Goal: Task Accomplishment & Management: Manage account settings

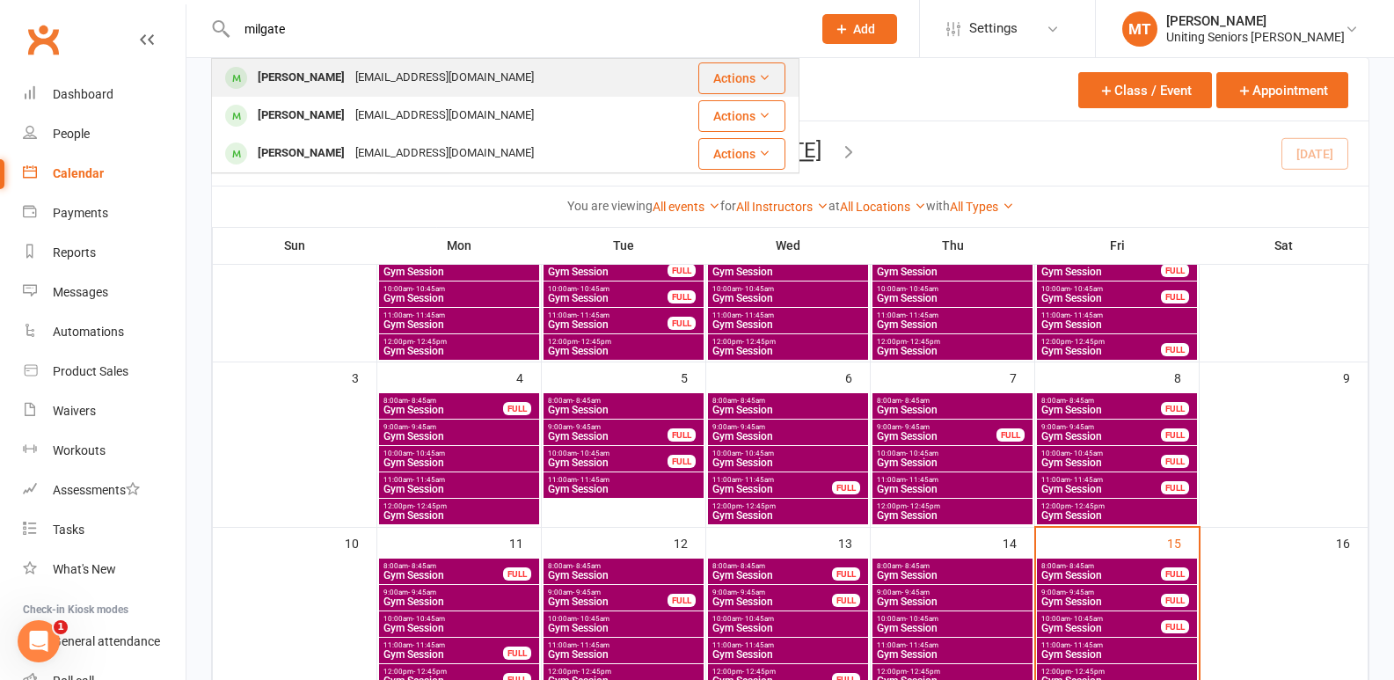
type input "milgate"
click at [318, 74] on div "[PERSON_NAME]" at bounding box center [301, 78] width 98 height 26
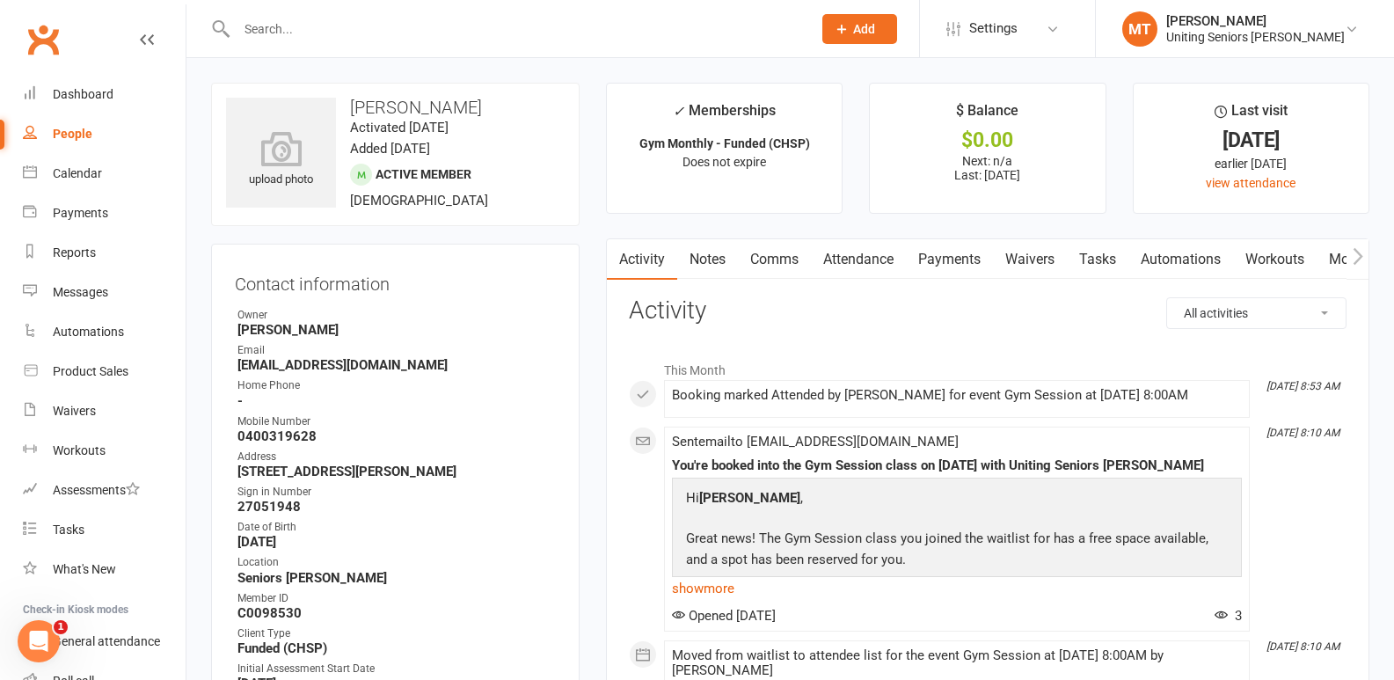
click at [889, 242] on link "Attendance" at bounding box center [858, 259] width 95 height 40
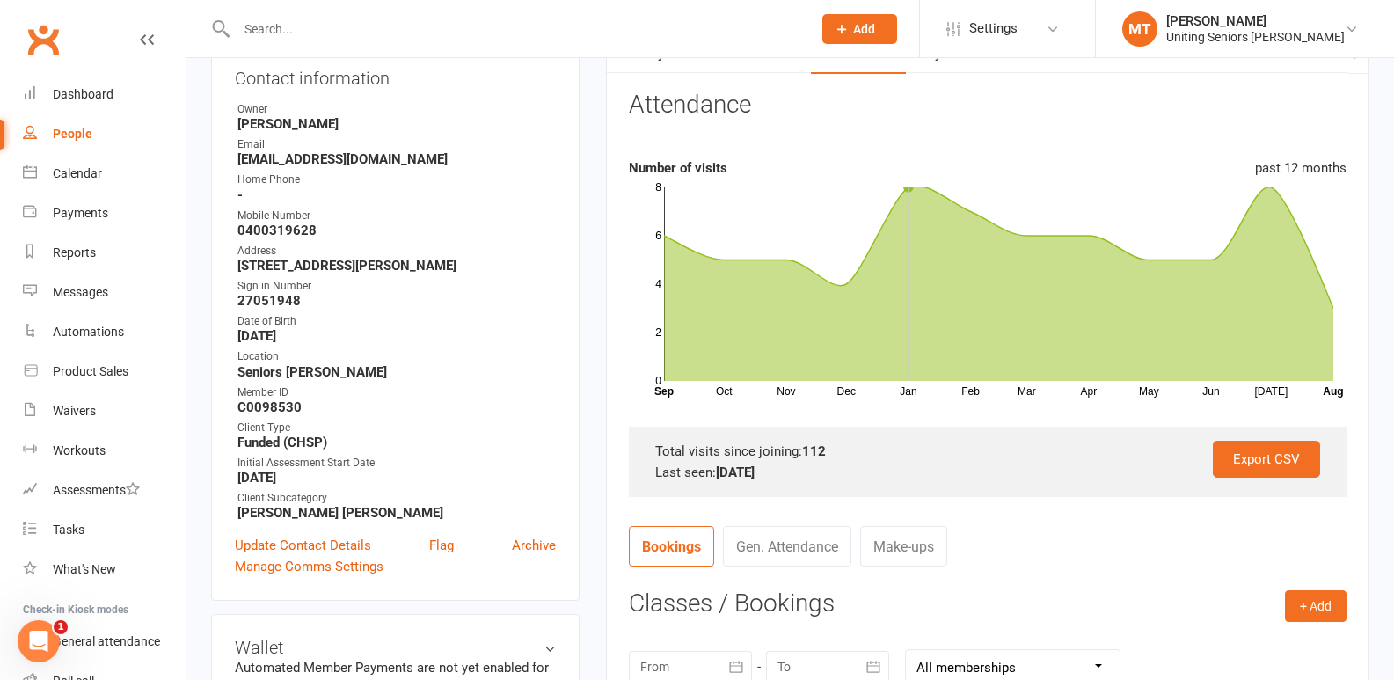
scroll to position [440, 0]
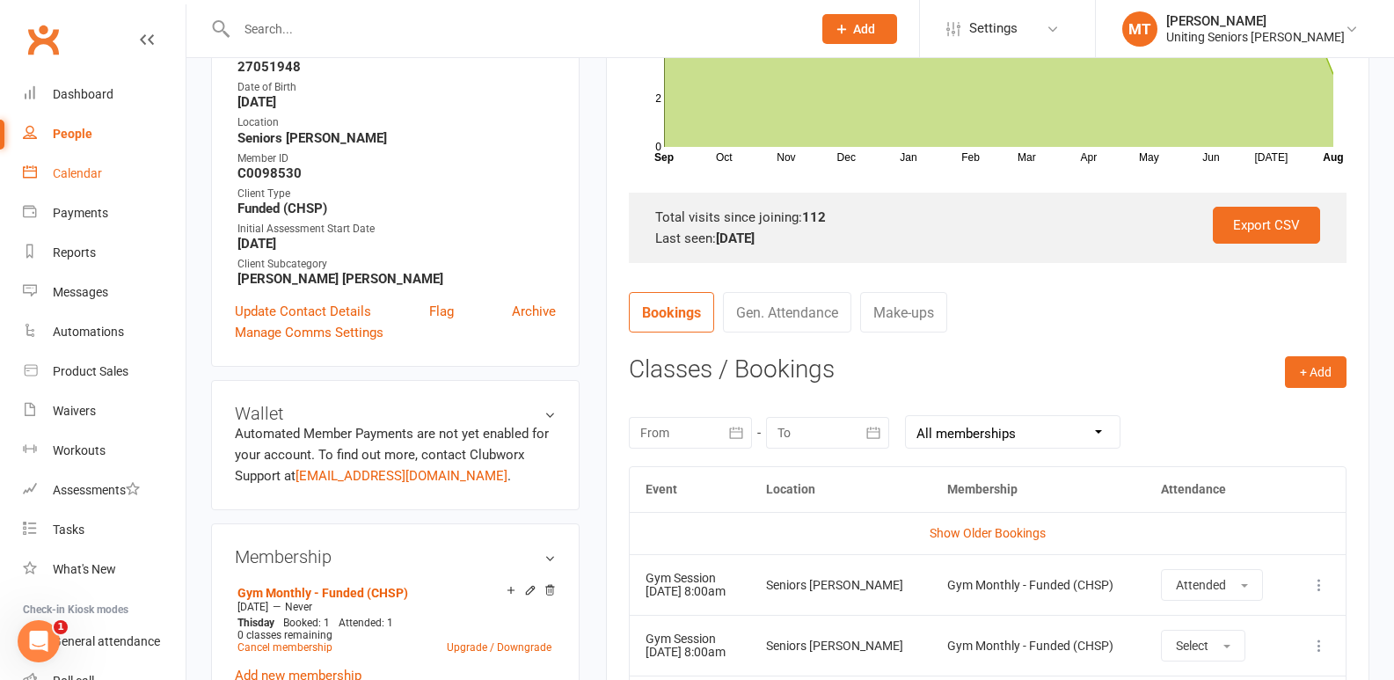
click at [157, 182] on link "Calendar" at bounding box center [104, 174] width 163 height 40
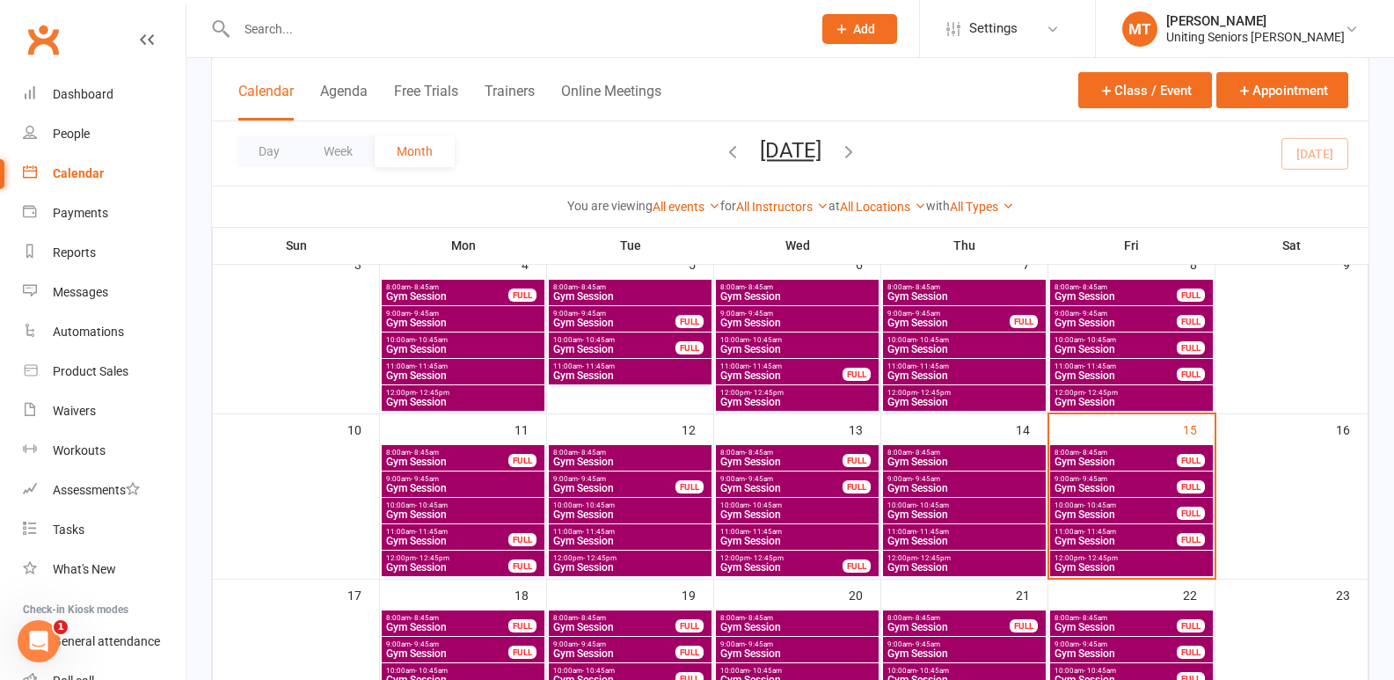
scroll to position [352, 0]
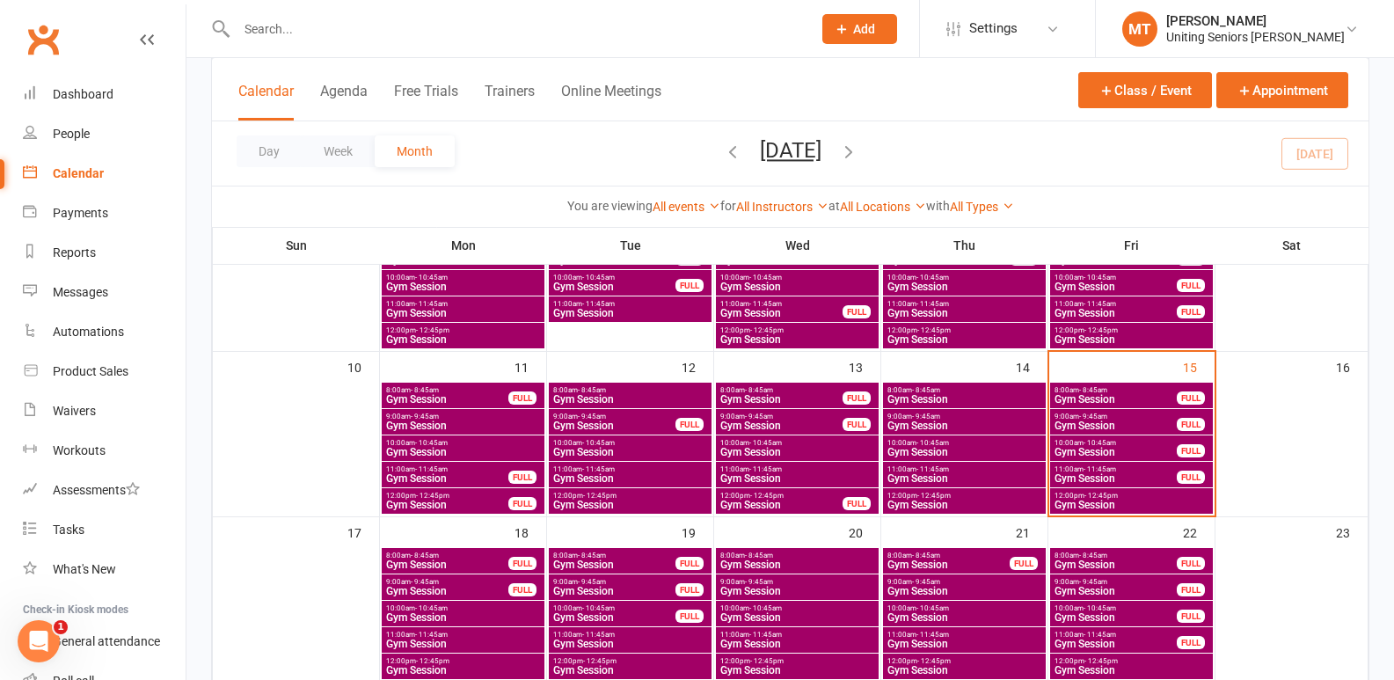
click at [1142, 414] on span "9:00am - 9:45am" at bounding box center [1116, 417] width 124 height 8
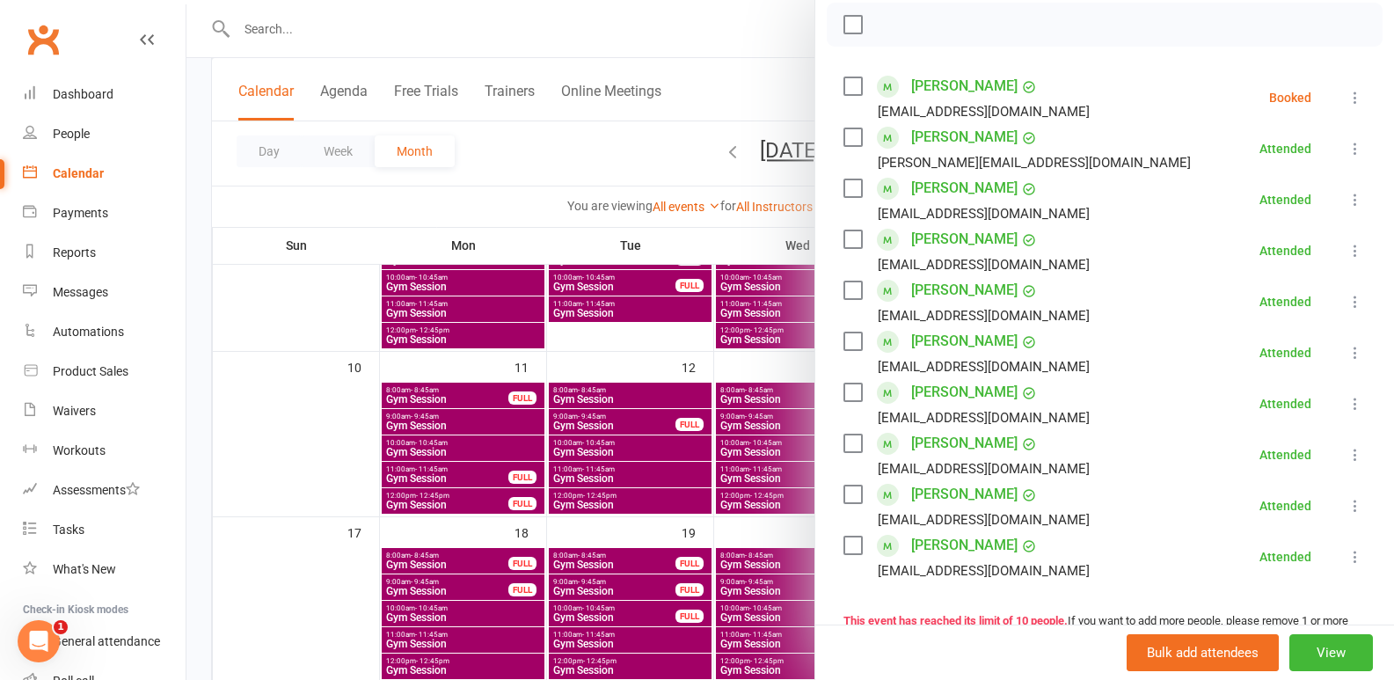
scroll to position [264, 0]
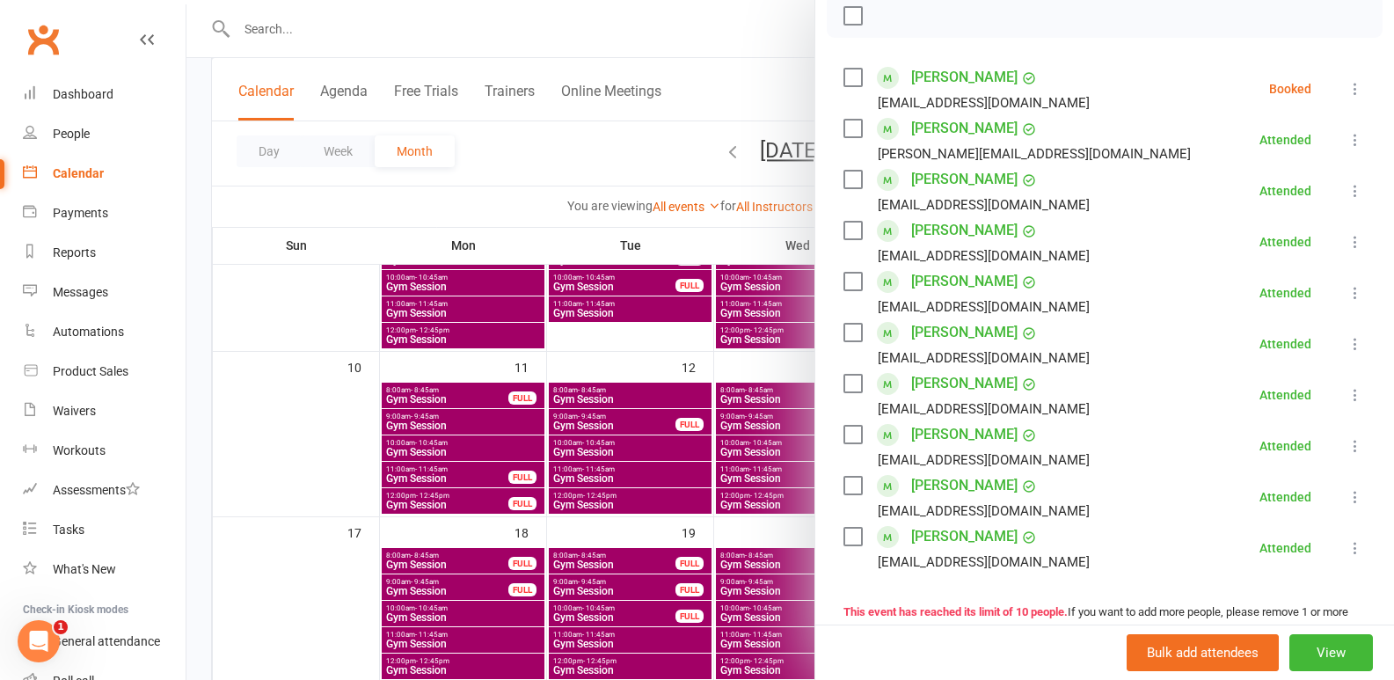
click at [1347, 98] on icon at bounding box center [1356, 89] width 18 height 18
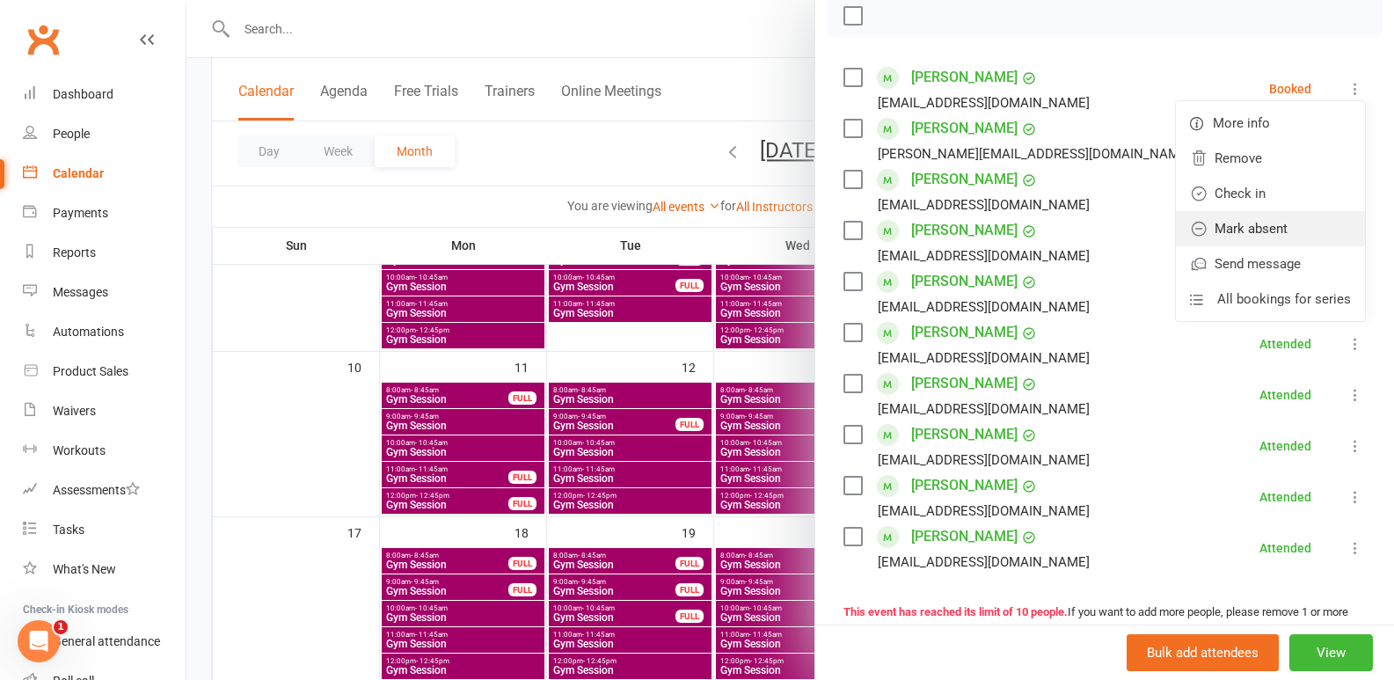
click at [1258, 246] on link "Mark absent" at bounding box center [1270, 228] width 189 height 35
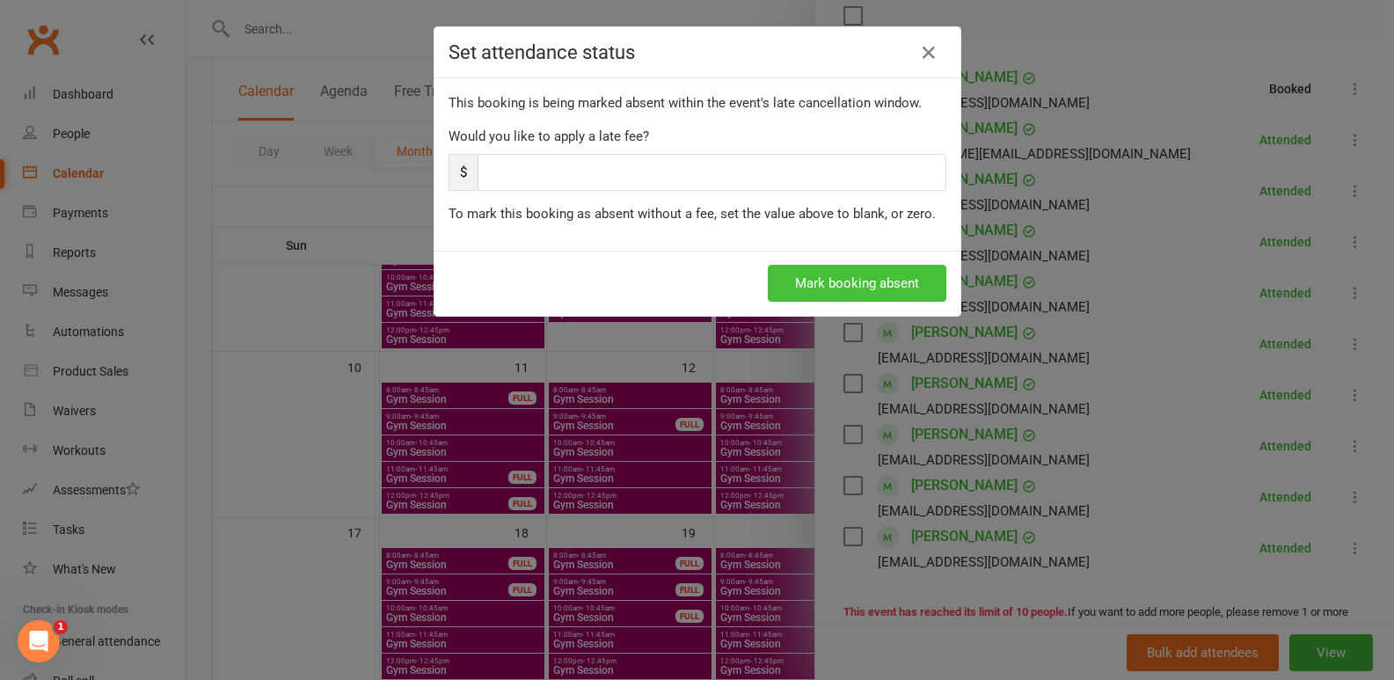
click at [787, 279] on button "Mark booking absent" at bounding box center [857, 283] width 179 height 37
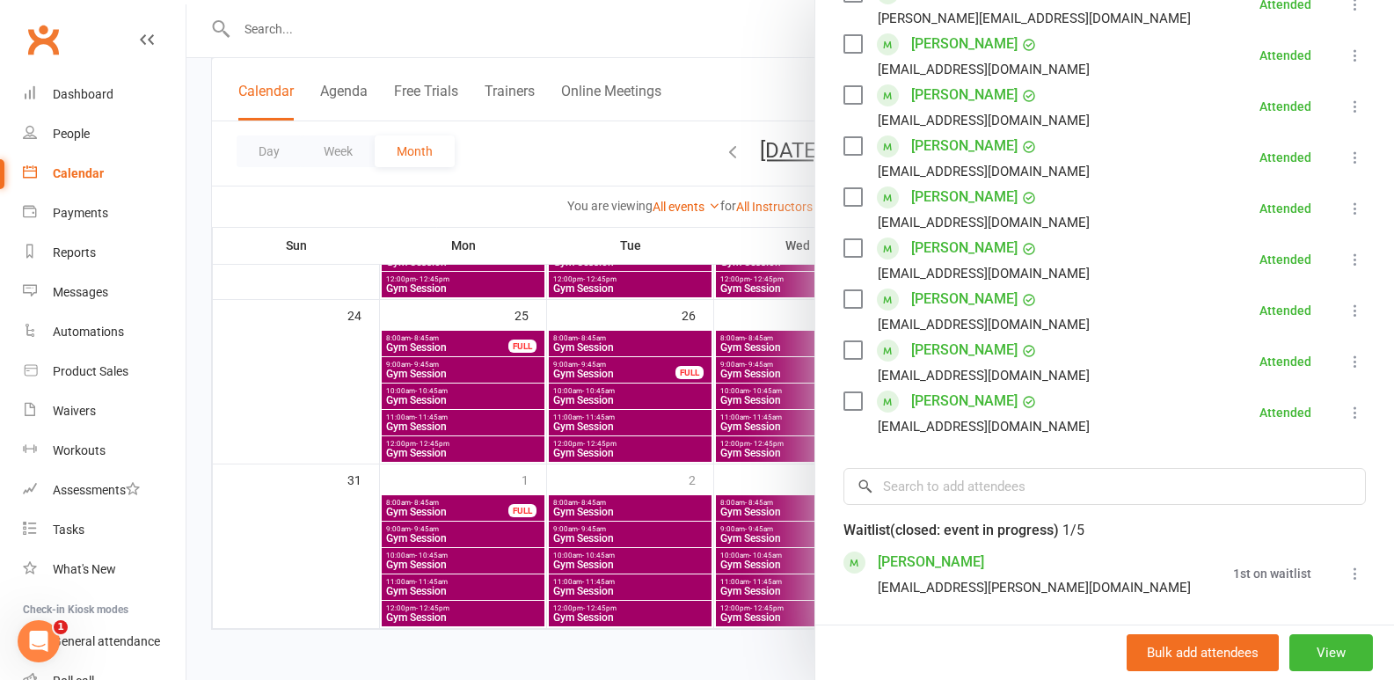
scroll to position [176, 0]
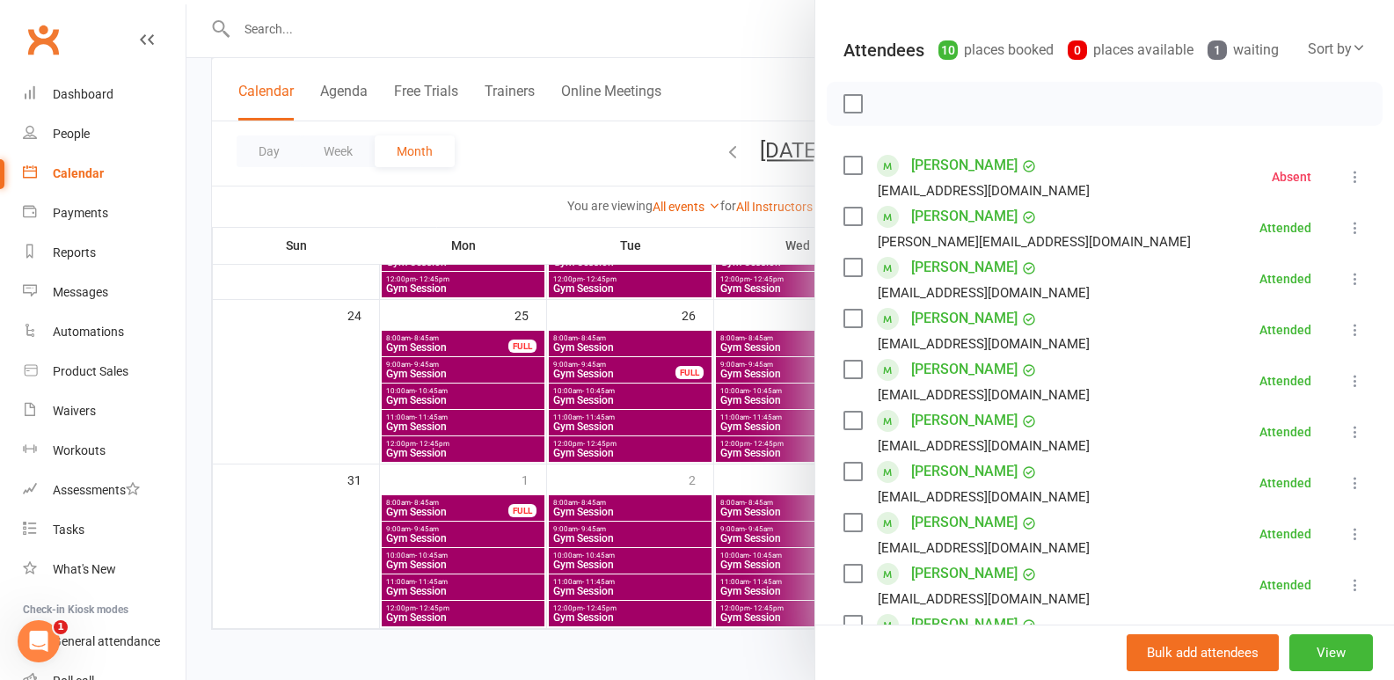
click at [594, 464] on div at bounding box center [790, 340] width 1208 height 680
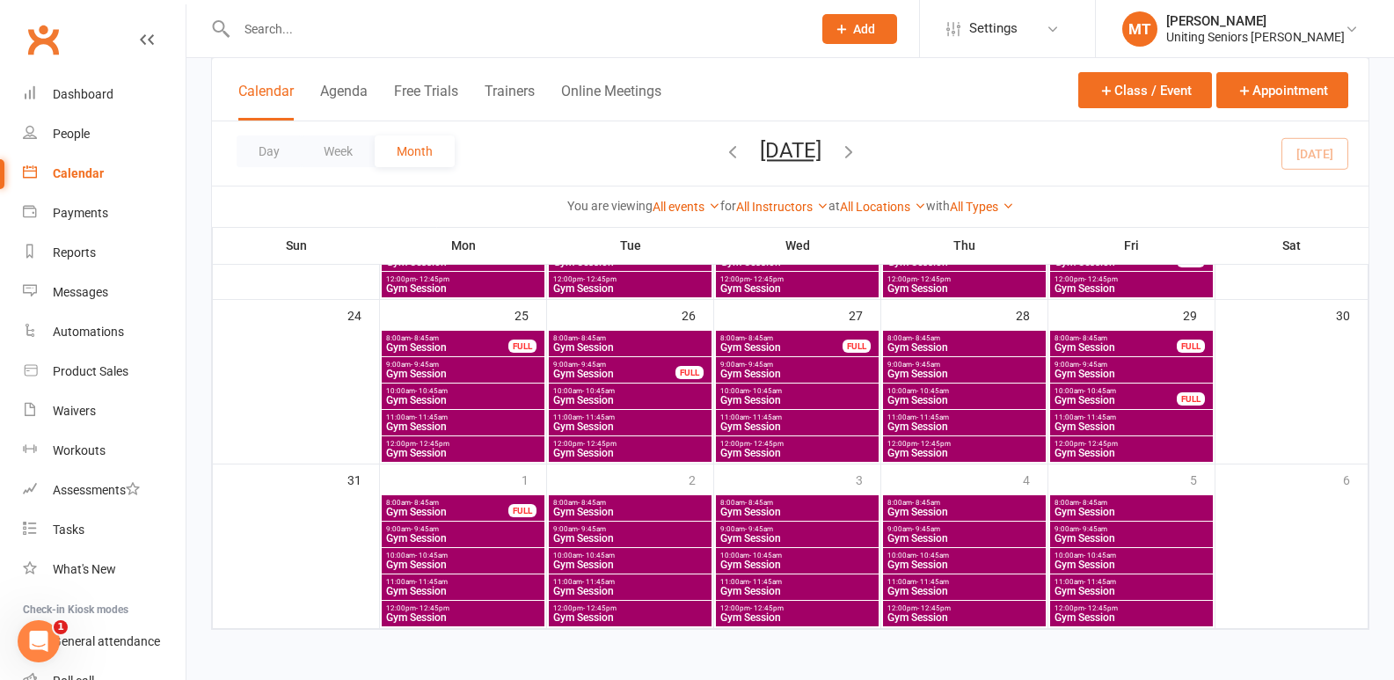
scroll to position [294, 0]
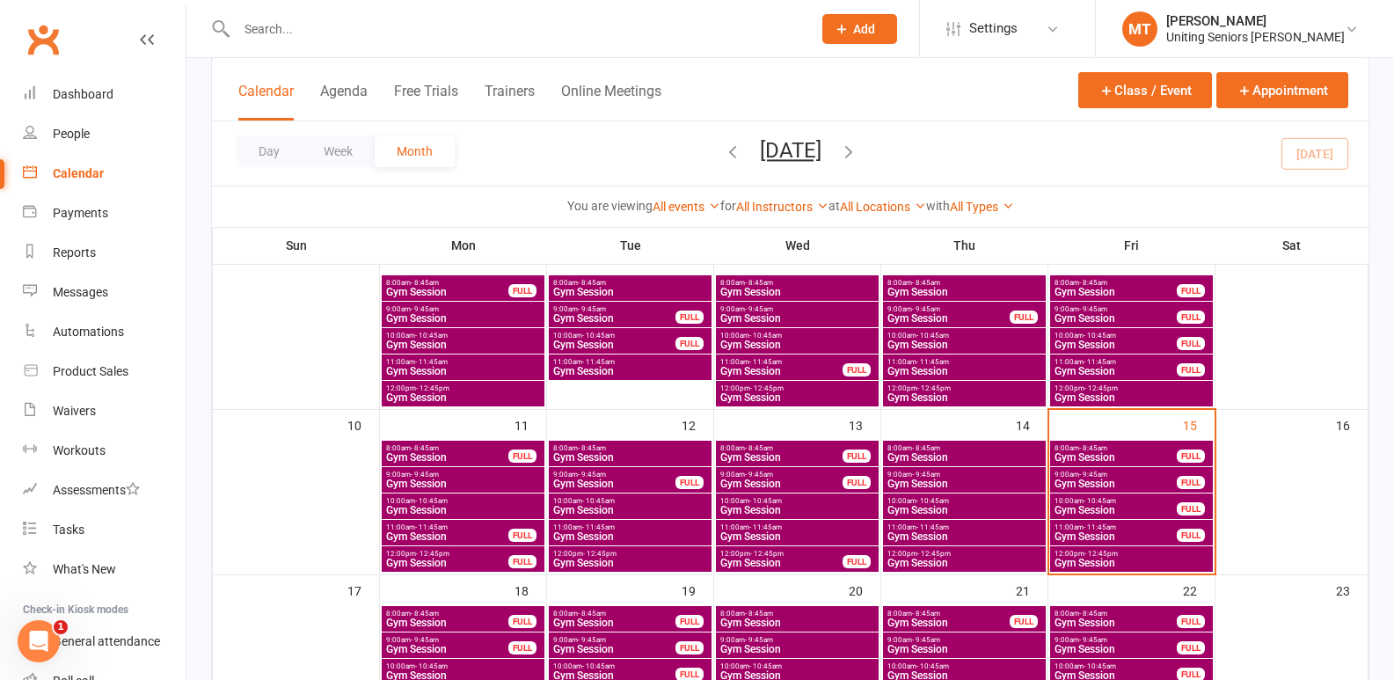
click at [1188, 507] on div "FULL" at bounding box center [1191, 508] width 28 height 13
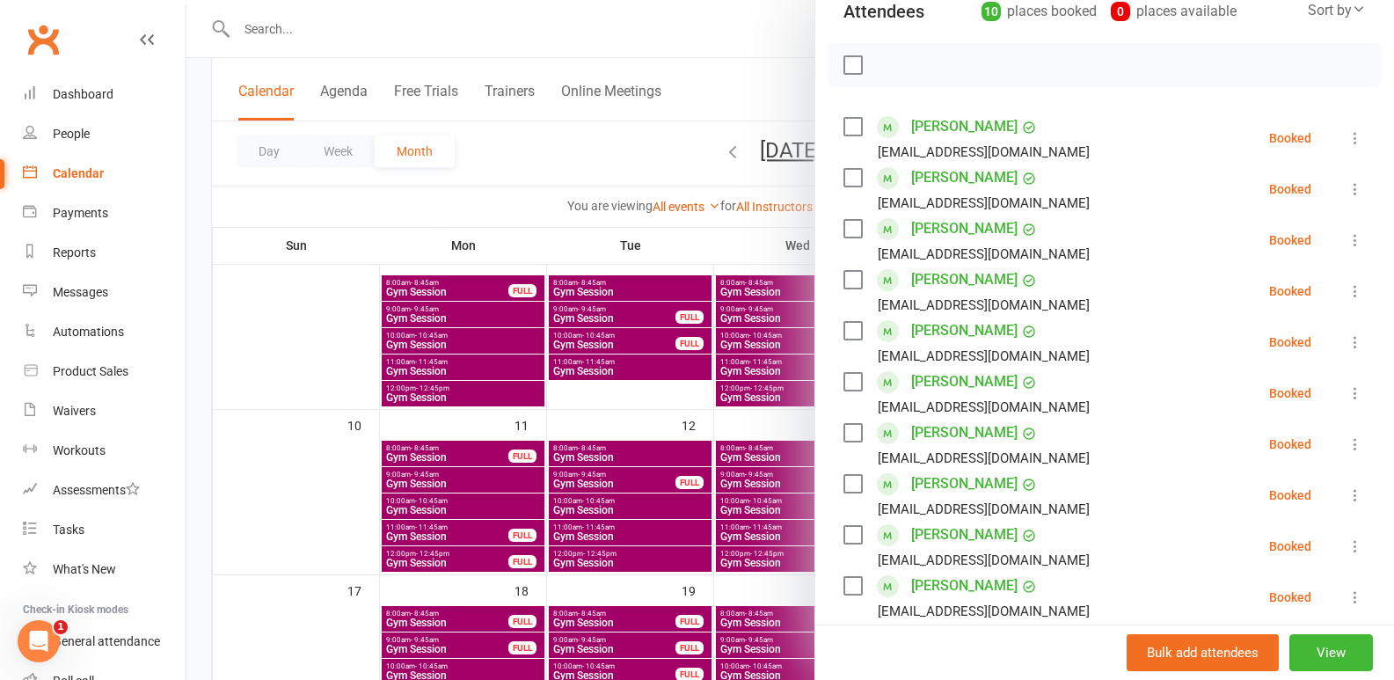
scroll to position [0, 0]
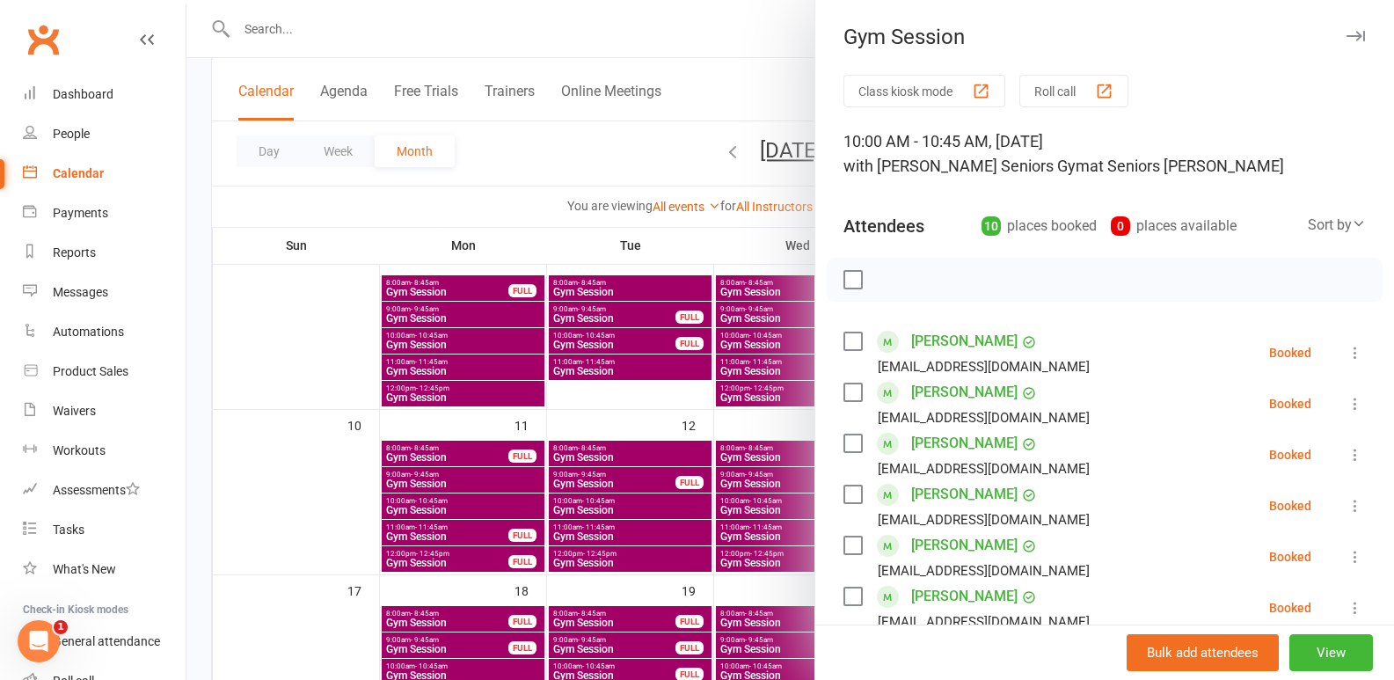
click at [642, 532] on div at bounding box center [790, 340] width 1208 height 680
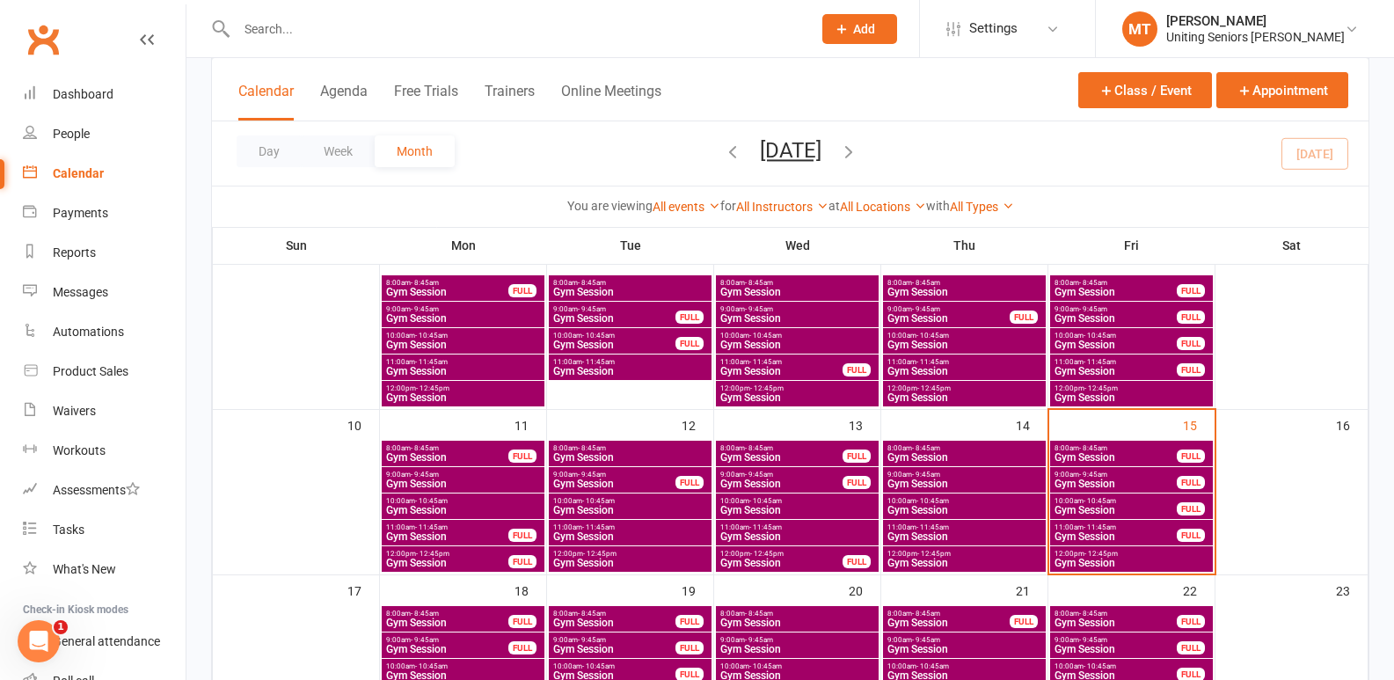
click at [1110, 528] on span "- 11:45am" at bounding box center [1100, 527] width 33 height 8
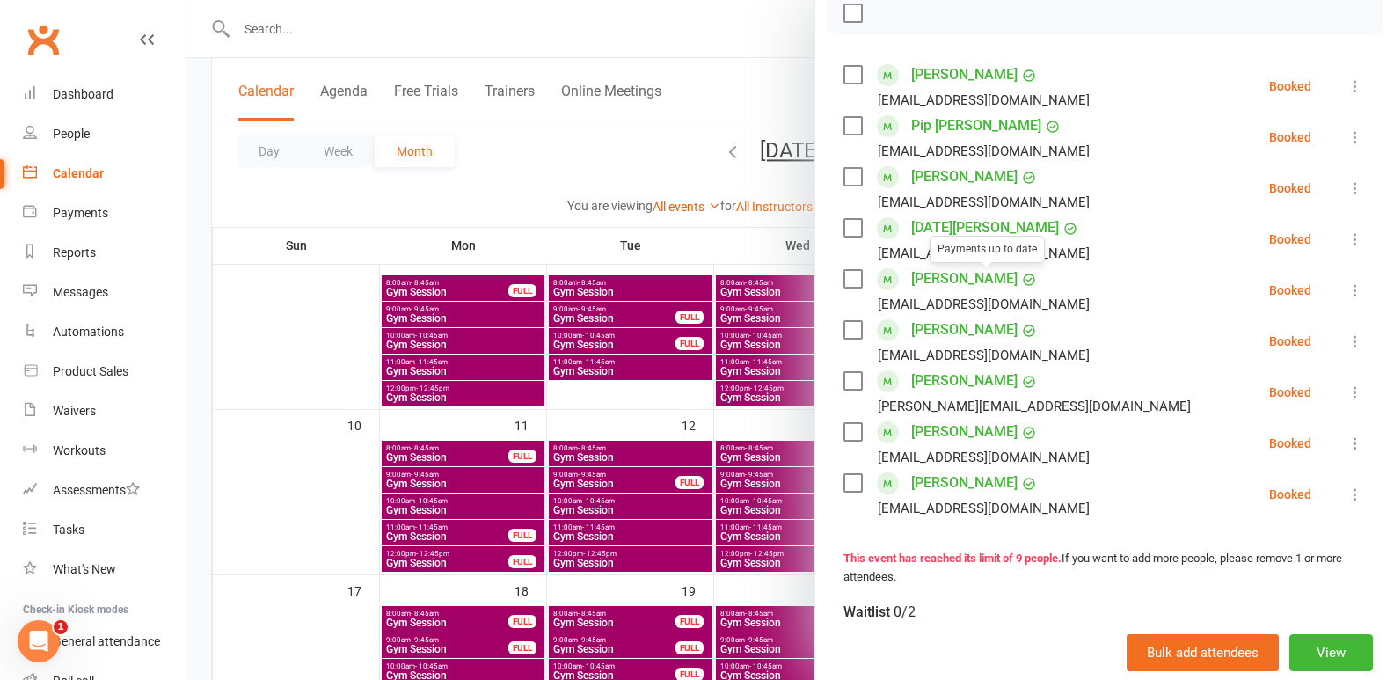
scroll to position [88, 0]
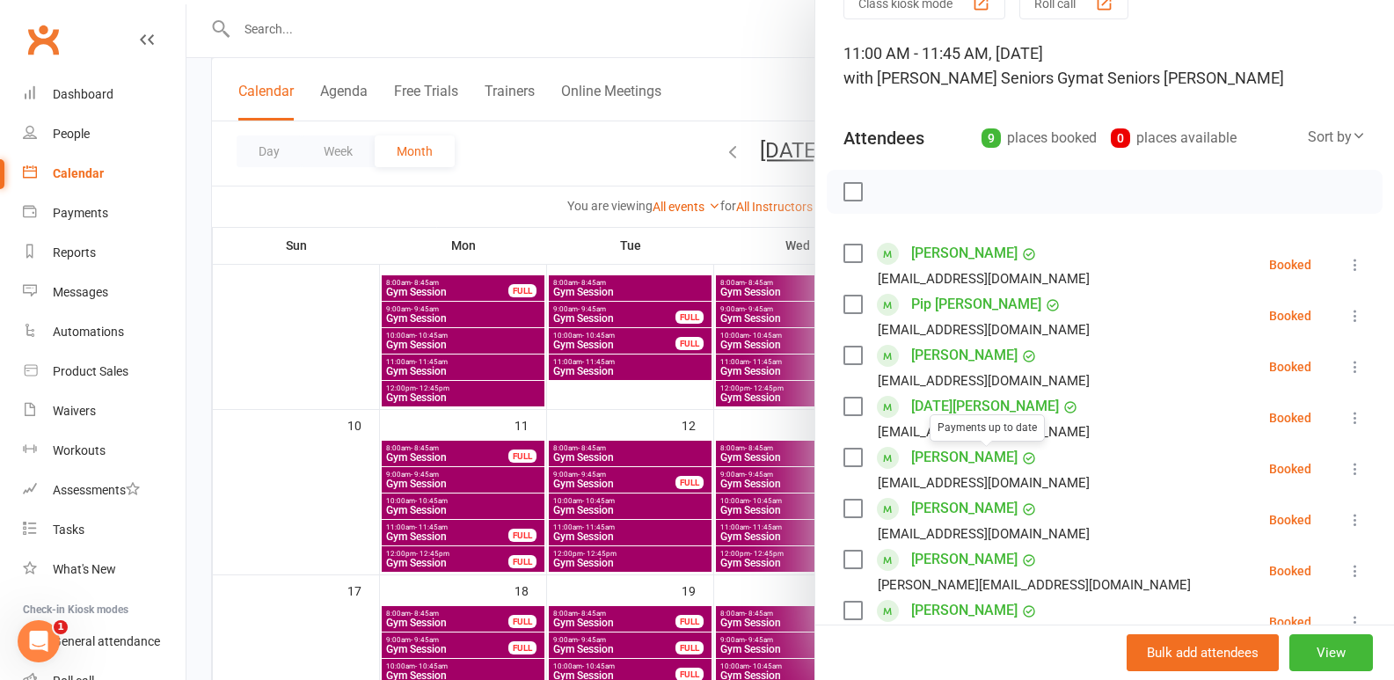
click at [643, 507] on div at bounding box center [790, 340] width 1208 height 680
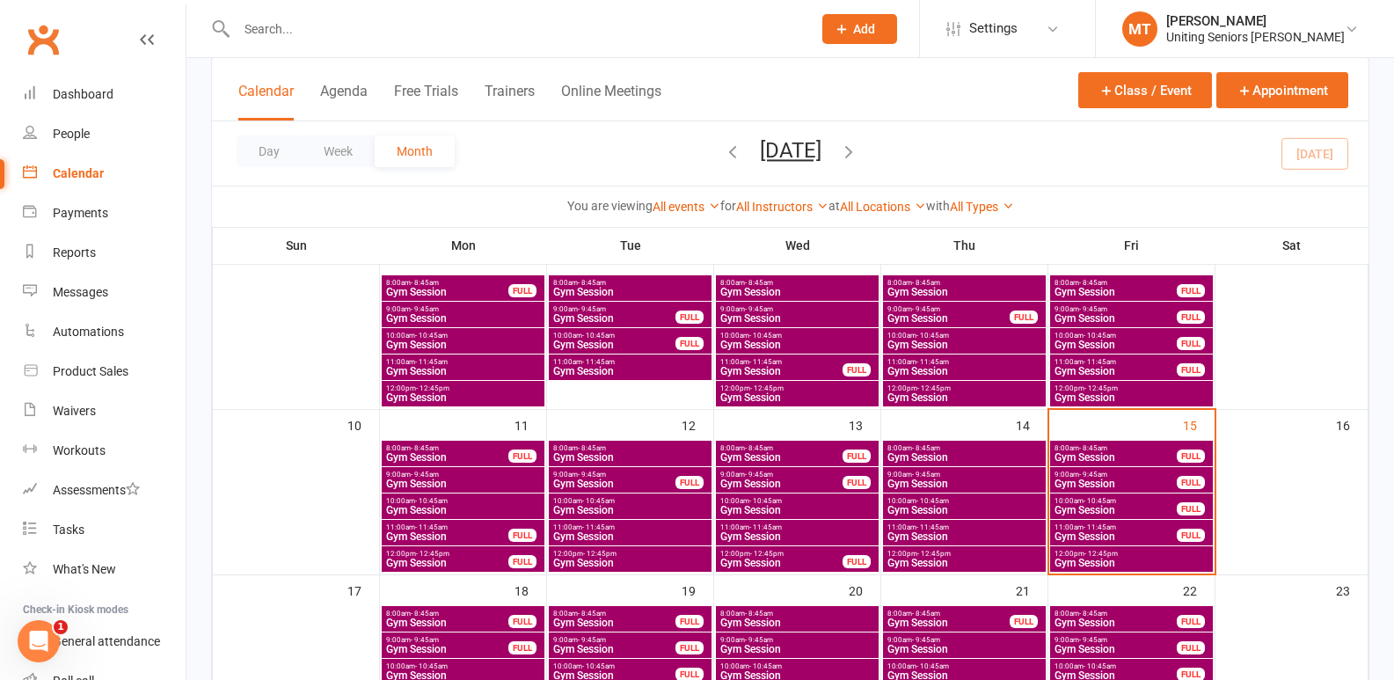
click at [1172, 558] on span "Gym Session" at bounding box center [1132, 563] width 156 height 11
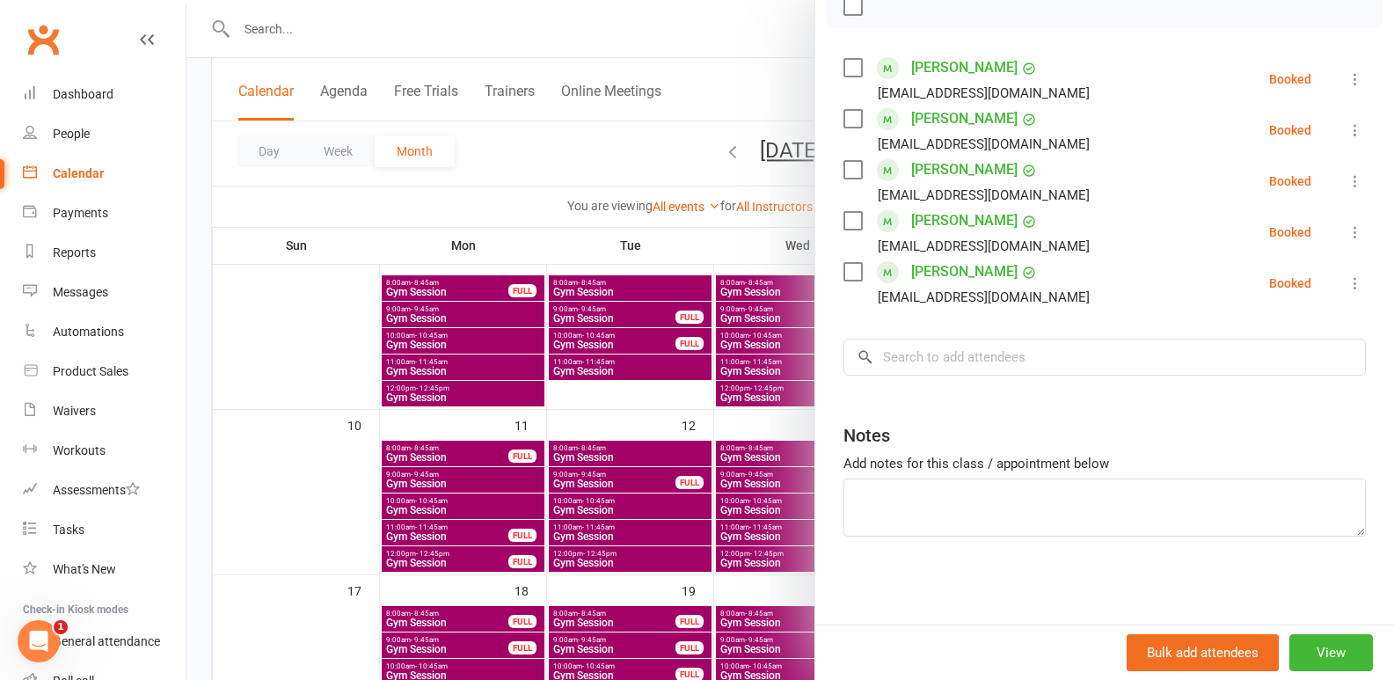
scroll to position [0, 0]
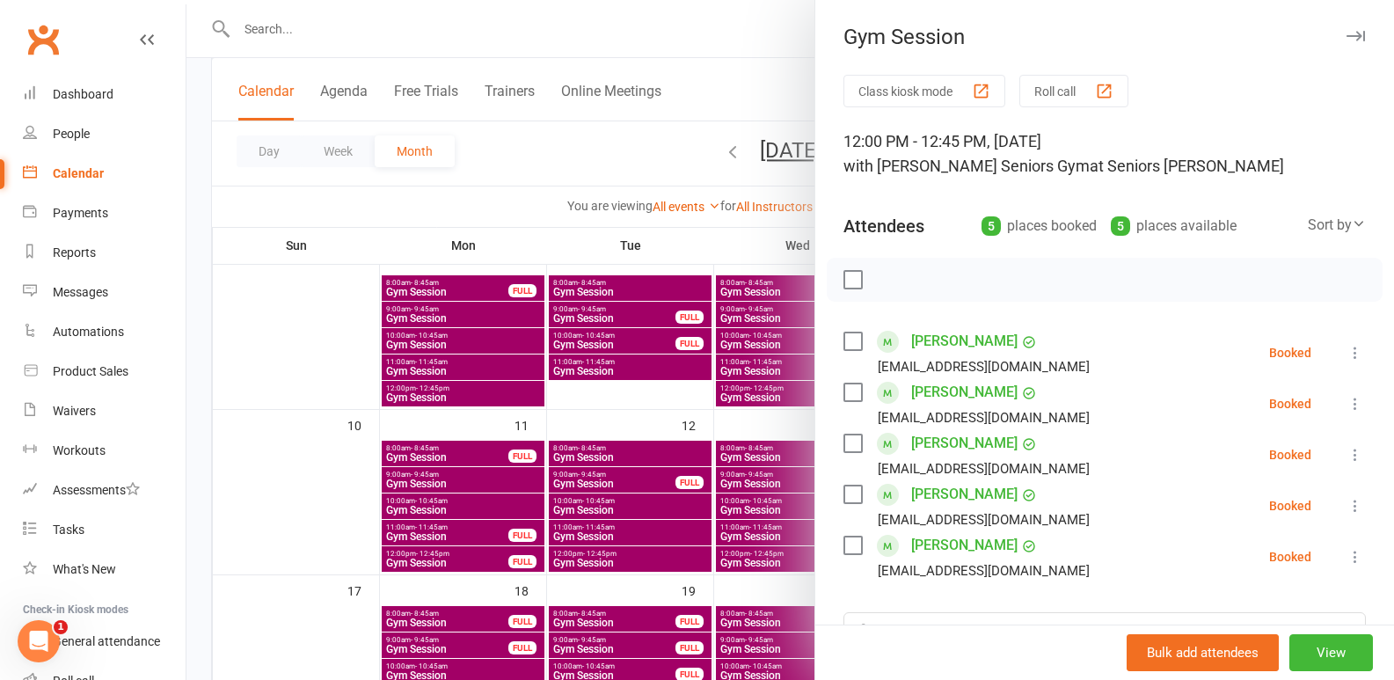
click at [461, 508] on div at bounding box center [790, 340] width 1208 height 680
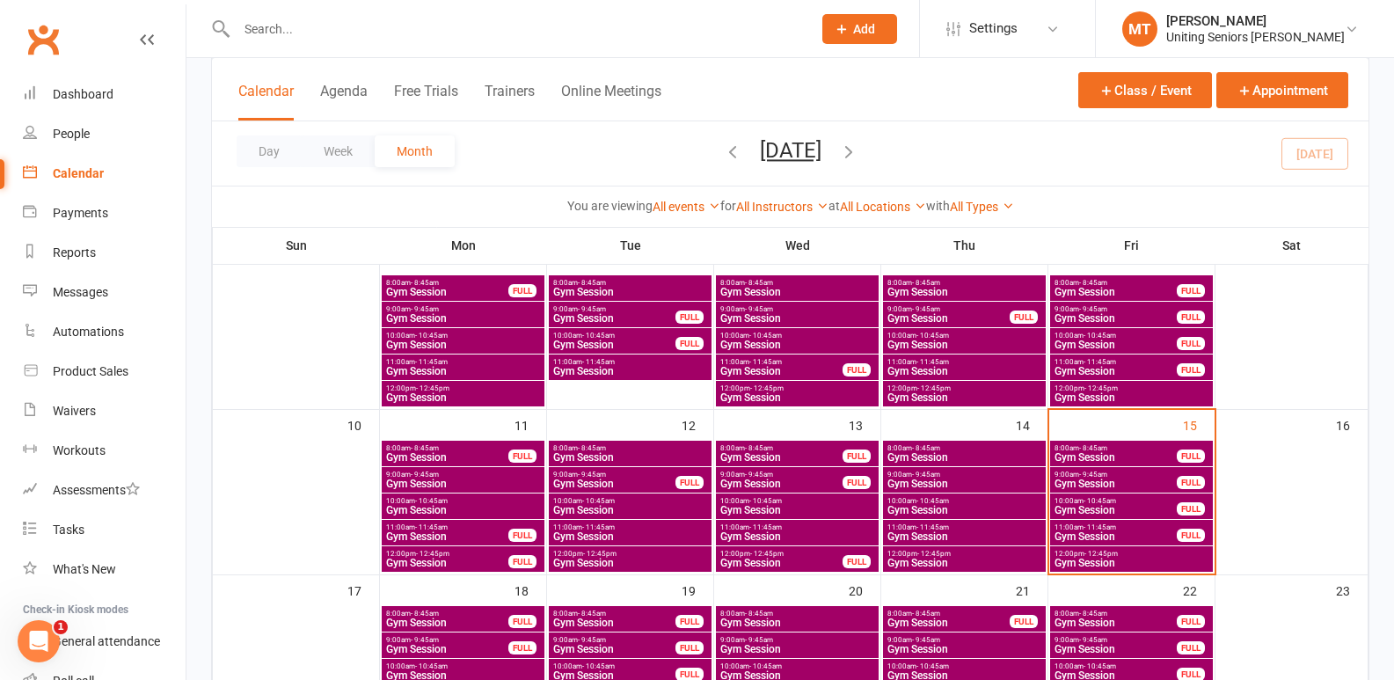
click at [1122, 509] on span "Gym Session" at bounding box center [1116, 510] width 124 height 11
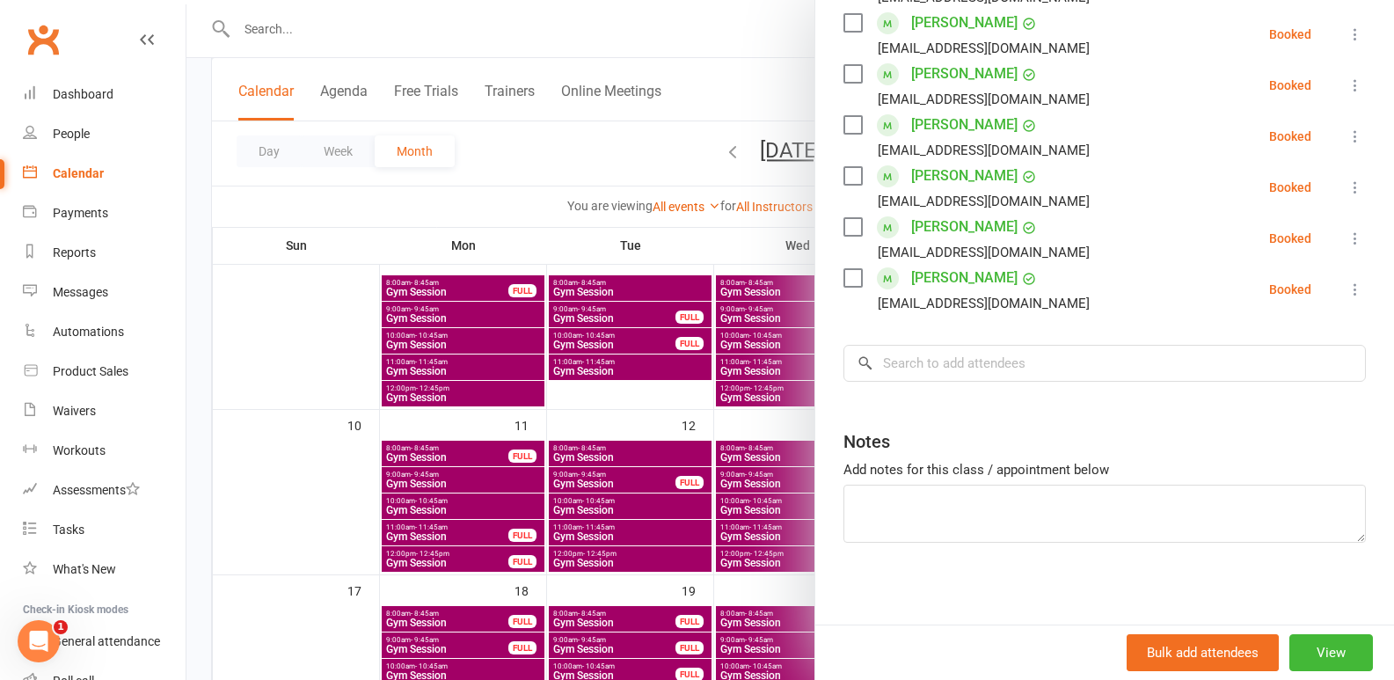
scroll to position [427, 0]
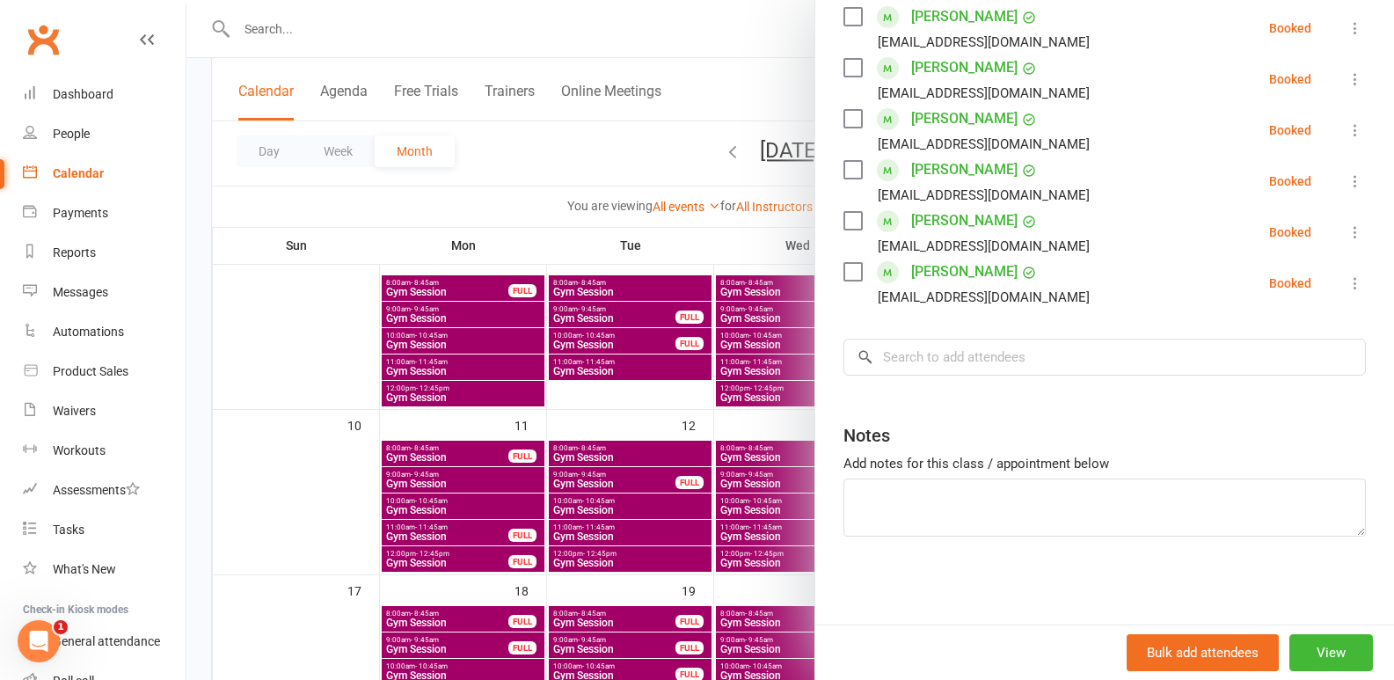
click at [638, 535] on div at bounding box center [790, 340] width 1208 height 680
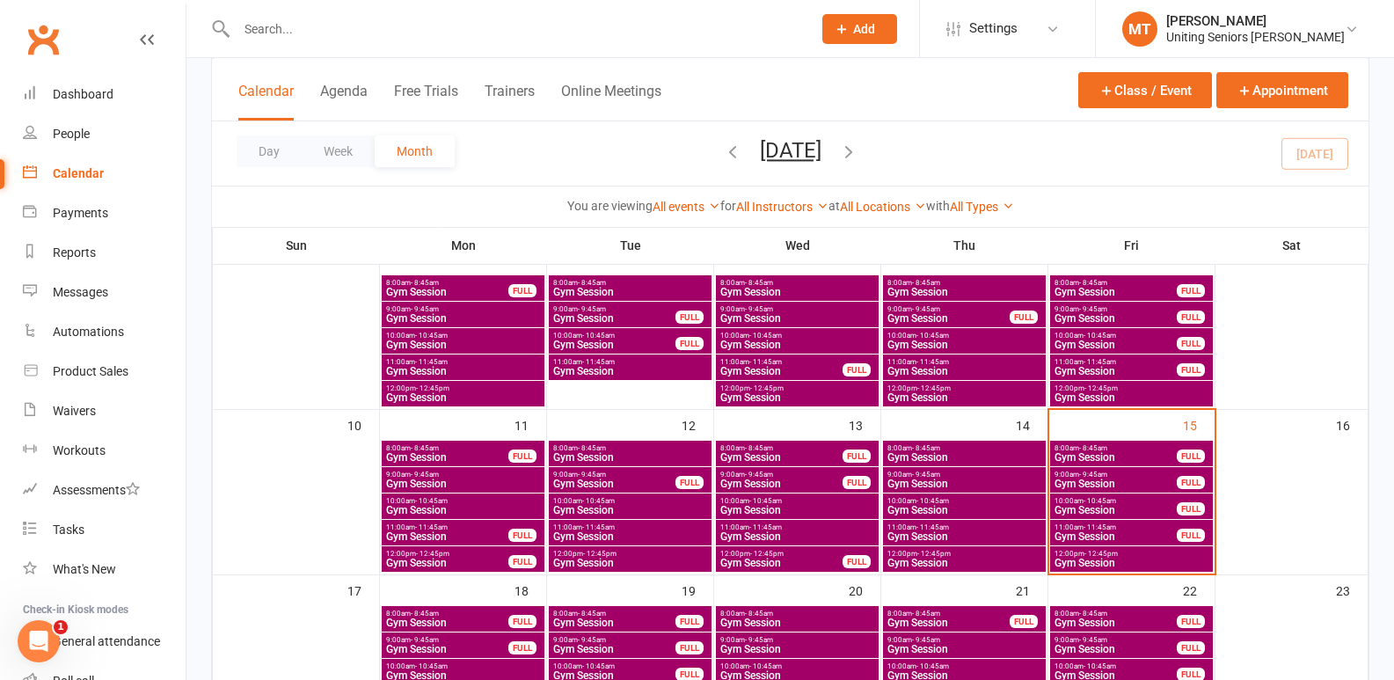
click at [1158, 484] on span "Gym Session" at bounding box center [1116, 484] width 124 height 11
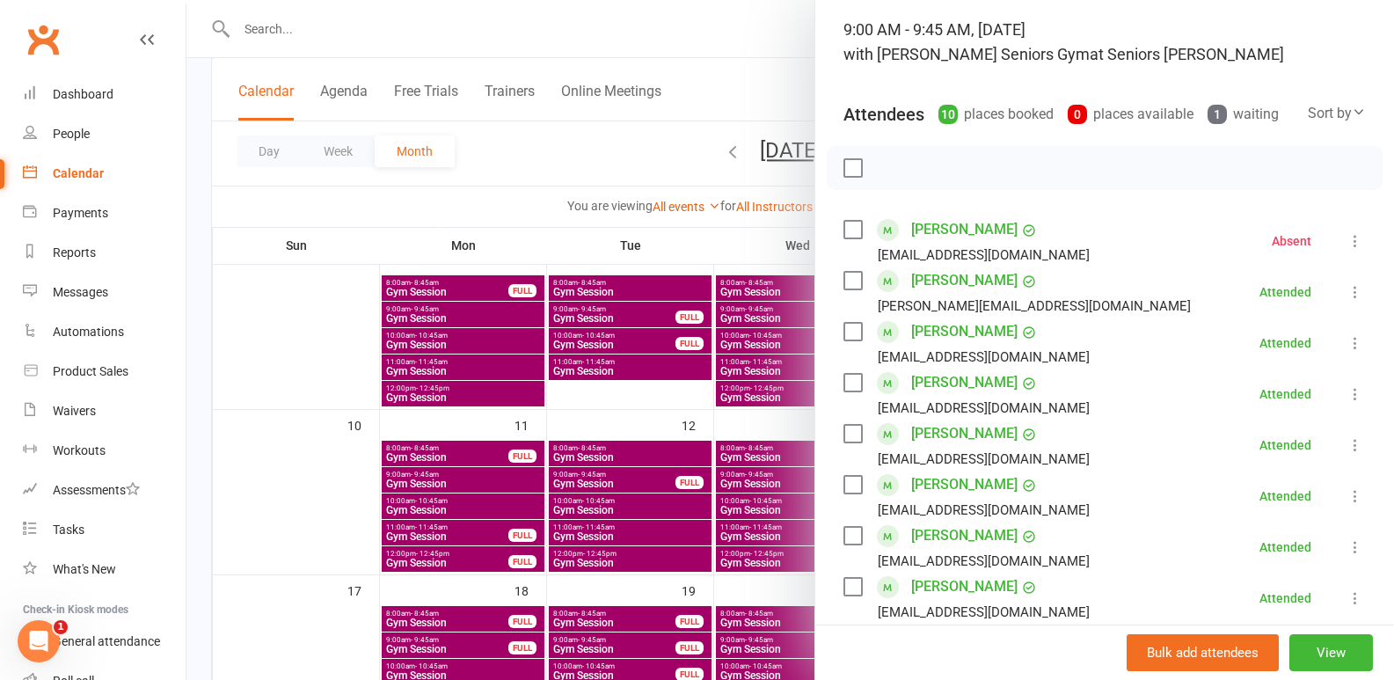
scroll to position [264, 0]
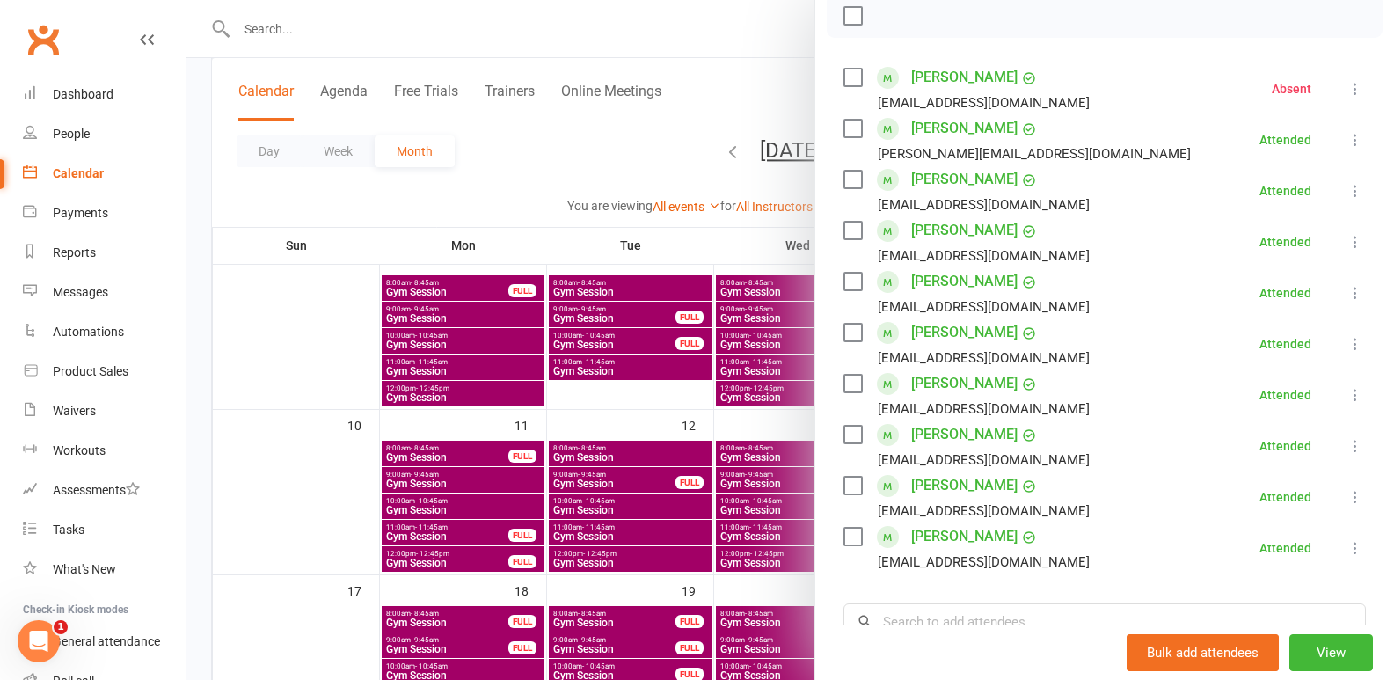
drag, startPoint x: 739, startPoint y: 364, endPoint x: 920, endPoint y: 379, distance: 181.8
click at [739, 362] on div at bounding box center [790, 340] width 1208 height 680
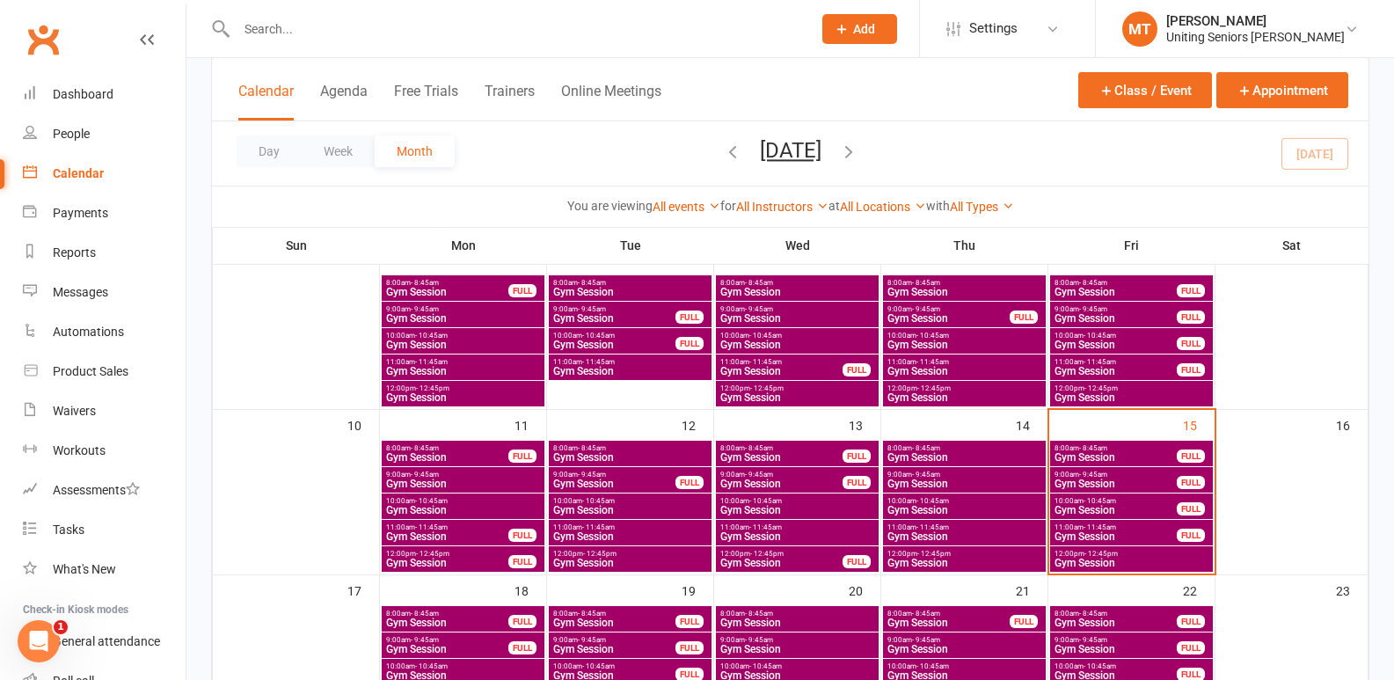
click at [1143, 507] on span "Gym Session" at bounding box center [1116, 510] width 124 height 11
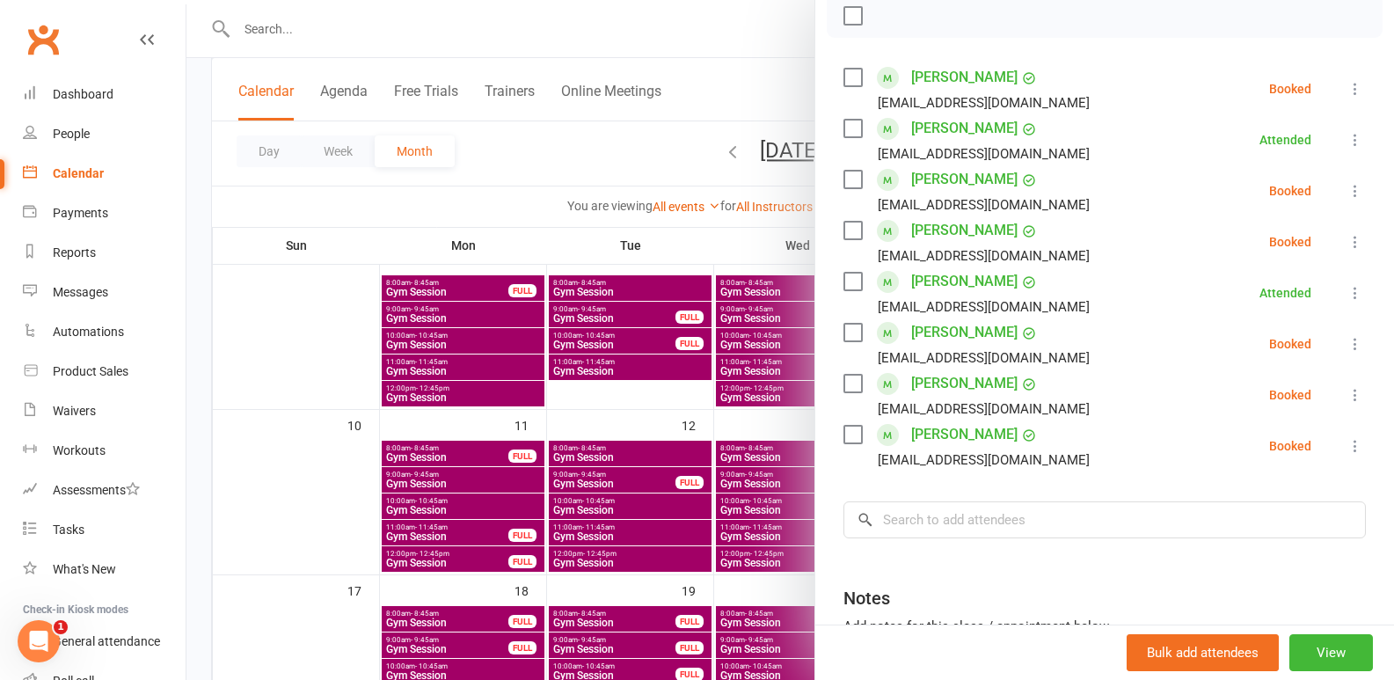
drag, startPoint x: 475, startPoint y: 422, endPoint x: 1032, endPoint y: 461, distance: 558.2
click at [479, 426] on div at bounding box center [790, 340] width 1208 height 680
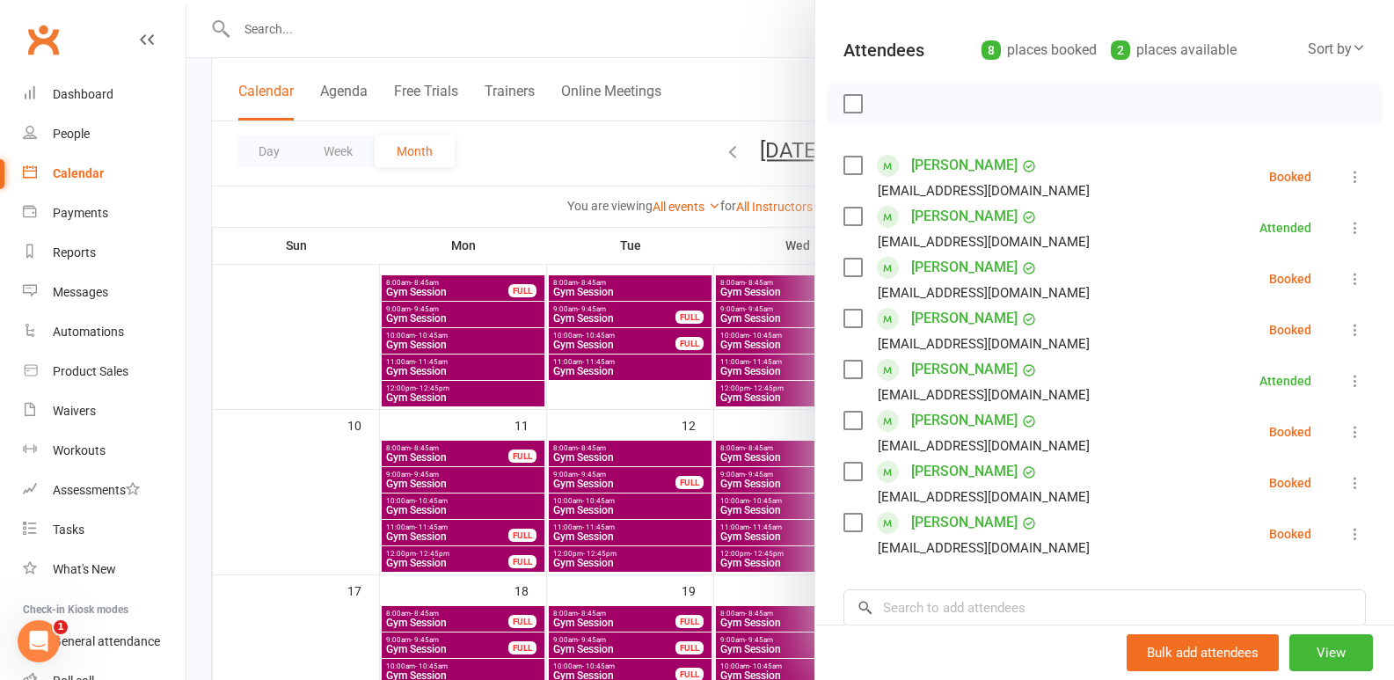
click at [501, 490] on div at bounding box center [790, 340] width 1208 height 680
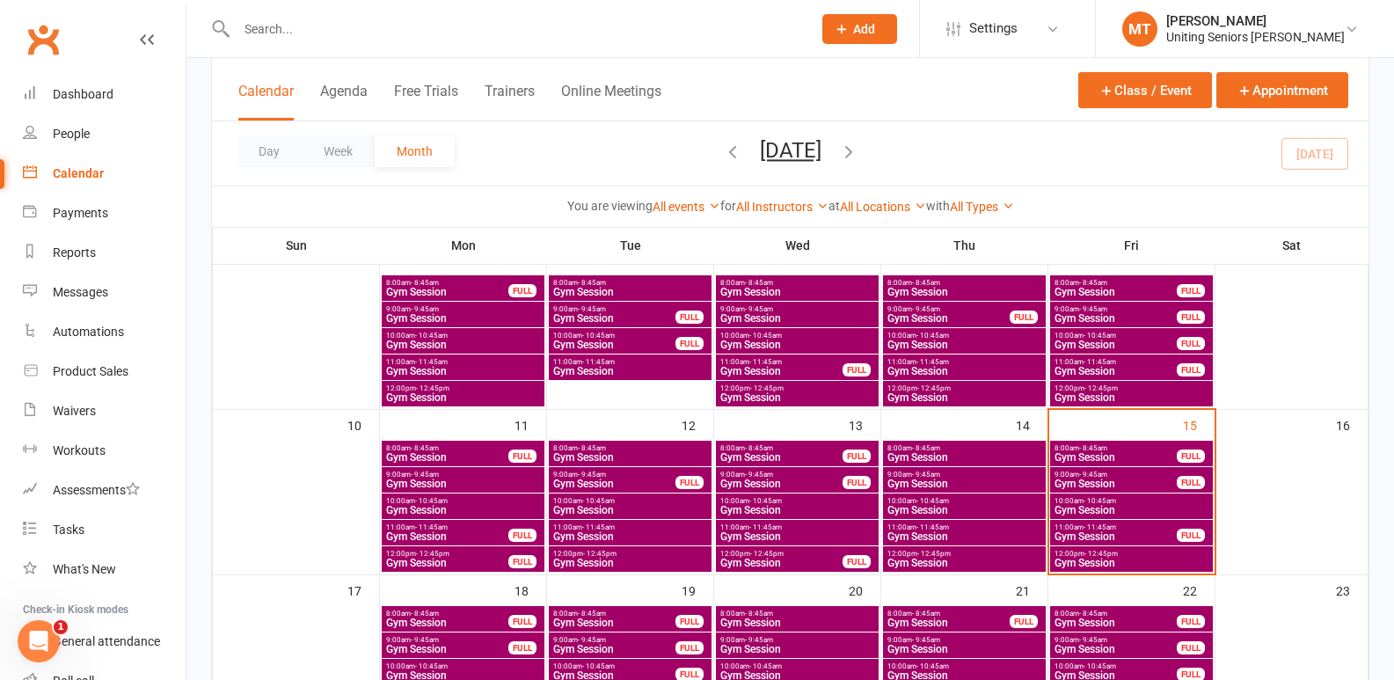
click at [1182, 501] on span "10:00am - 10:45am" at bounding box center [1132, 501] width 156 height 8
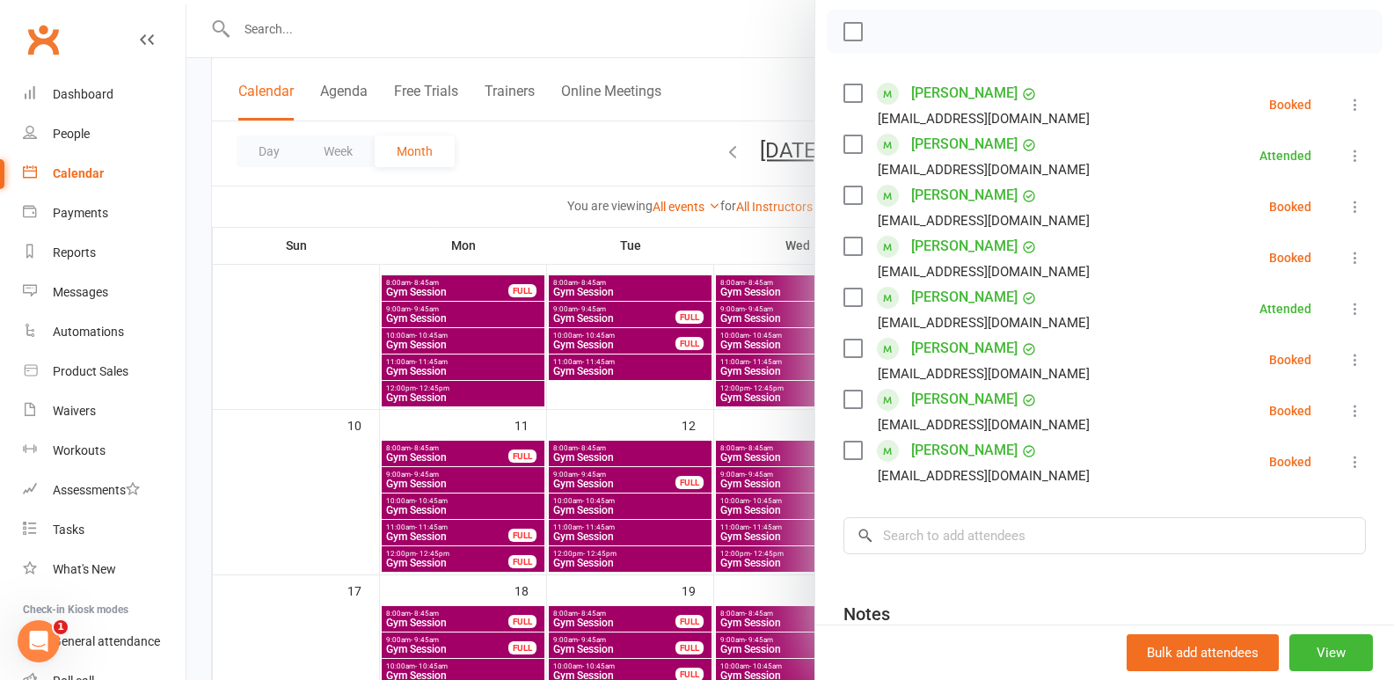
scroll to position [264, 0]
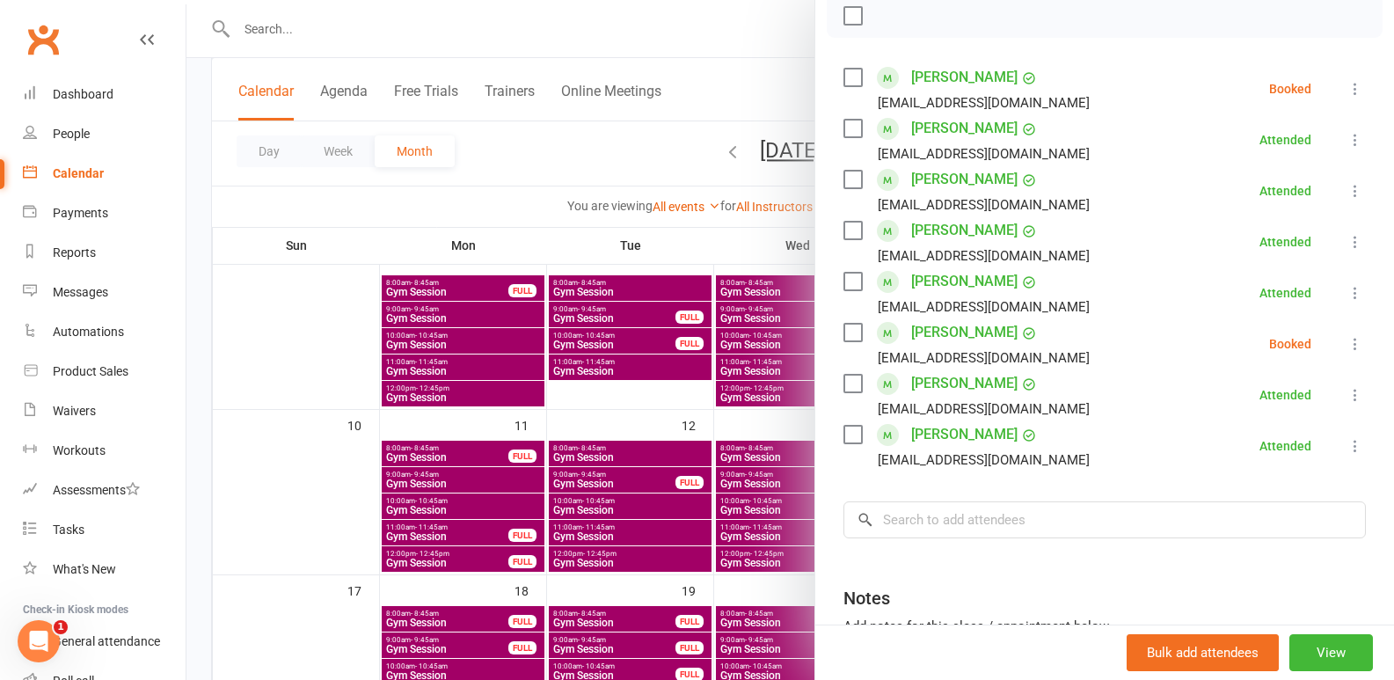
click at [844, 340] on label at bounding box center [853, 333] width 18 height 18
click at [844, 105] on div "[EMAIL_ADDRESS][DOMAIN_NAME]" at bounding box center [970, 102] width 253 height 23
click at [844, 86] on label at bounding box center [853, 78] width 18 height 18
click at [884, 14] on icon "button" at bounding box center [891, 15] width 19 height 19
click at [928, 11] on icon "button" at bounding box center [929, 16] width 15 height 15
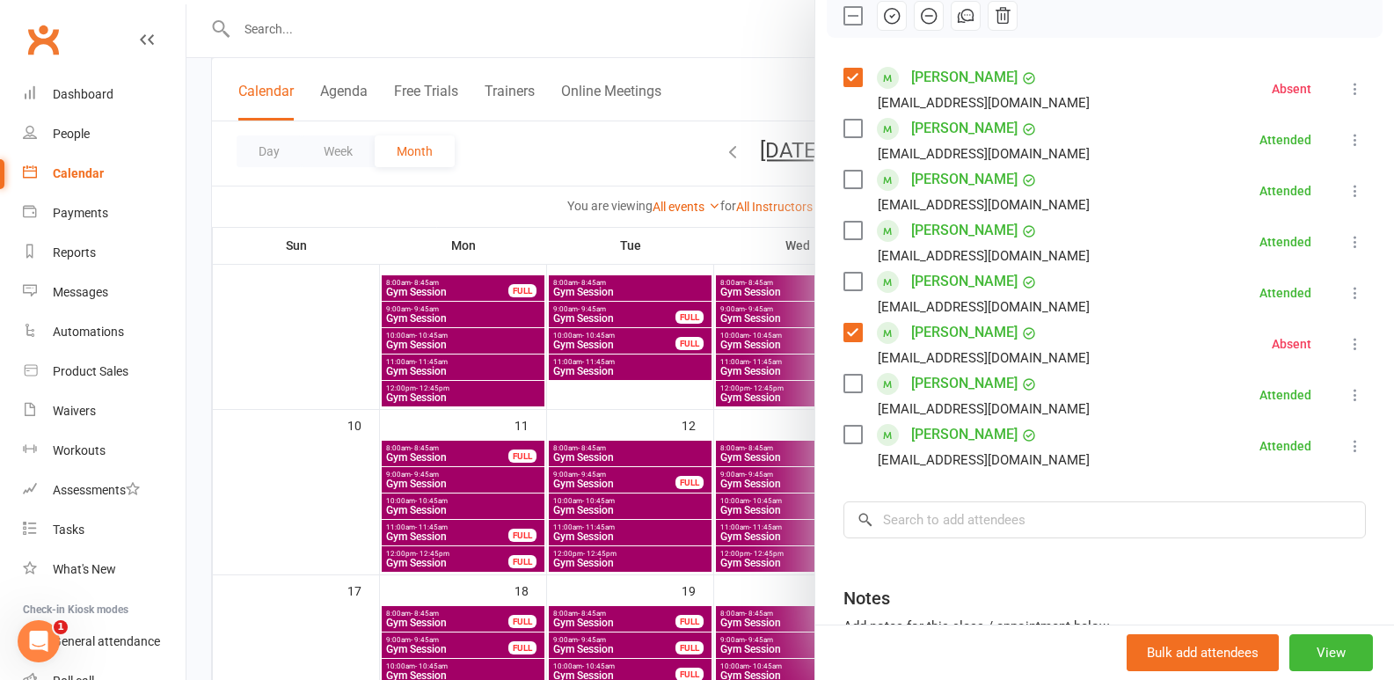
drag, startPoint x: 618, startPoint y: 501, endPoint x: 713, endPoint y: 493, distance: 95.3
click at [618, 500] on div at bounding box center [790, 340] width 1208 height 680
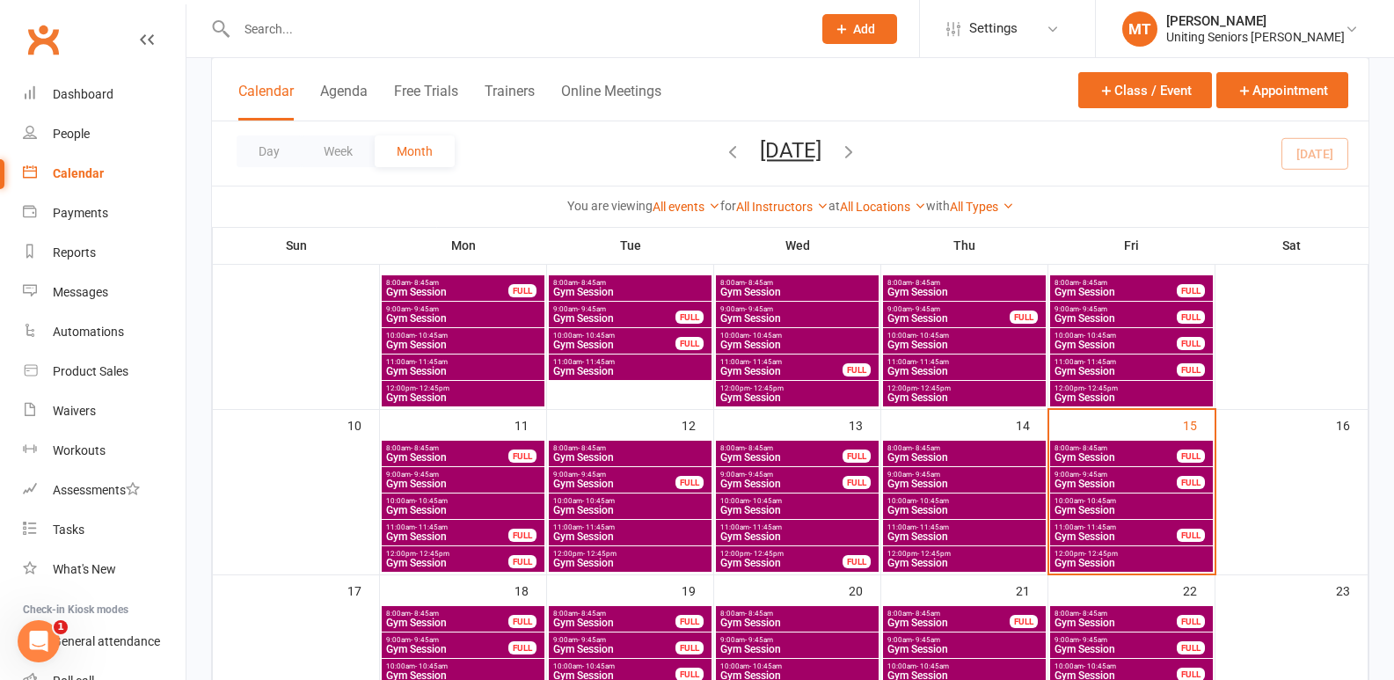
click at [1148, 532] on span "Gym Session" at bounding box center [1116, 536] width 124 height 11
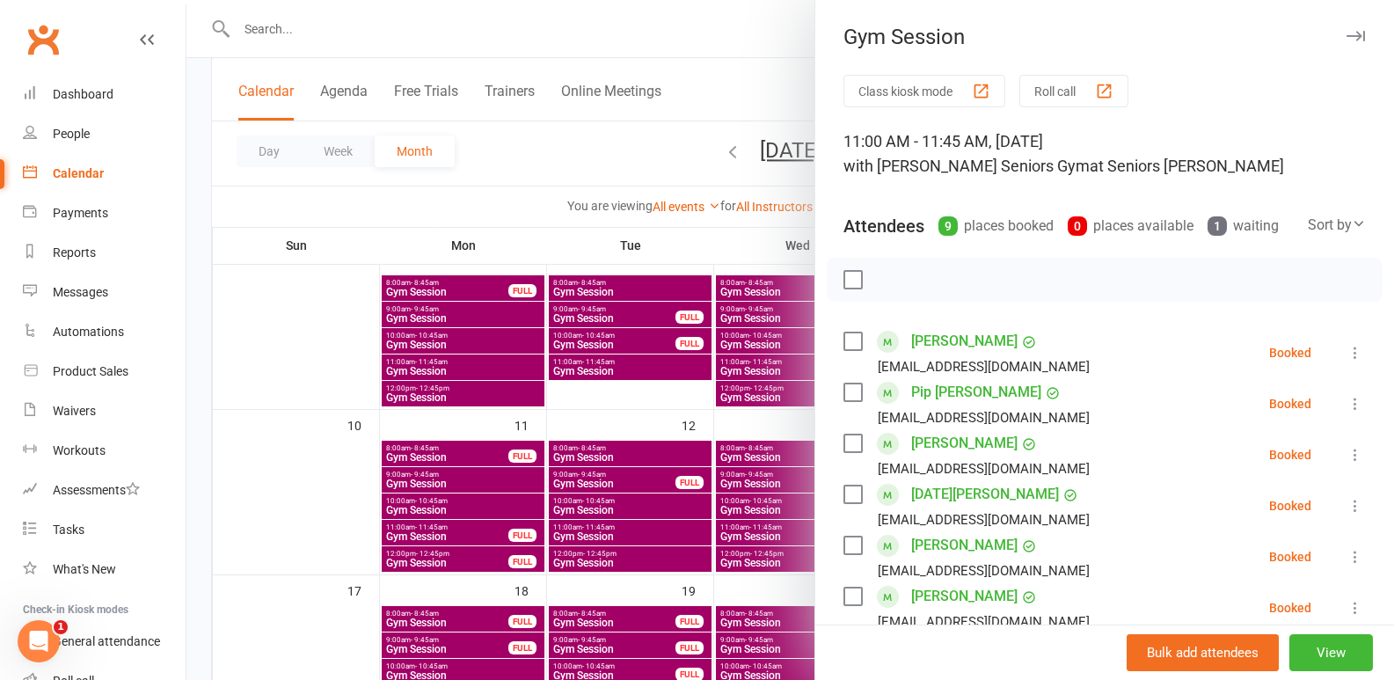
scroll to position [528, 0]
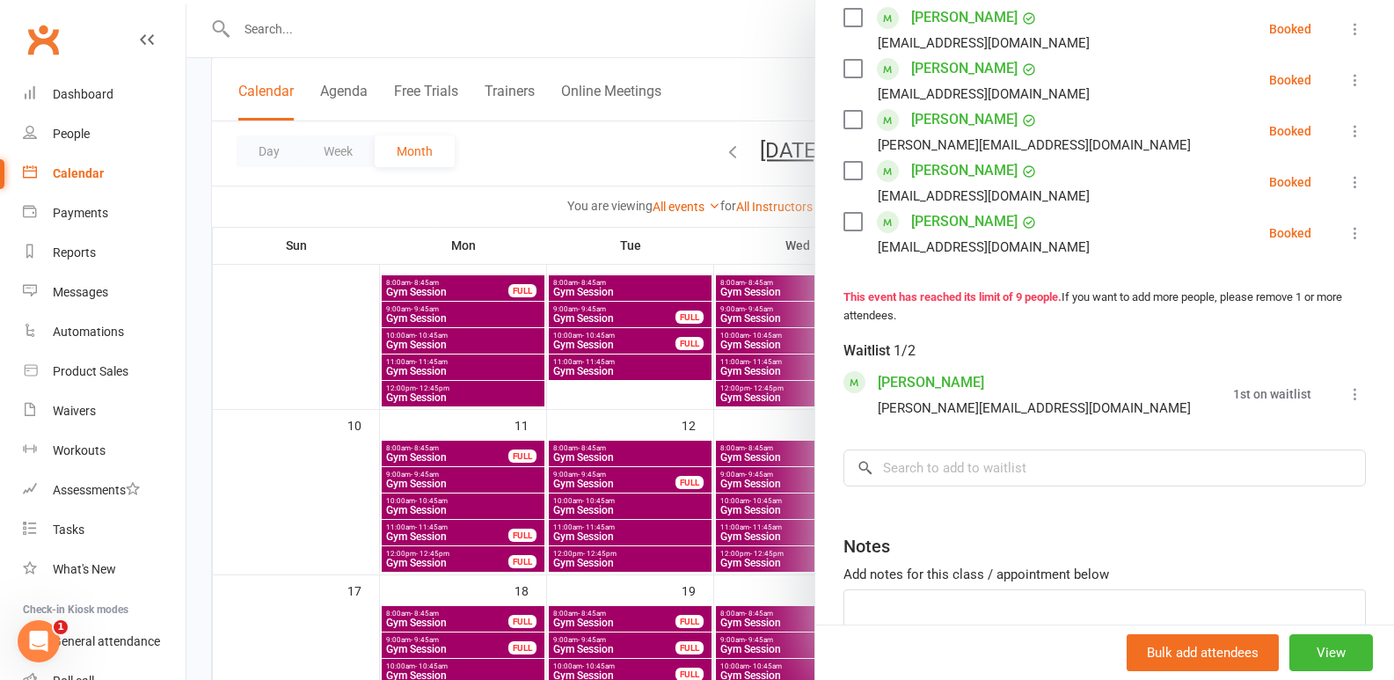
click at [468, 536] on div at bounding box center [790, 340] width 1208 height 680
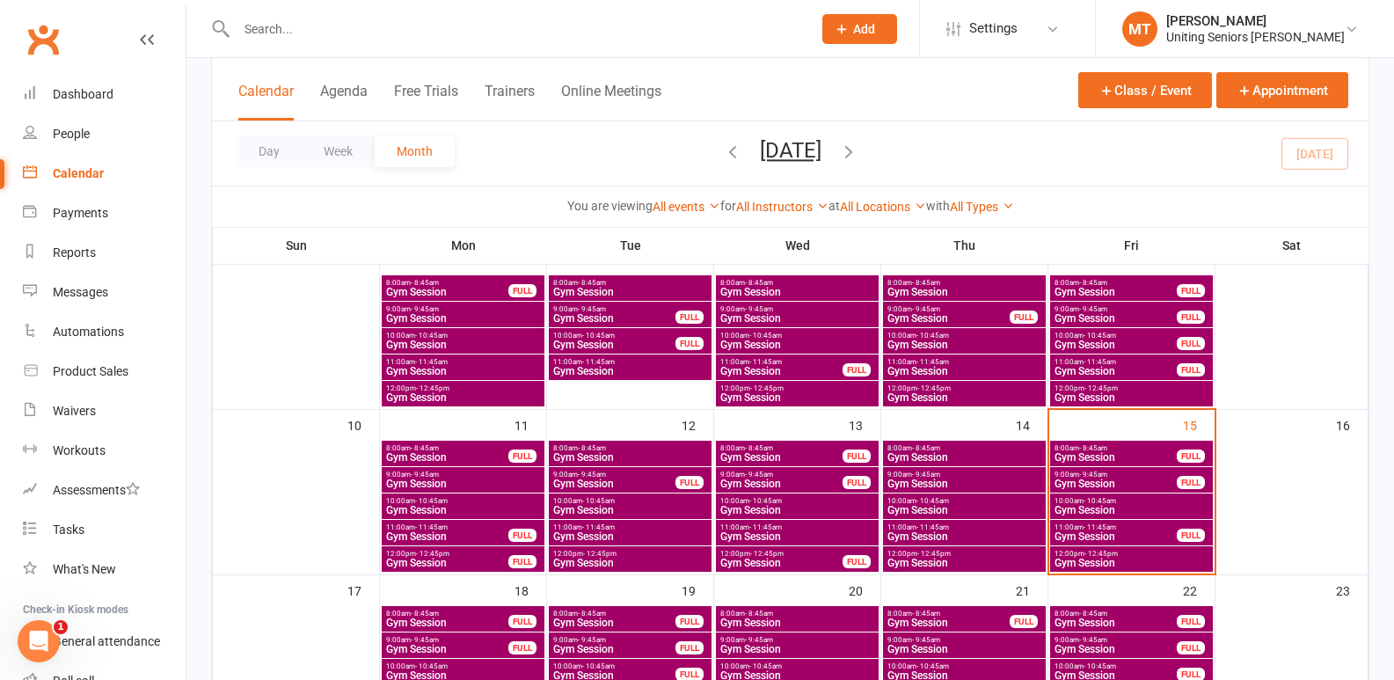
click at [1126, 554] on span "12:00pm - 12:45pm" at bounding box center [1132, 554] width 156 height 8
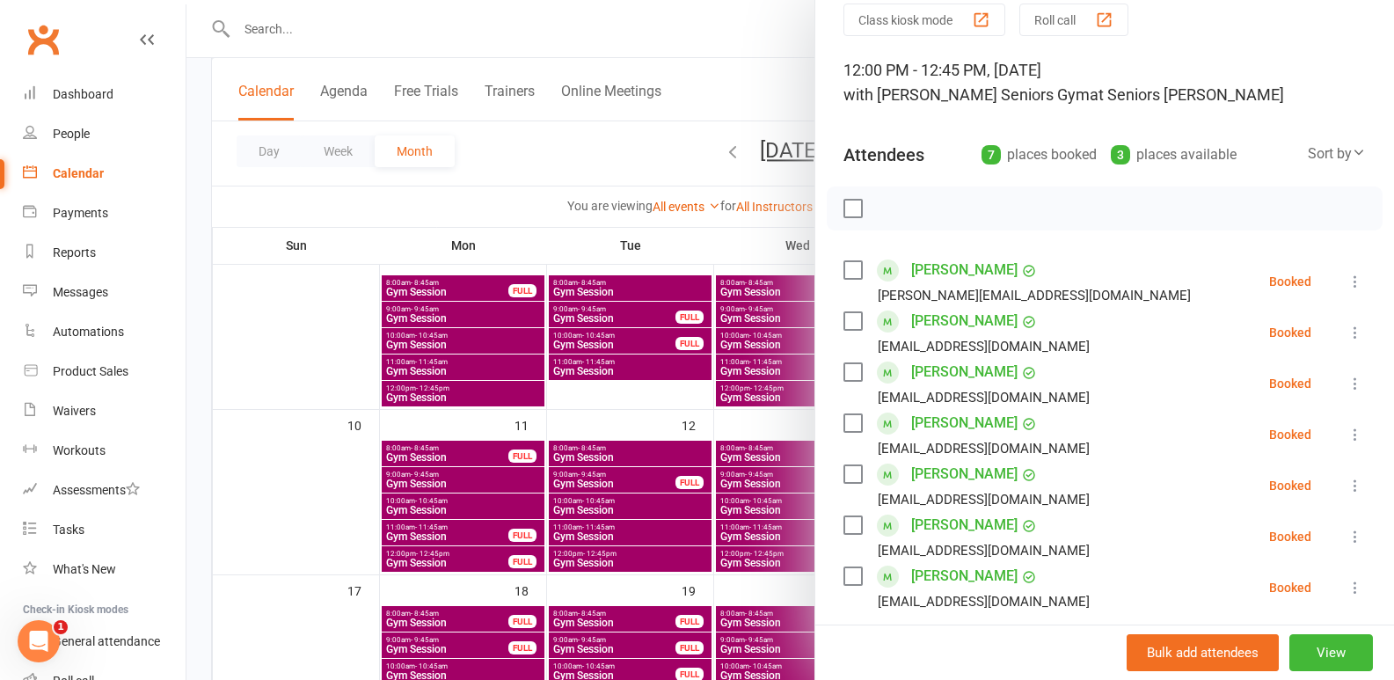
scroll to position [176, 0]
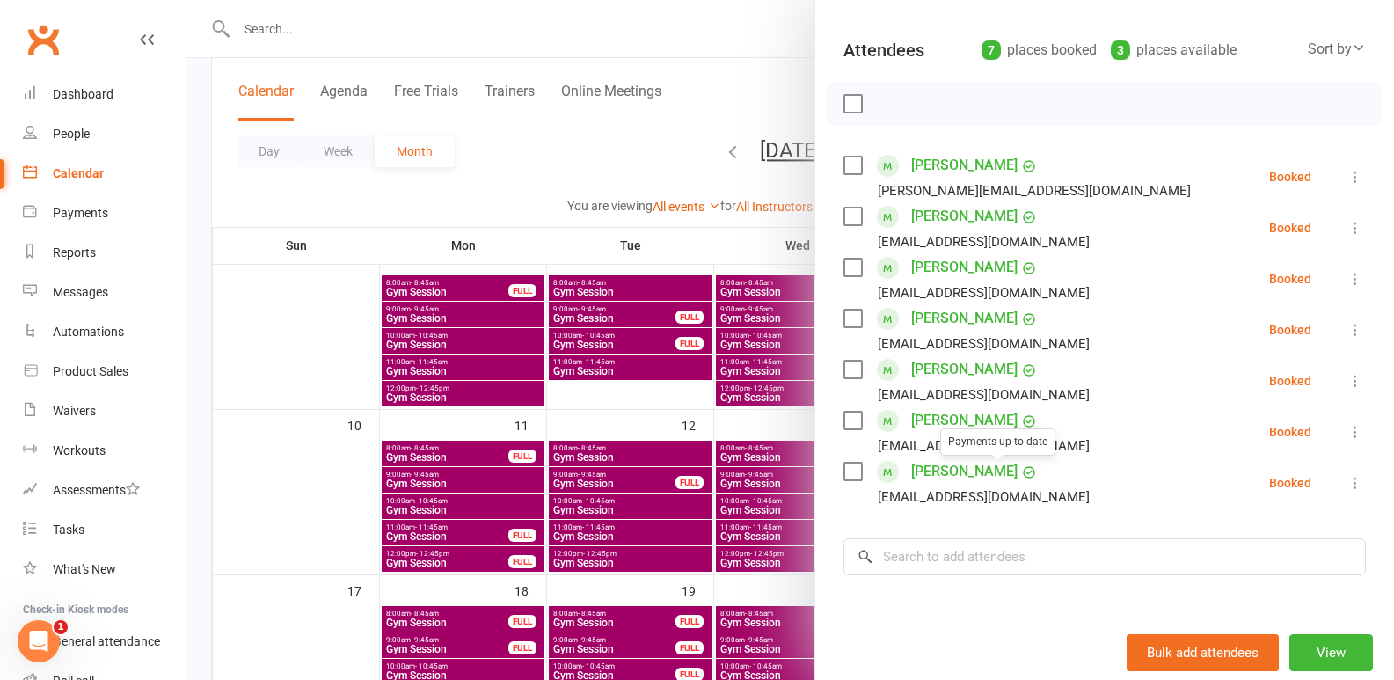
click at [691, 490] on div at bounding box center [790, 340] width 1208 height 680
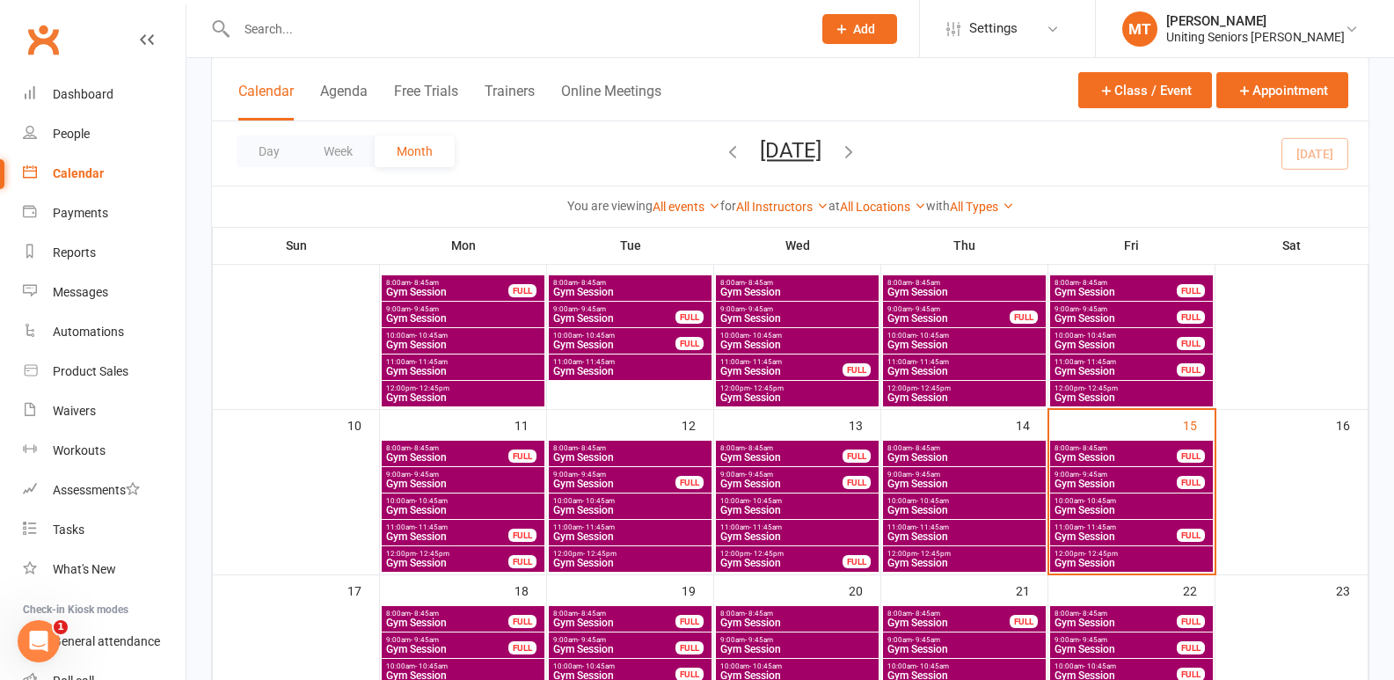
click at [405, 22] on input "text" at bounding box center [515, 29] width 568 height 25
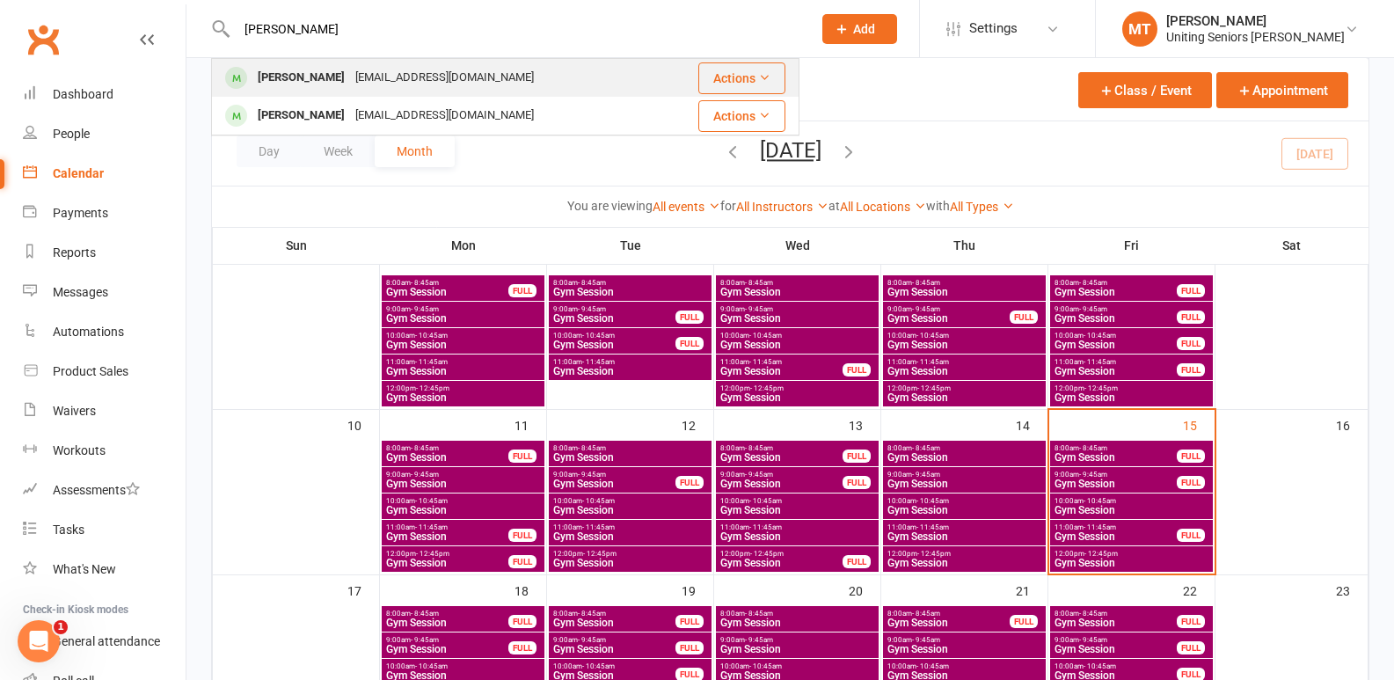
type input "robyn"
click at [367, 94] on div "Robyn Gyles robyncgyles@yahoo.com.au" at bounding box center [437, 78] width 449 height 36
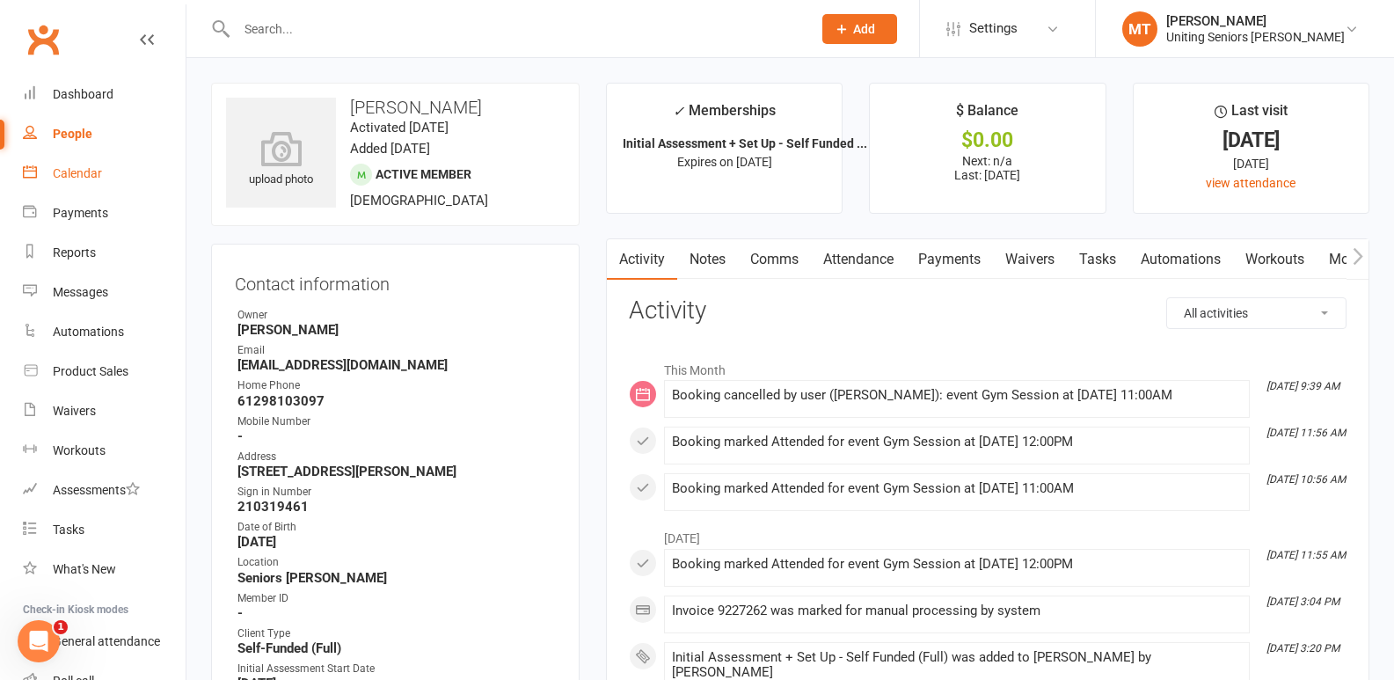
click at [98, 179] on div "Calendar" at bounding box center [77, 173] width 49 height 14
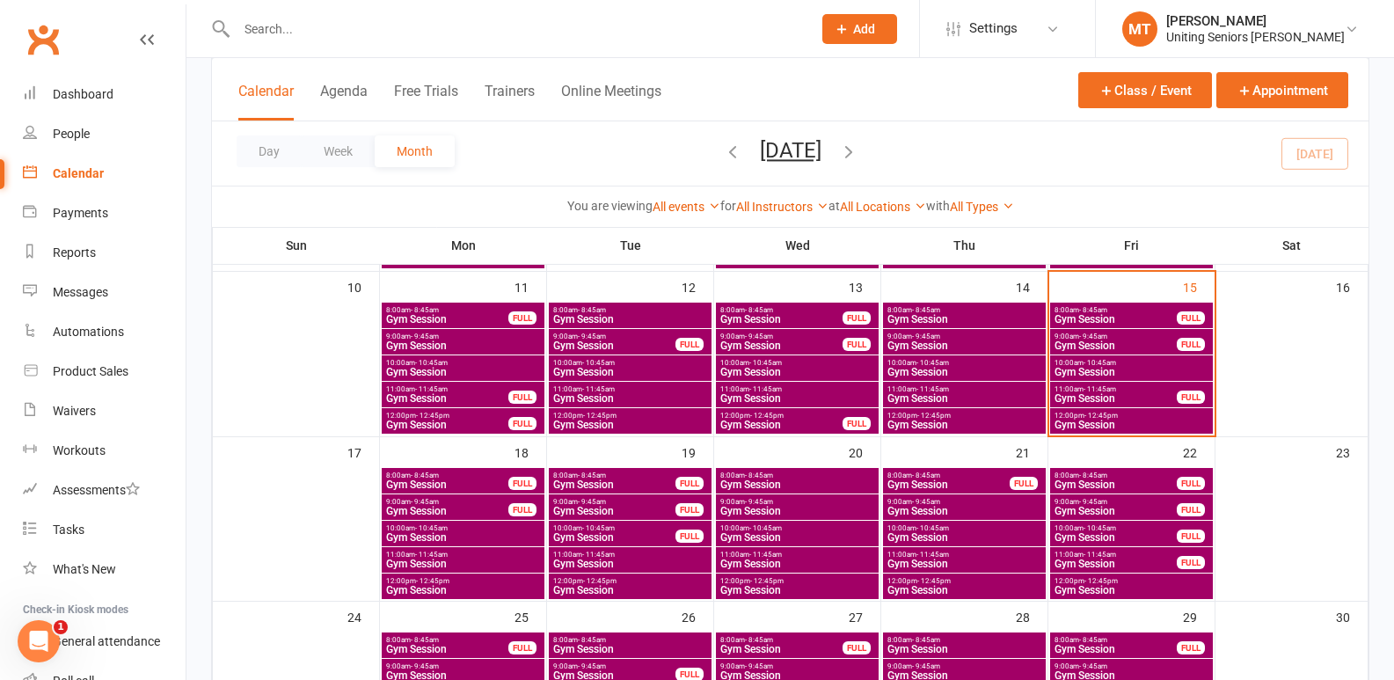
scroll to position [528, 0]
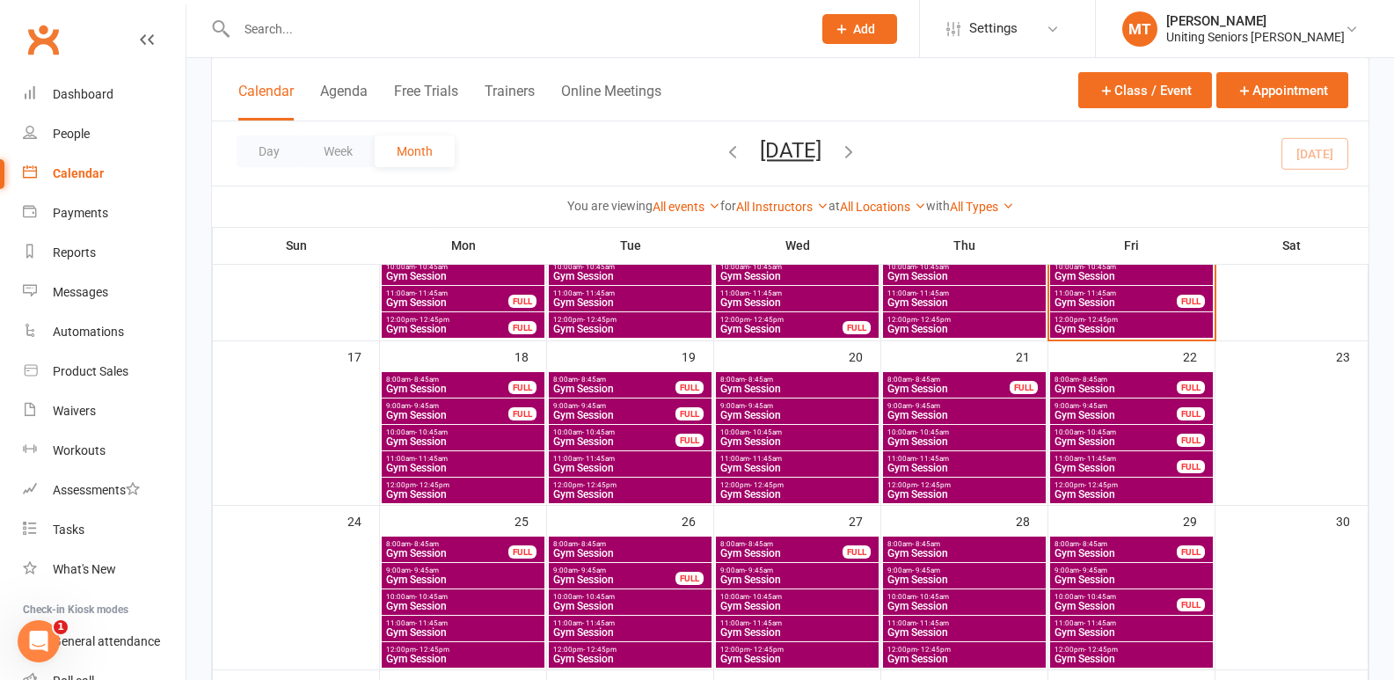
click at [481, 474] on div "11:00am - 11:45am Gym Session" at bounding box center [463, 464] width 163 height 26
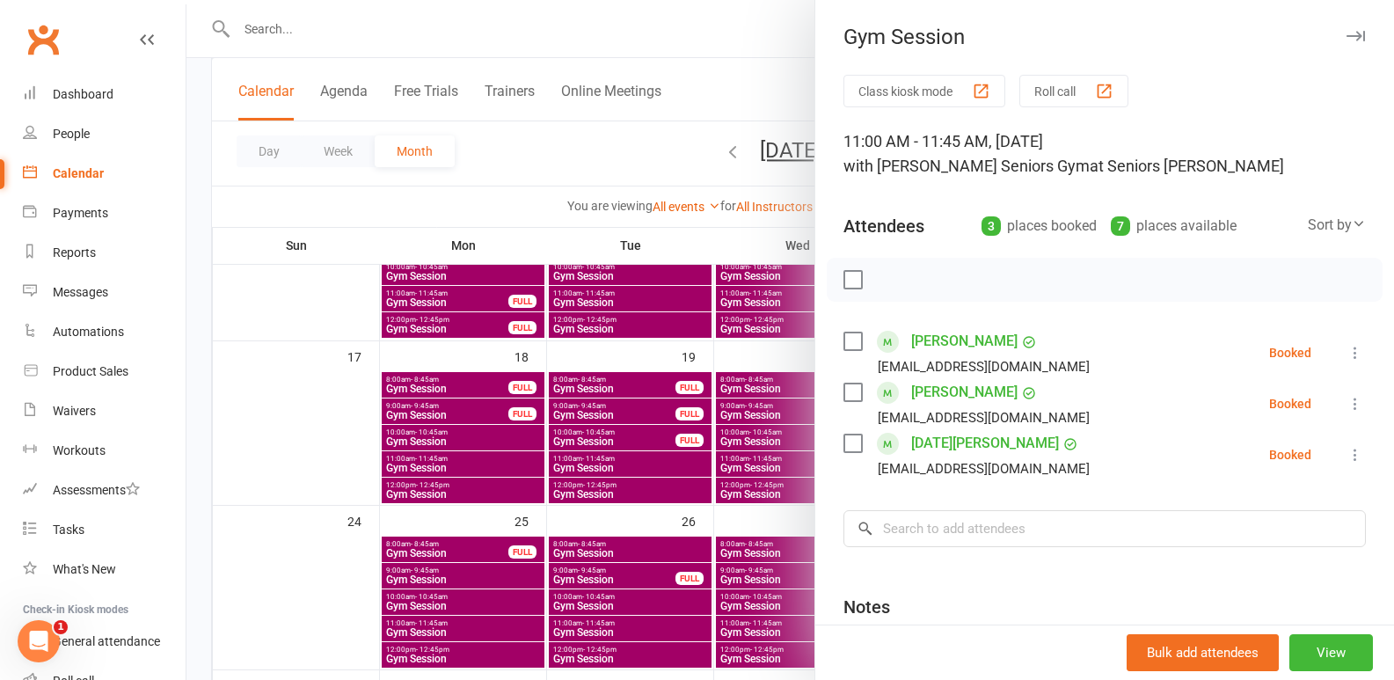
click at [446, 515] on div at bounding box center [790, 340] width 1208 height 680
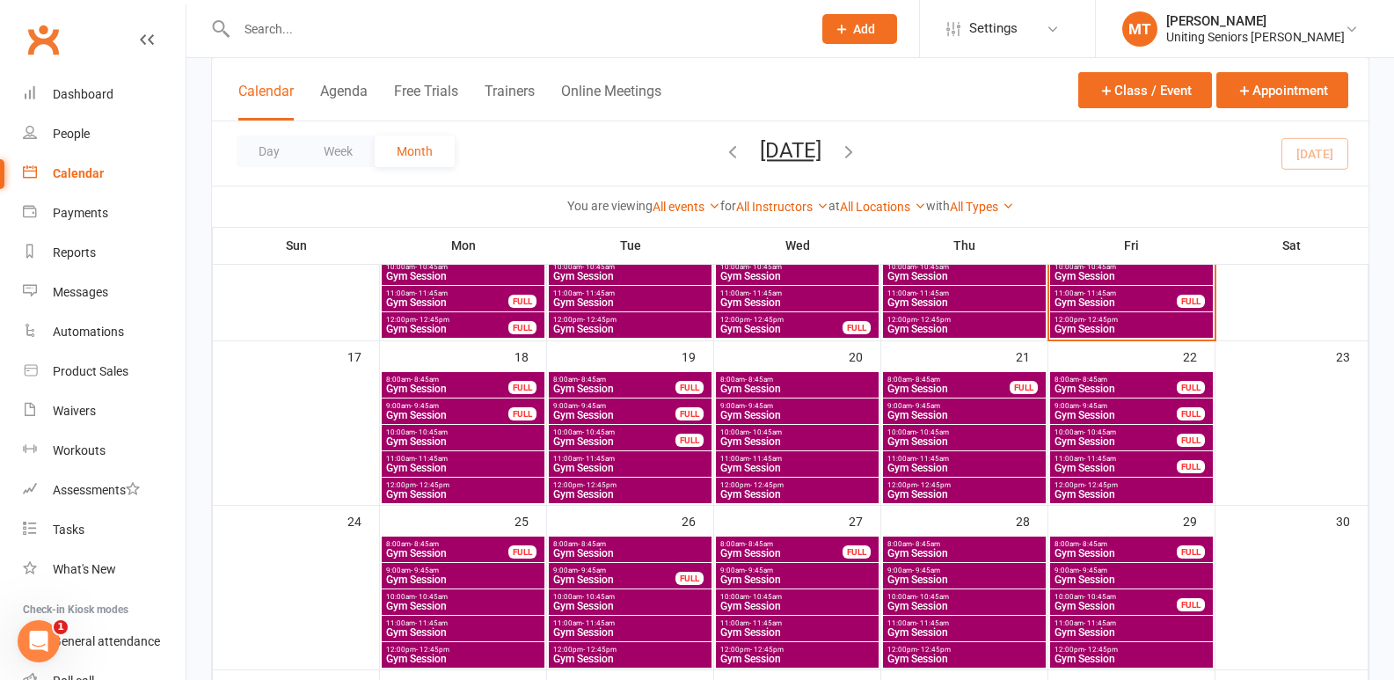
click at [444, 495] on span "Gym Session" at bounding box center [463, 494] width 156 height 11
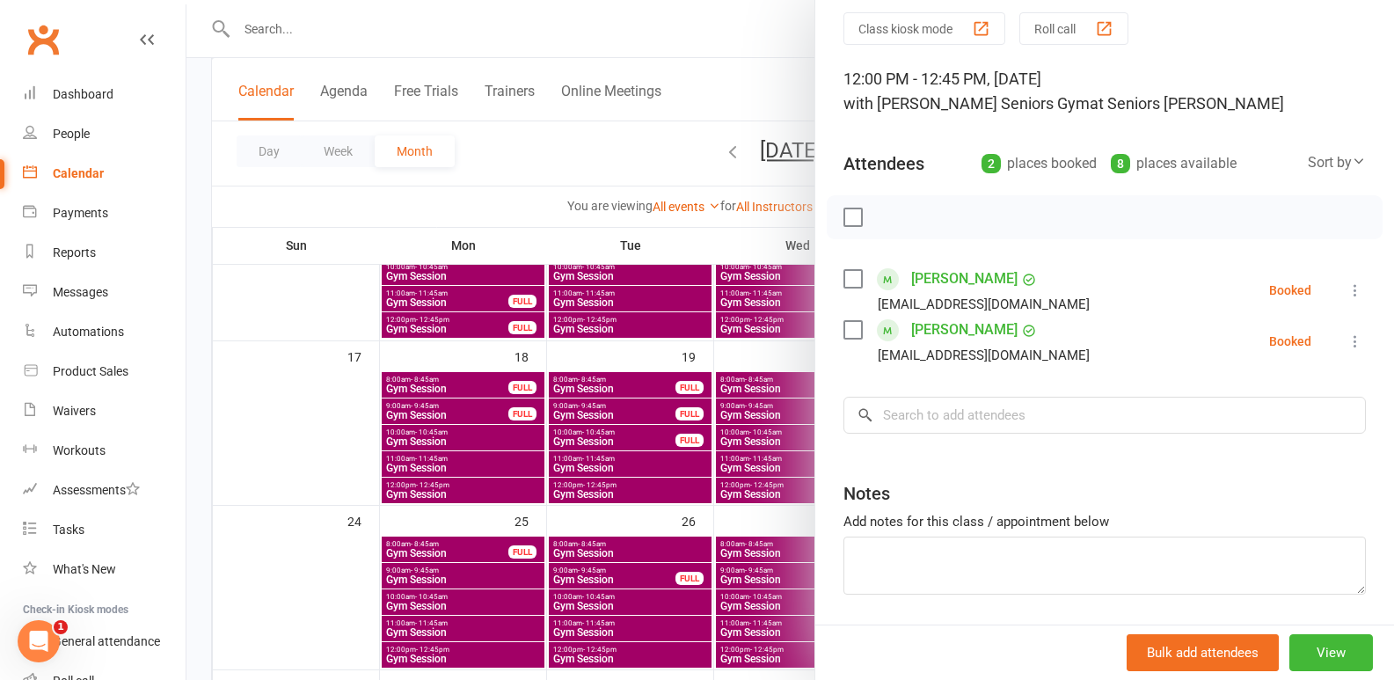
scroll to position [88, 0]
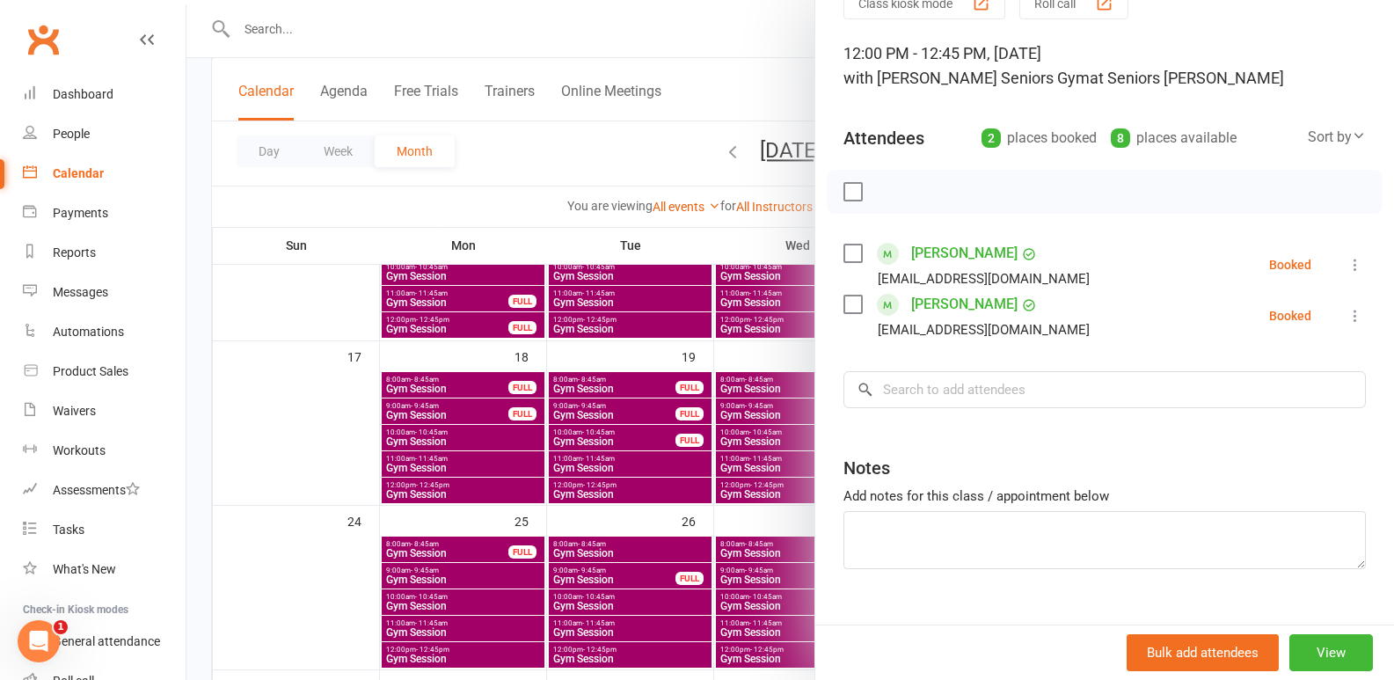
click at [583, 451] on div at bounding box center [790, 340] width 1208 height 680
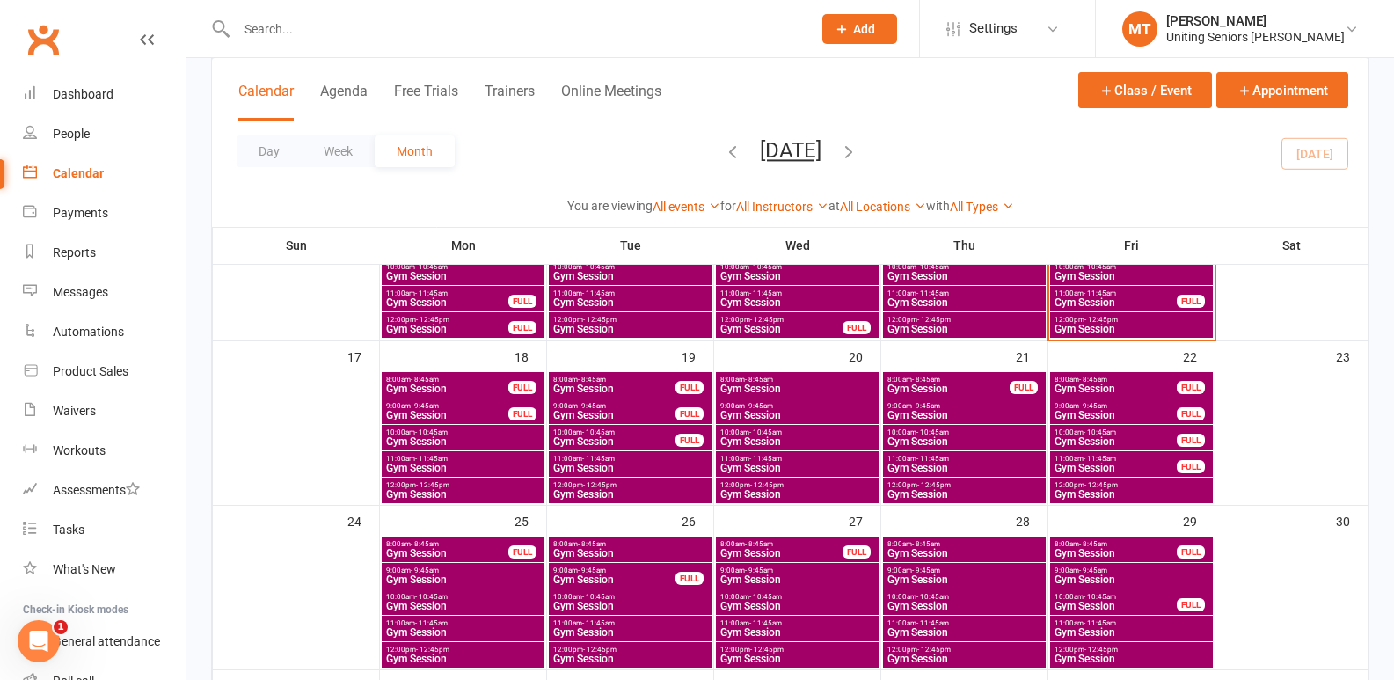
click at [472, 439] on span "Gym Session" at bounding box center [463, 441] width 156 height 11
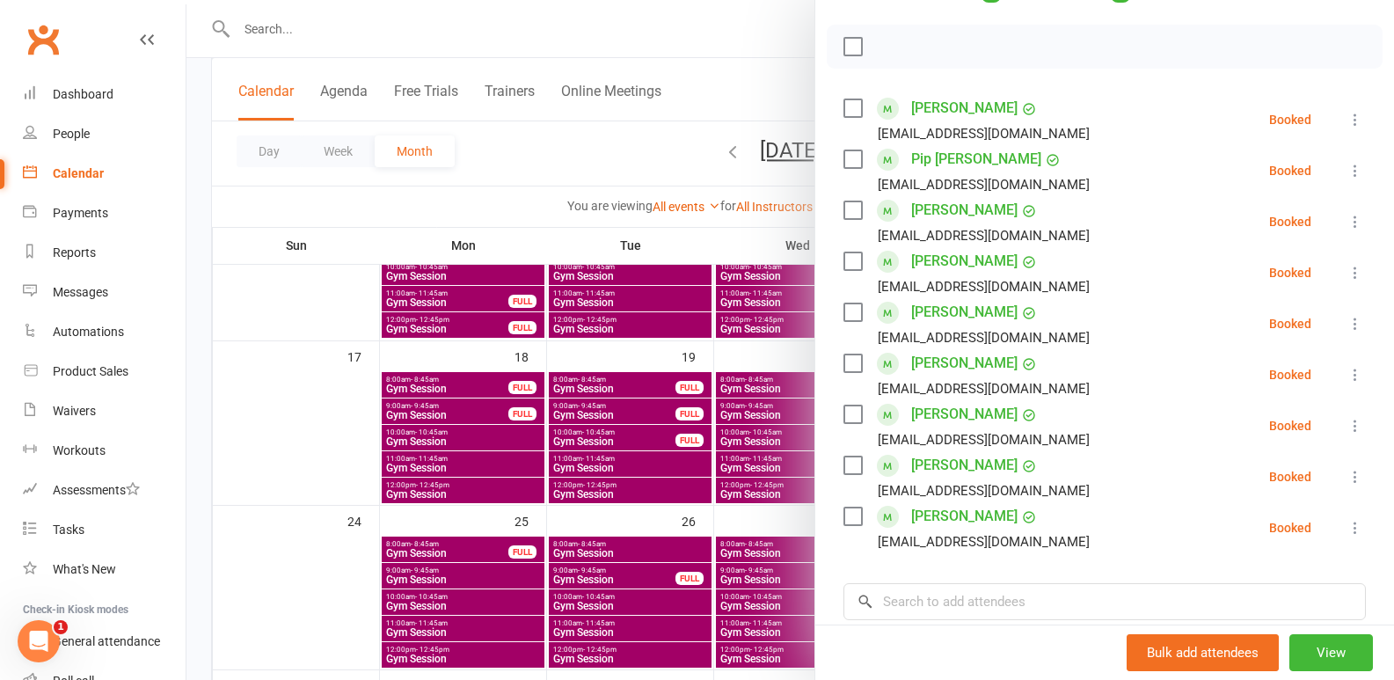
scroll to position [264, 0]
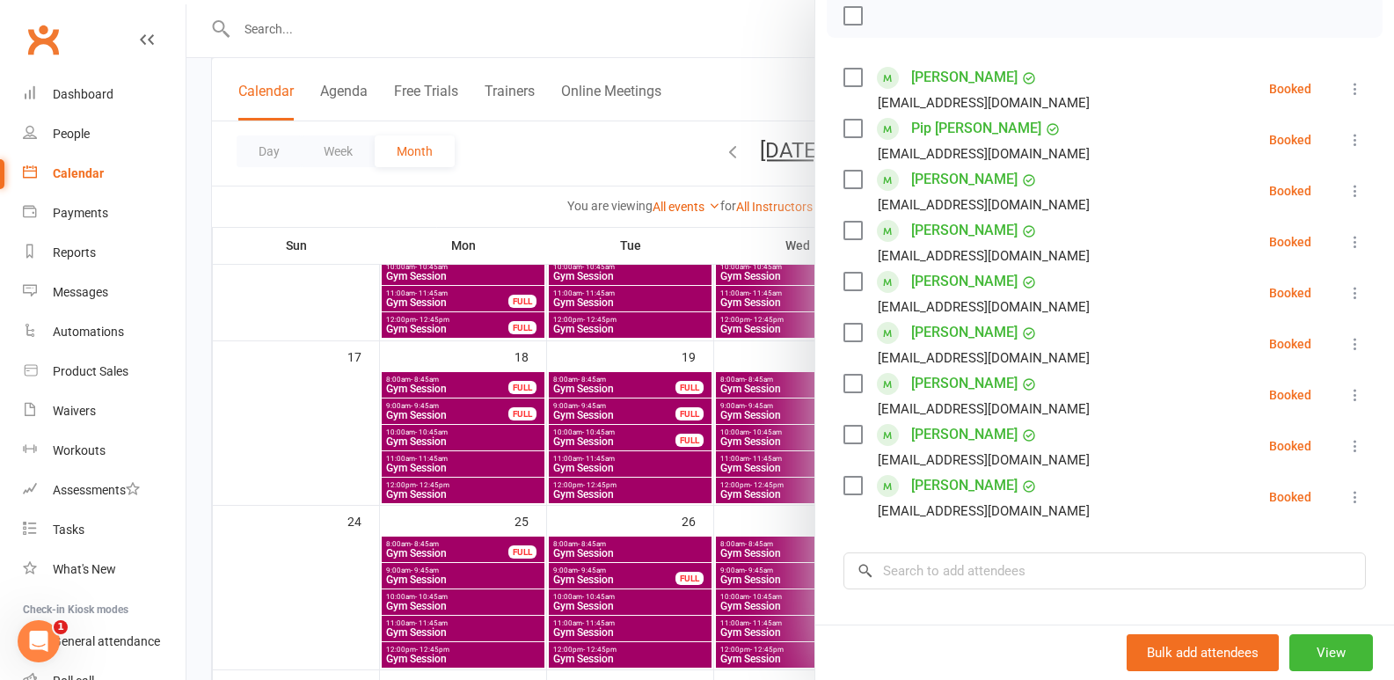
click at [700, 450] on div at bounding box center [790, 340] width 1208 height 680
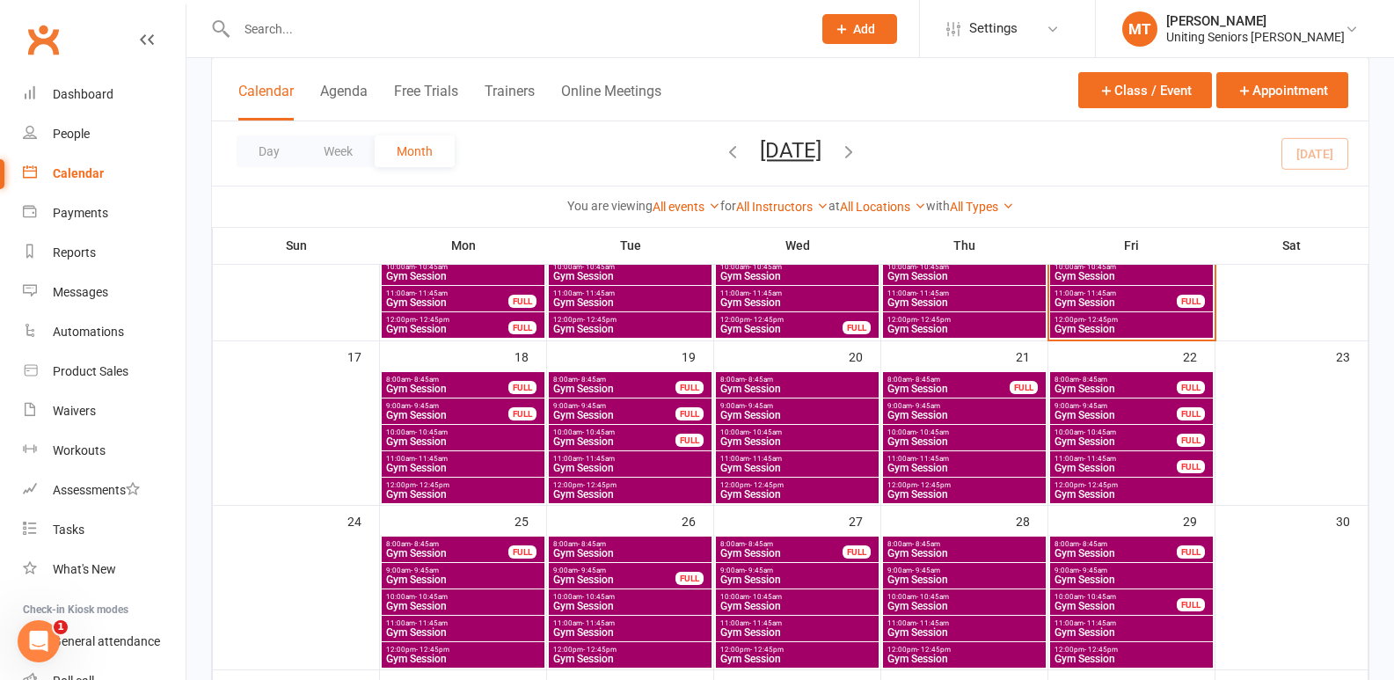
click at [461, 469] on span "Gym Session" at bounding box center [463, 468] width 156 height 11
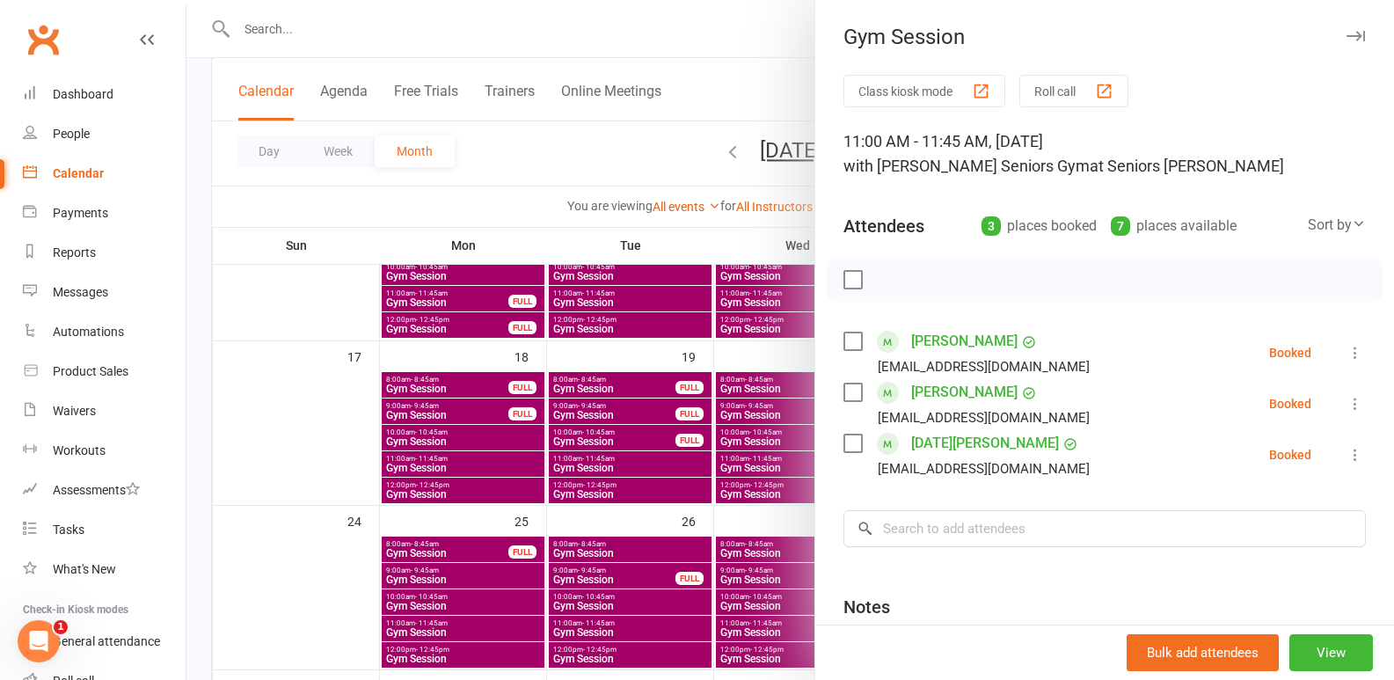
click at [586, 465] on div at bounding box center [790, 340] width 1208 height 680
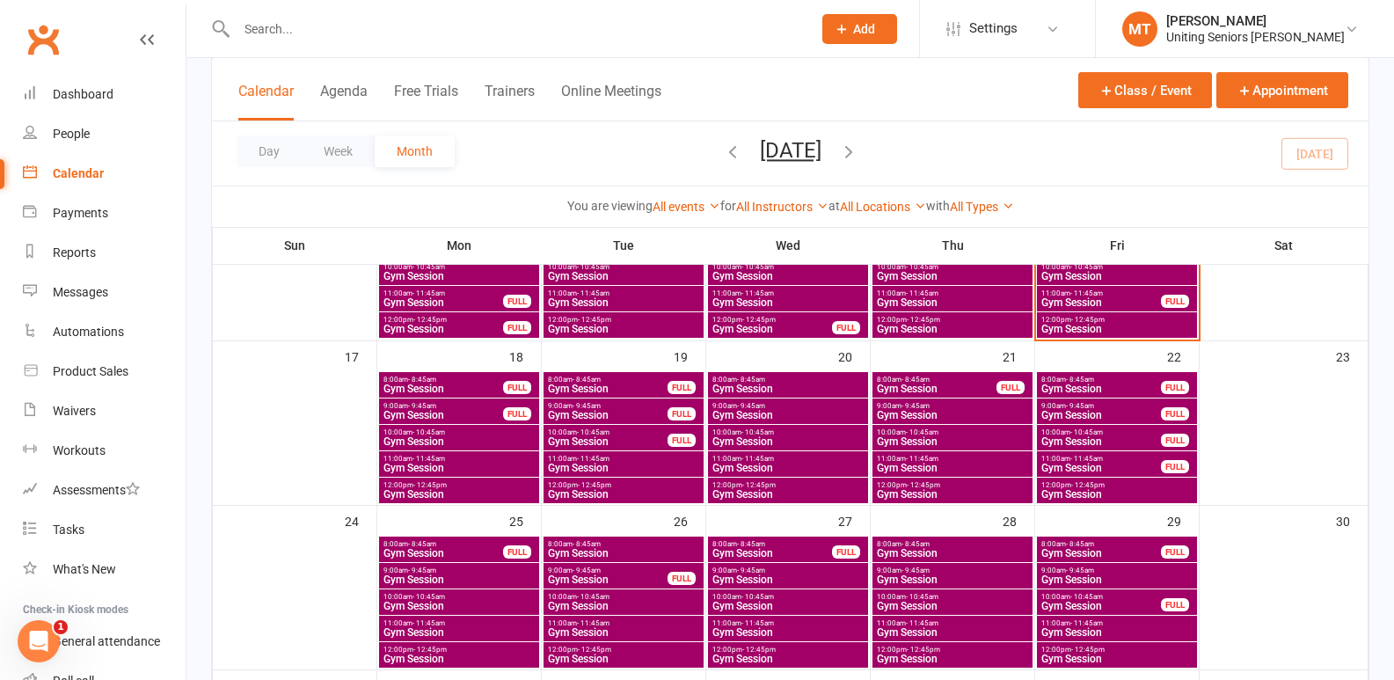
click at [781, 468] on span "Gym Session" at bounding box center [788, 468] width 153 height 11
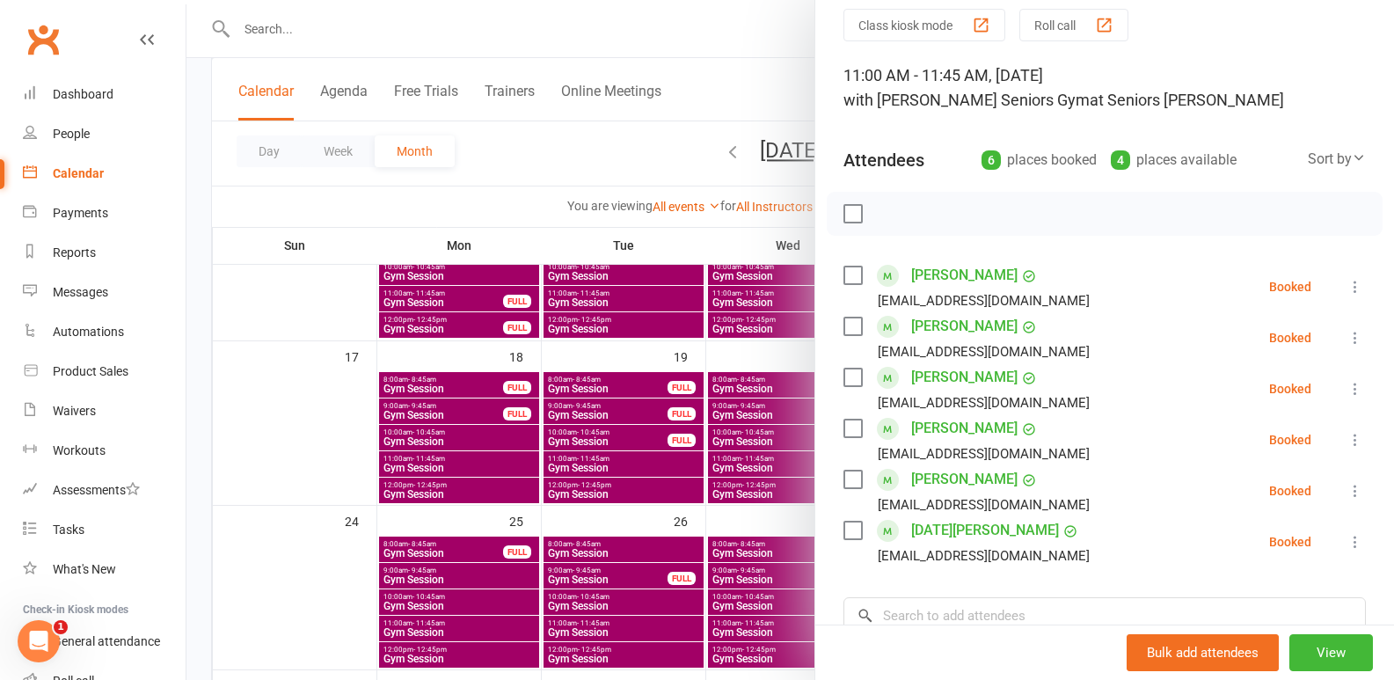
scroll to position [176, 0]
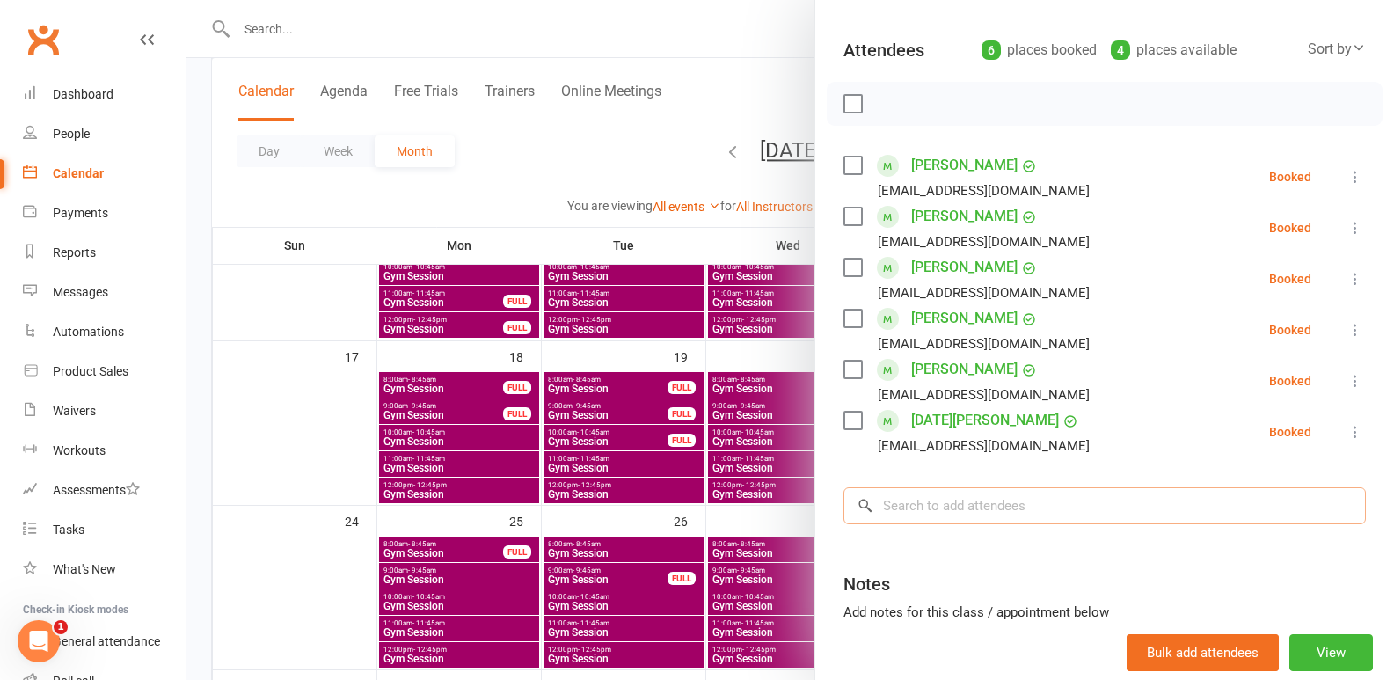
click at [930, 496] on input "search" at bounding box center [1105, 505] width 523 height 37
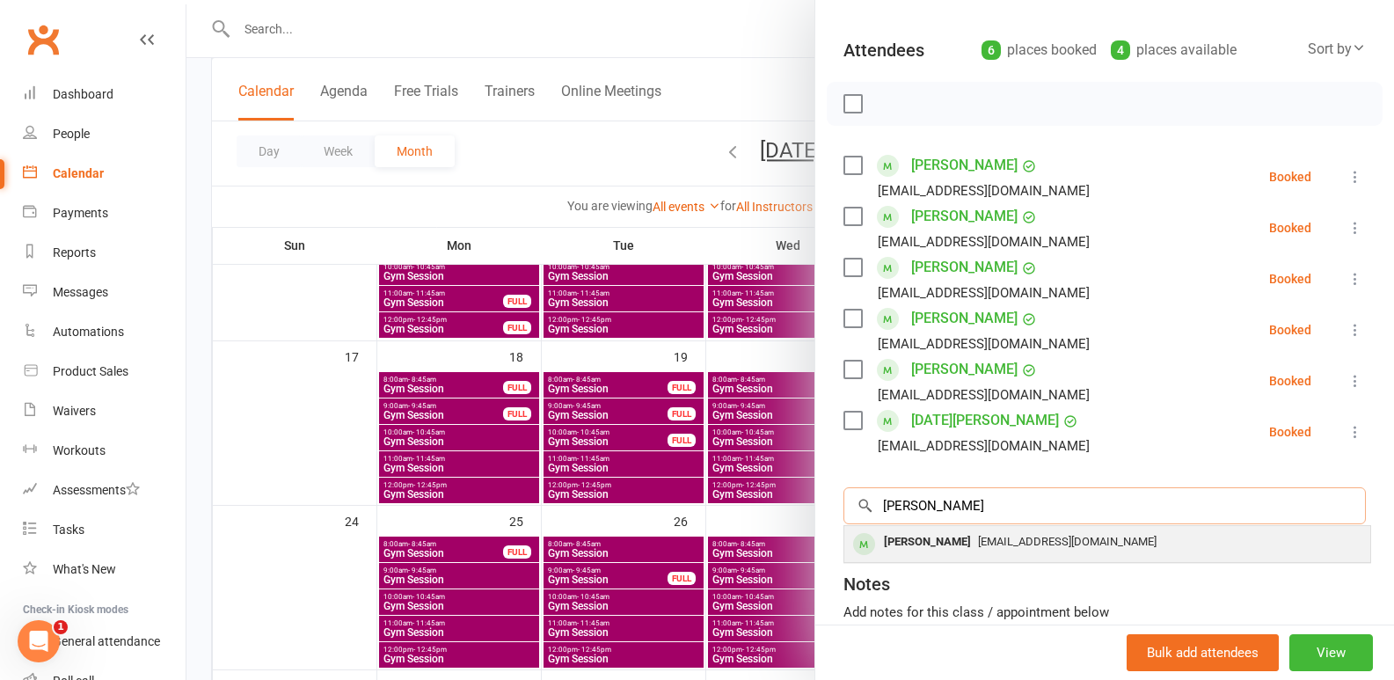
type input "robyn"
click at [946, 550] on div "Robyn Gyles" at bounding box center [927, 543] width 101 height 26
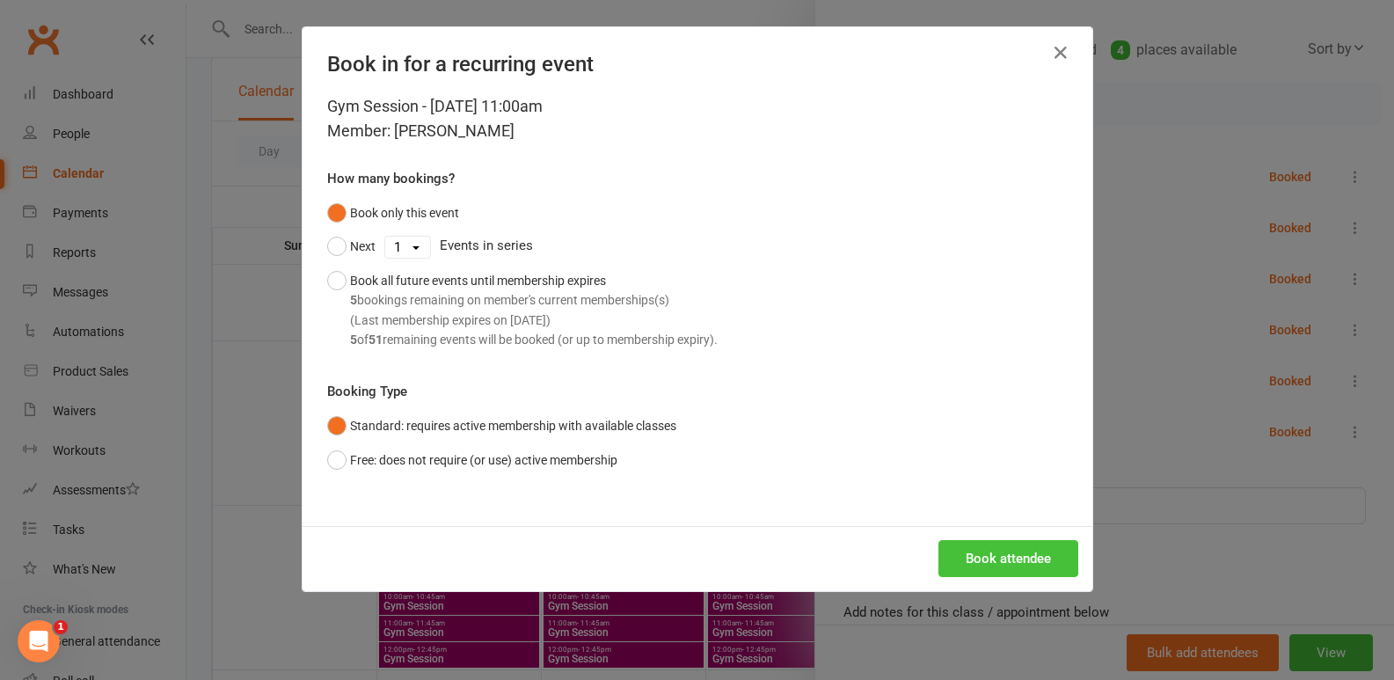
click at [1028, 552] on button "Book attendee" at bounding box center [1009, 558] width 140 height 37
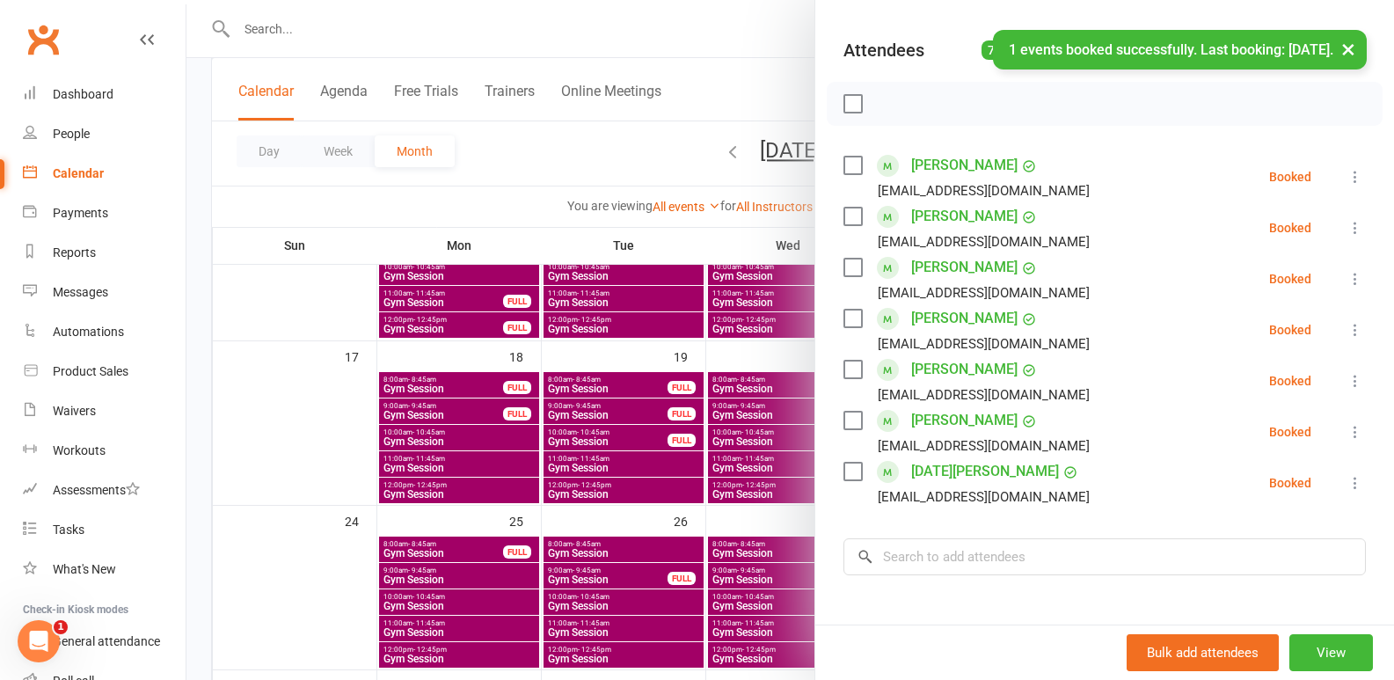
click at [507, 501] on div at bounding box center [790, 340] width 1208 height 680
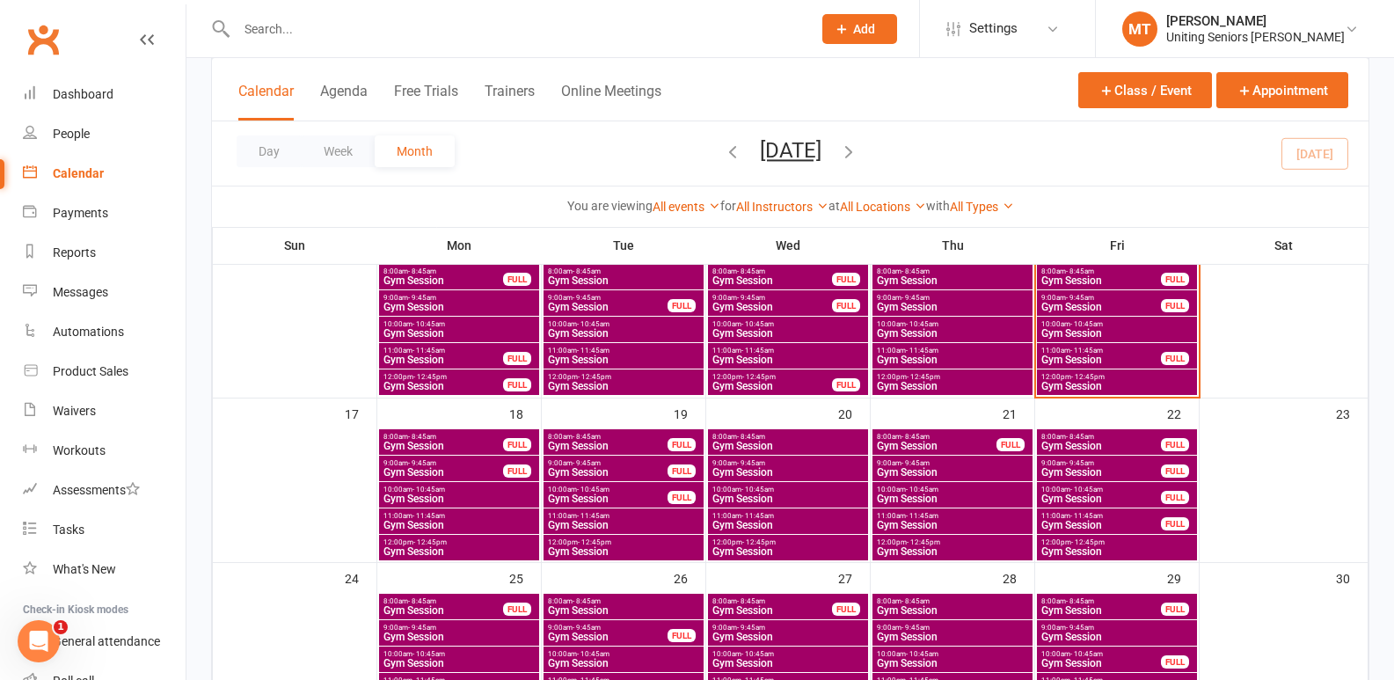
scroll to position [440, 0]
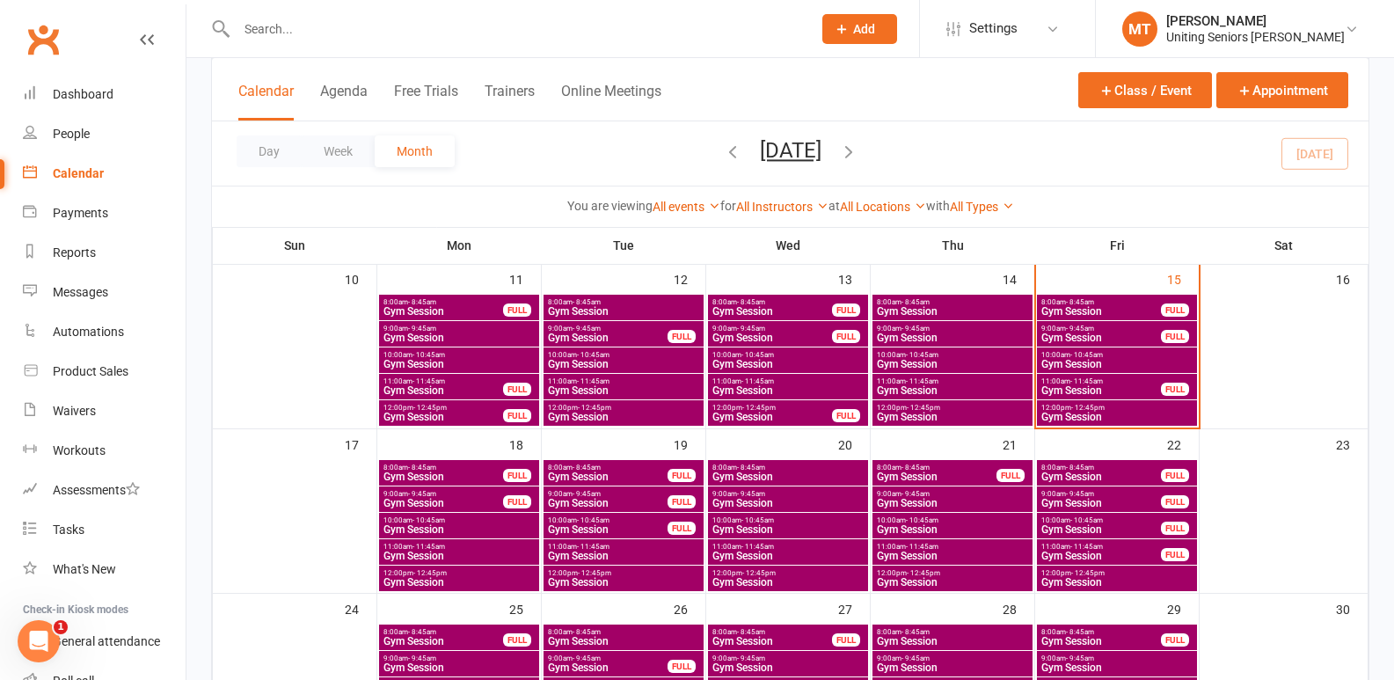
click at [1103, 356] on span "10:00am - 10:45am" at bounding box center [1117, 355] width 153 height 8
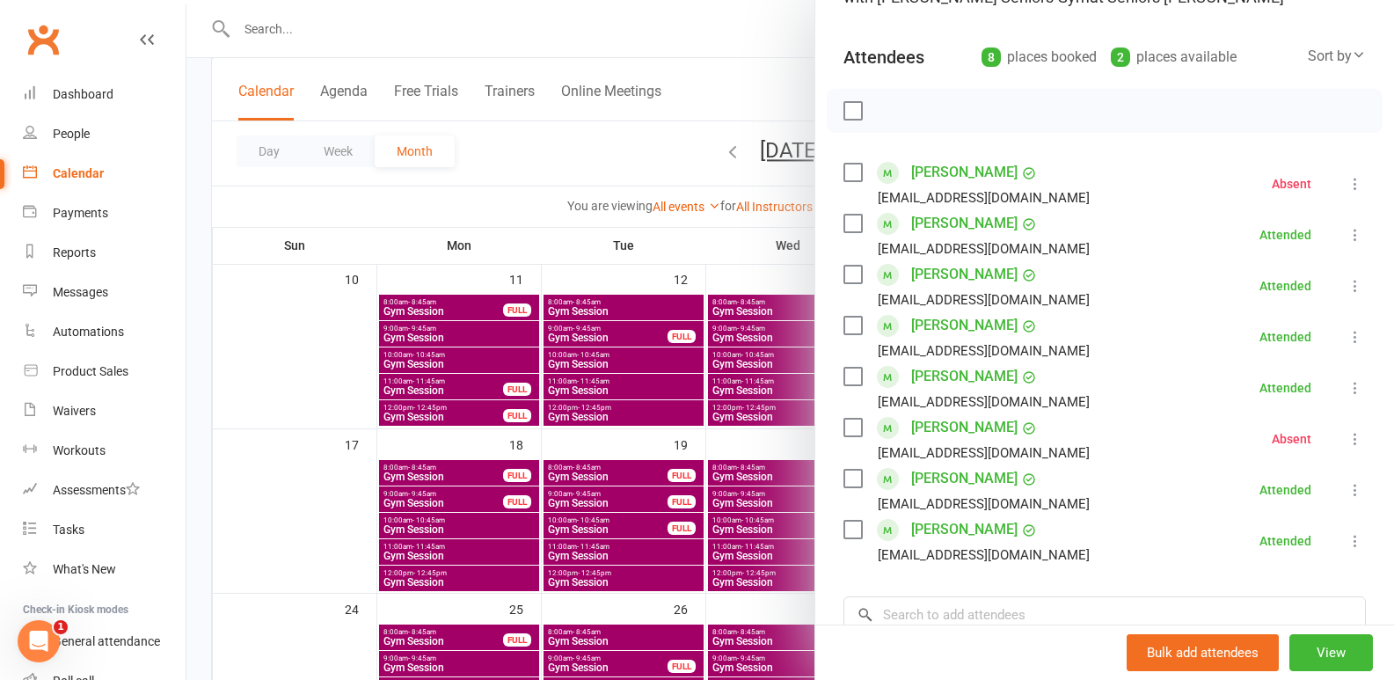
scroll to position [176, 0]
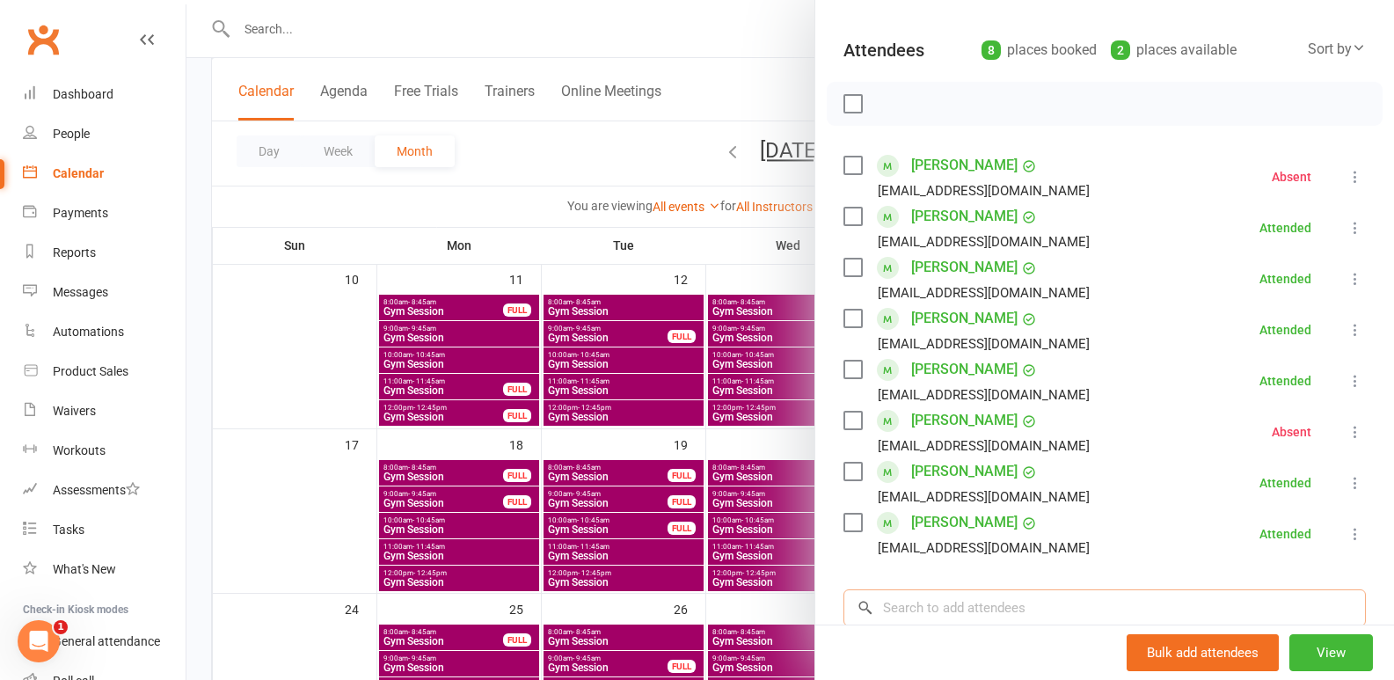
click at [983, 603] on input "search" at bounding box center [1105, 607] width 523 height 37
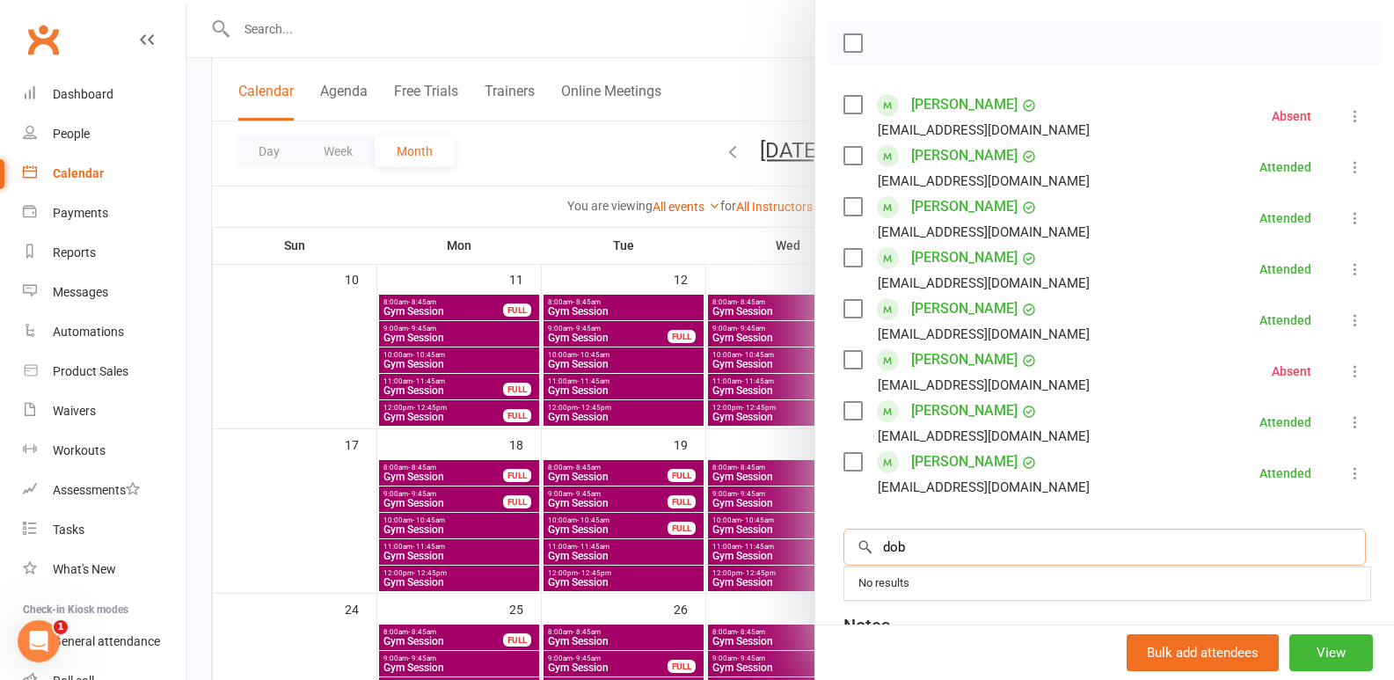
scroll to position [264, 0]
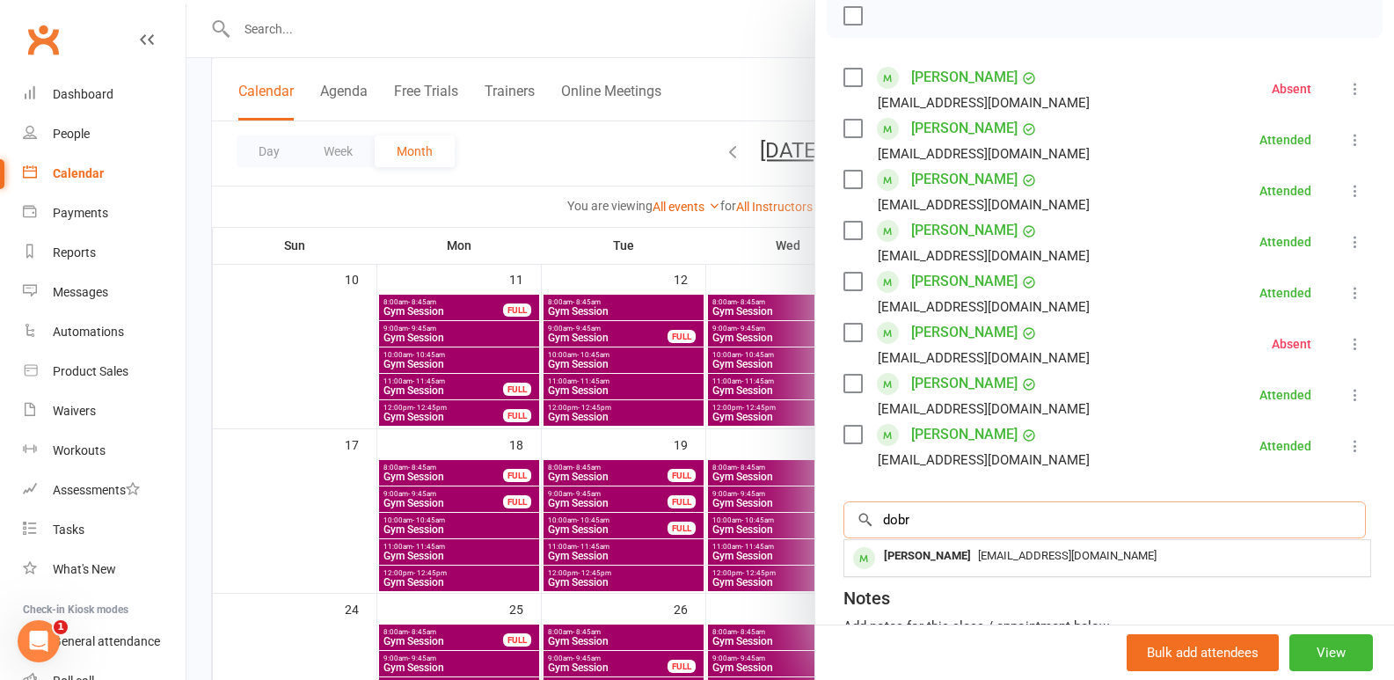
type input "dobr"
click at [934, 546] on div "Dobrica Ristovski" at bounding box center [927, 557] width 101 height 26
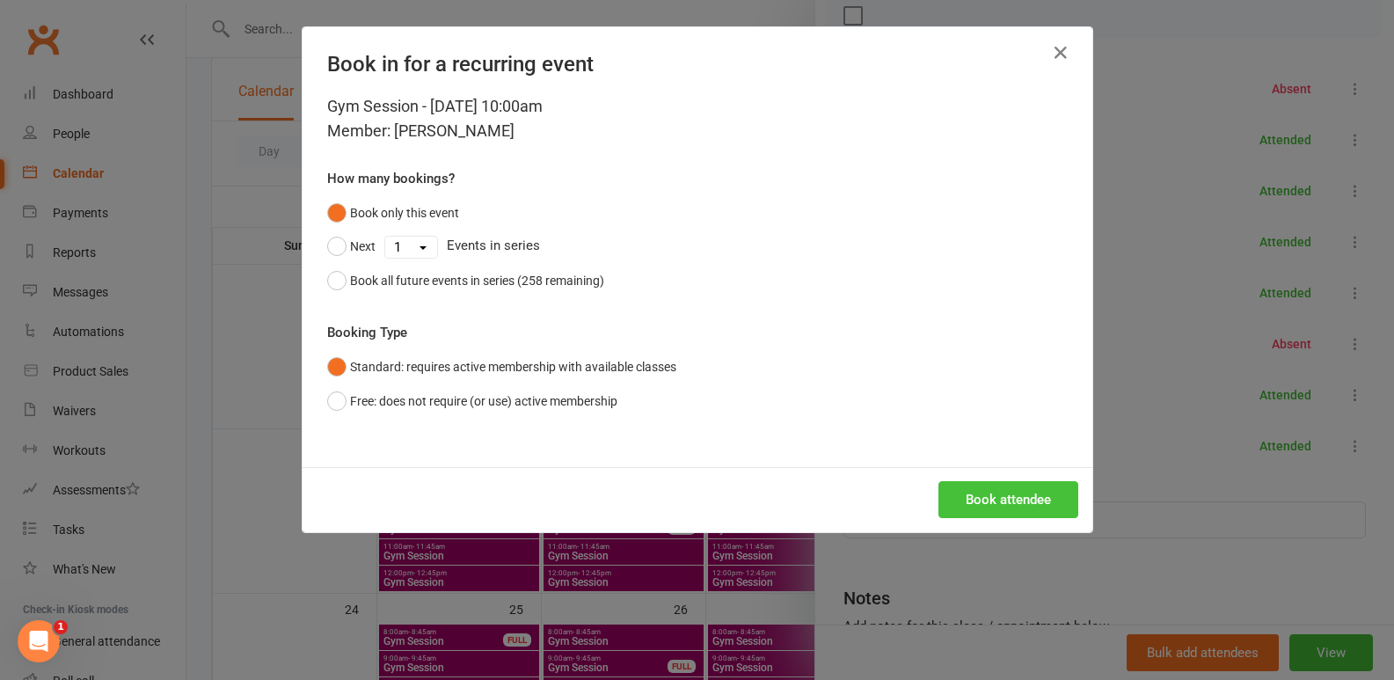
click at [972, 500] on button "Book attendee" at bounding box center [1009, 499] width 140 height 37
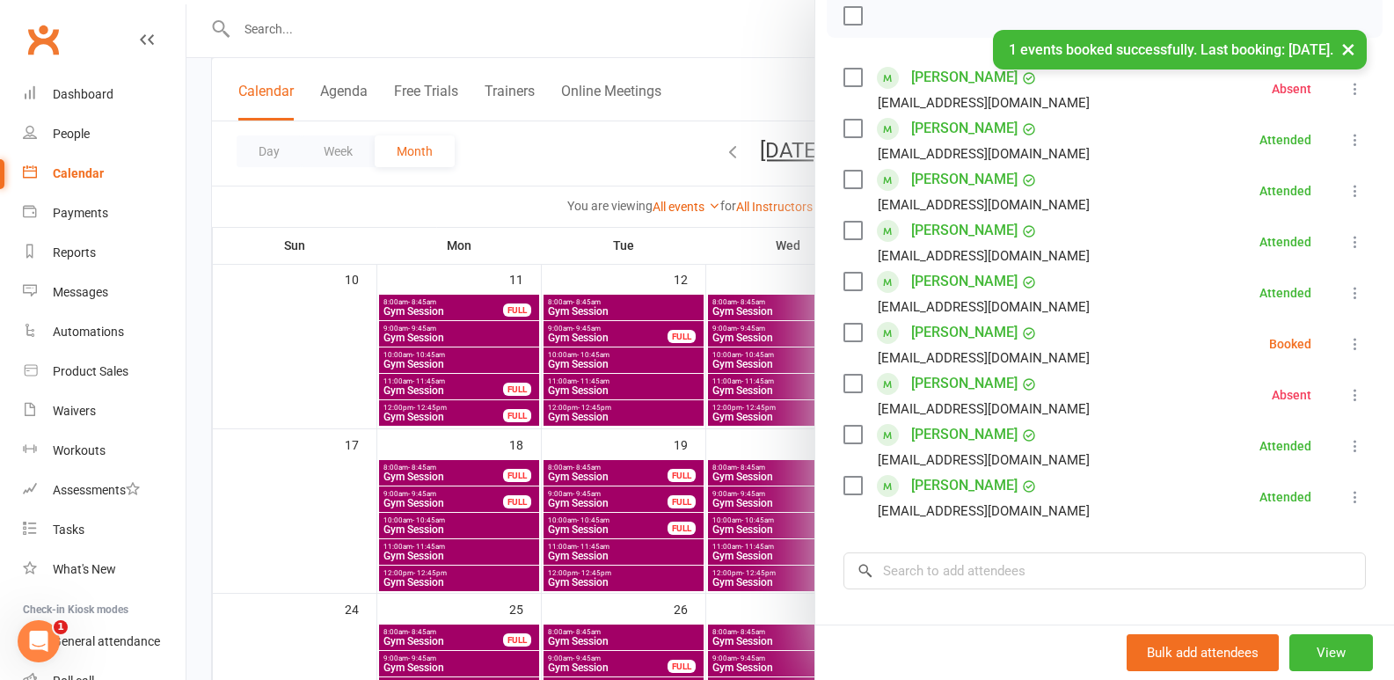
click at [1347, 338] on icon at bounding box center [1356, 344] width 18 height 18
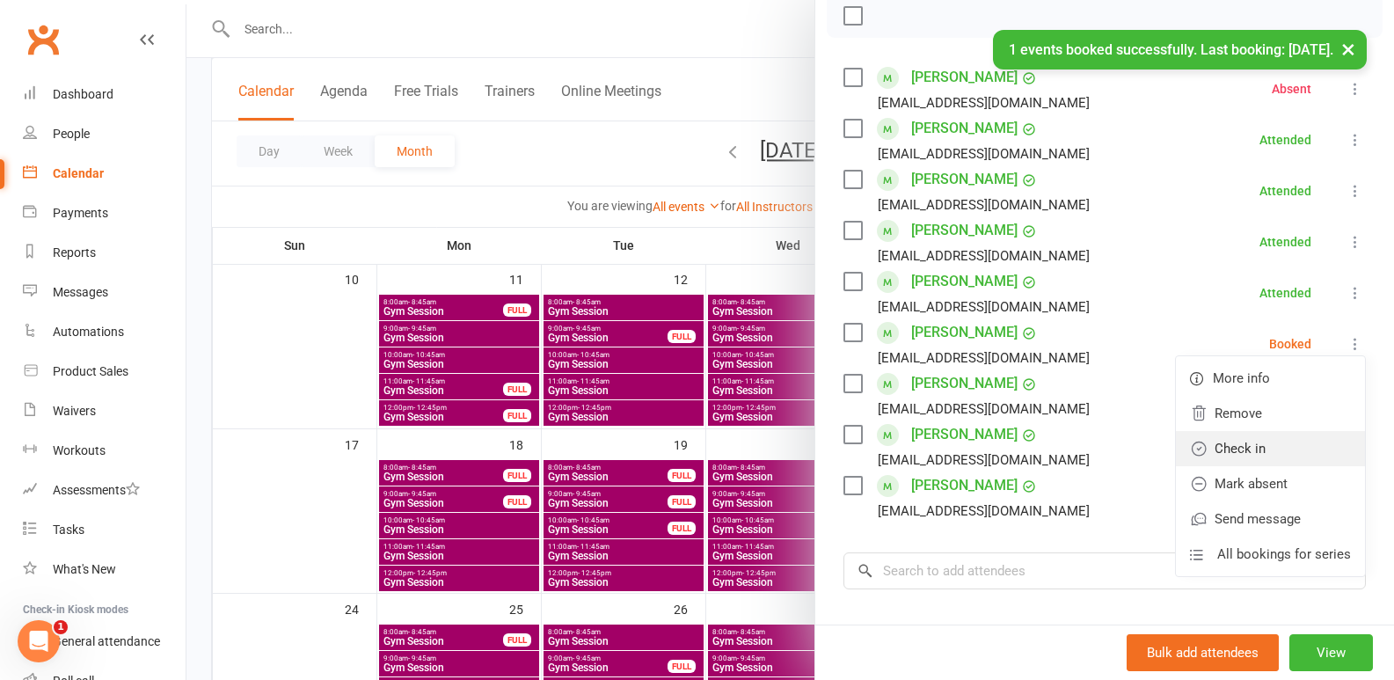
click at [1252, 451] on link "Check in" at bounding box center [1270, 448] width 189 height 35
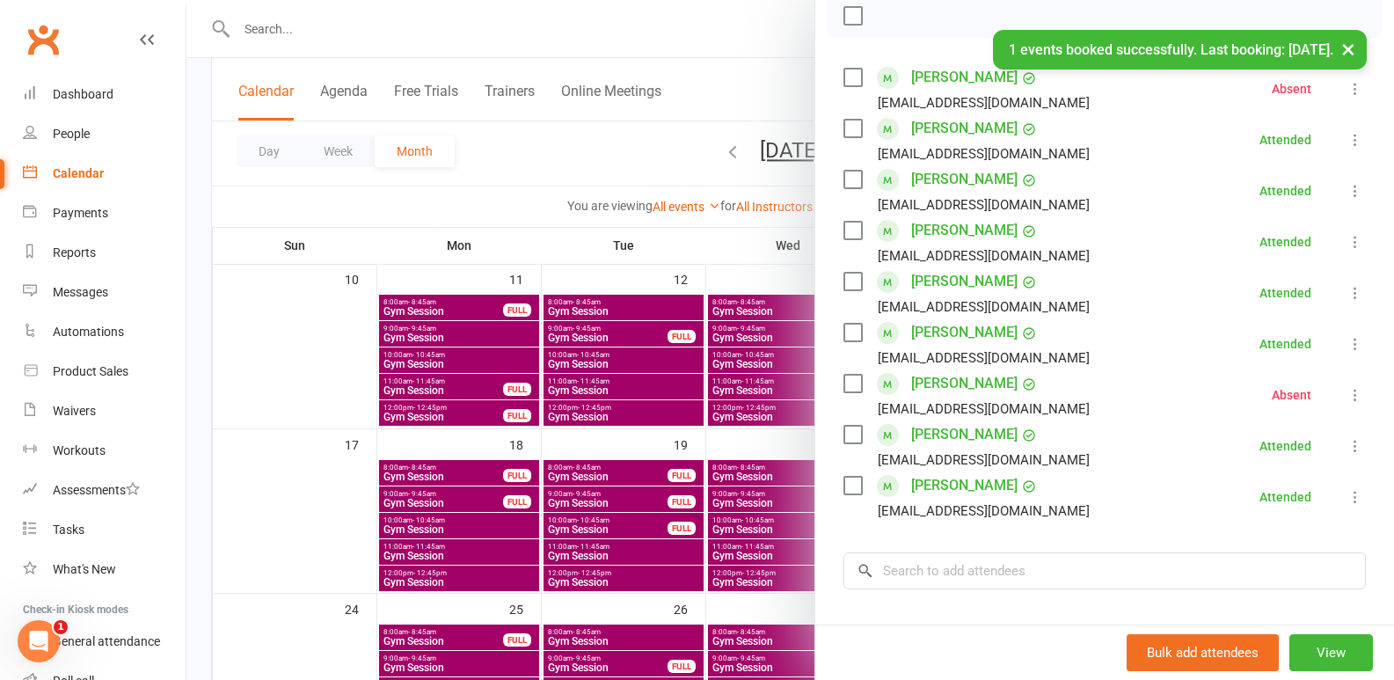
click at [662, 419] on div at bounding box center [790, 340] width 1208 height 680
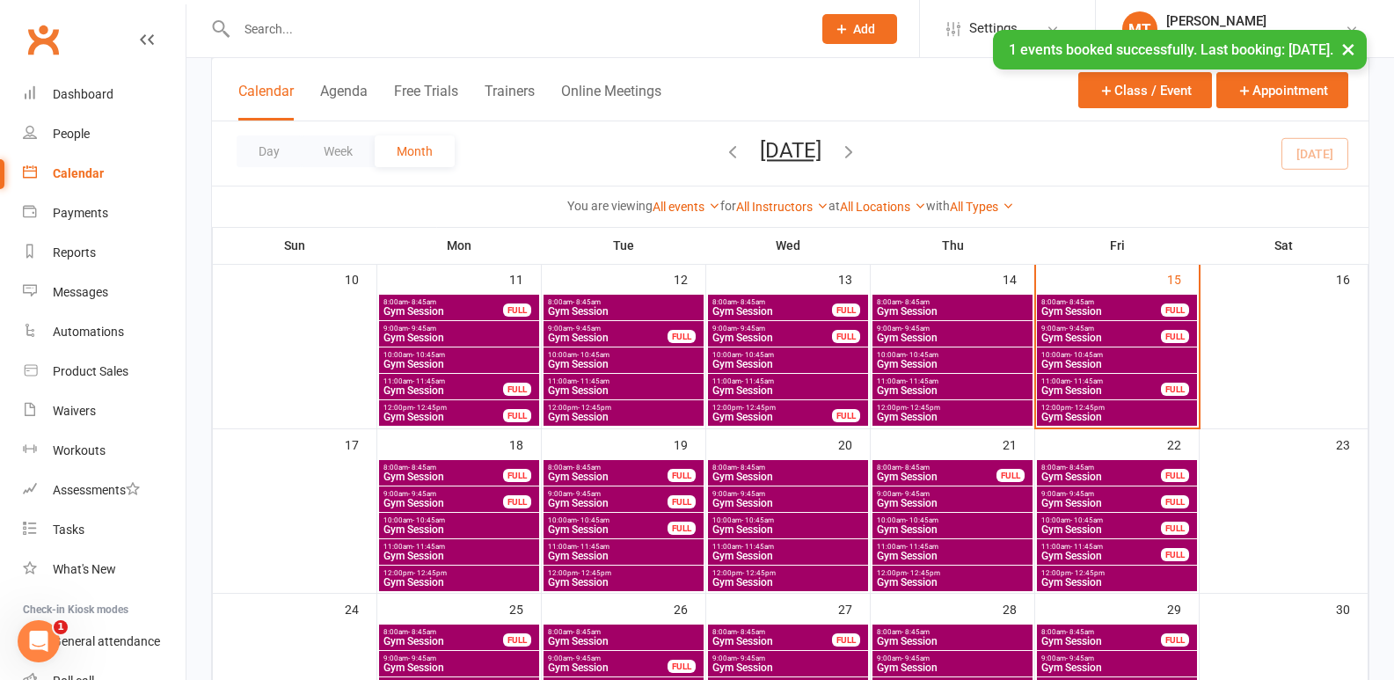
click at [1124, 380] on span "11:00am - 11:45am" at bounding box center [1101, 381] width 121 height 8
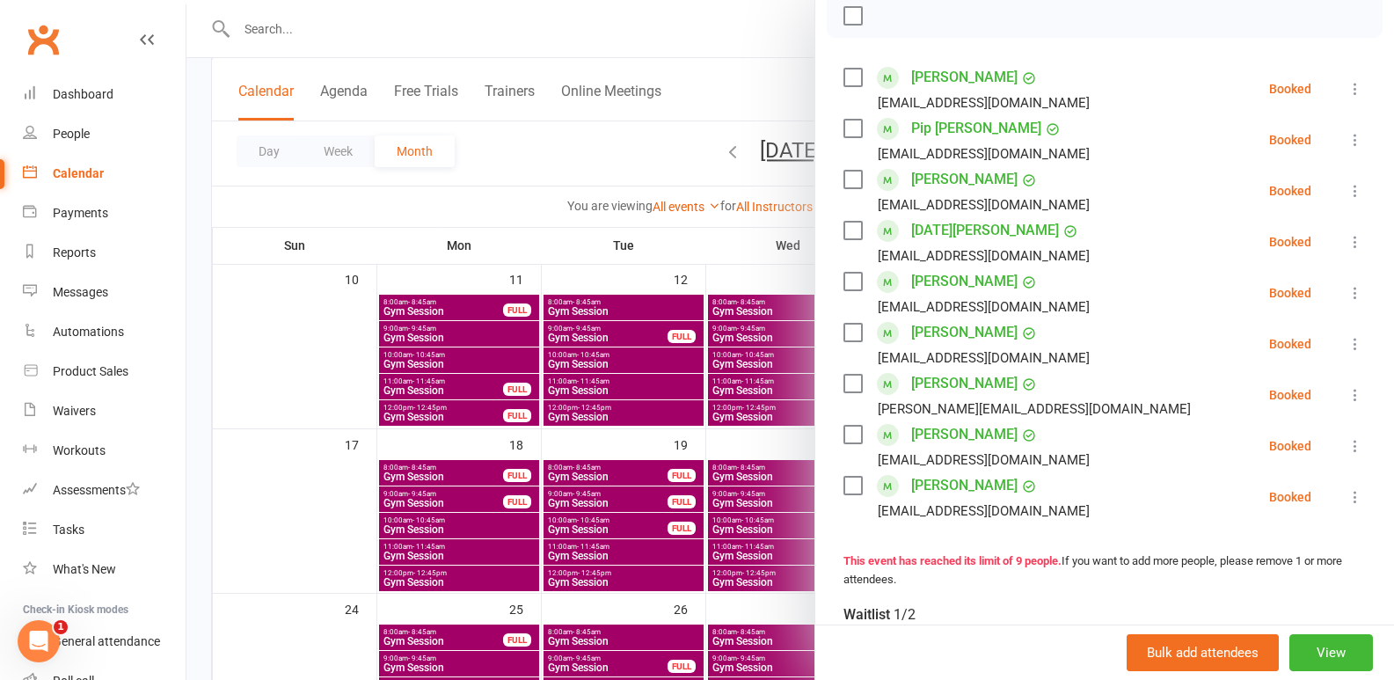
click at [538, 433] on div at bounding box center [790, 340] width 1208 height 680
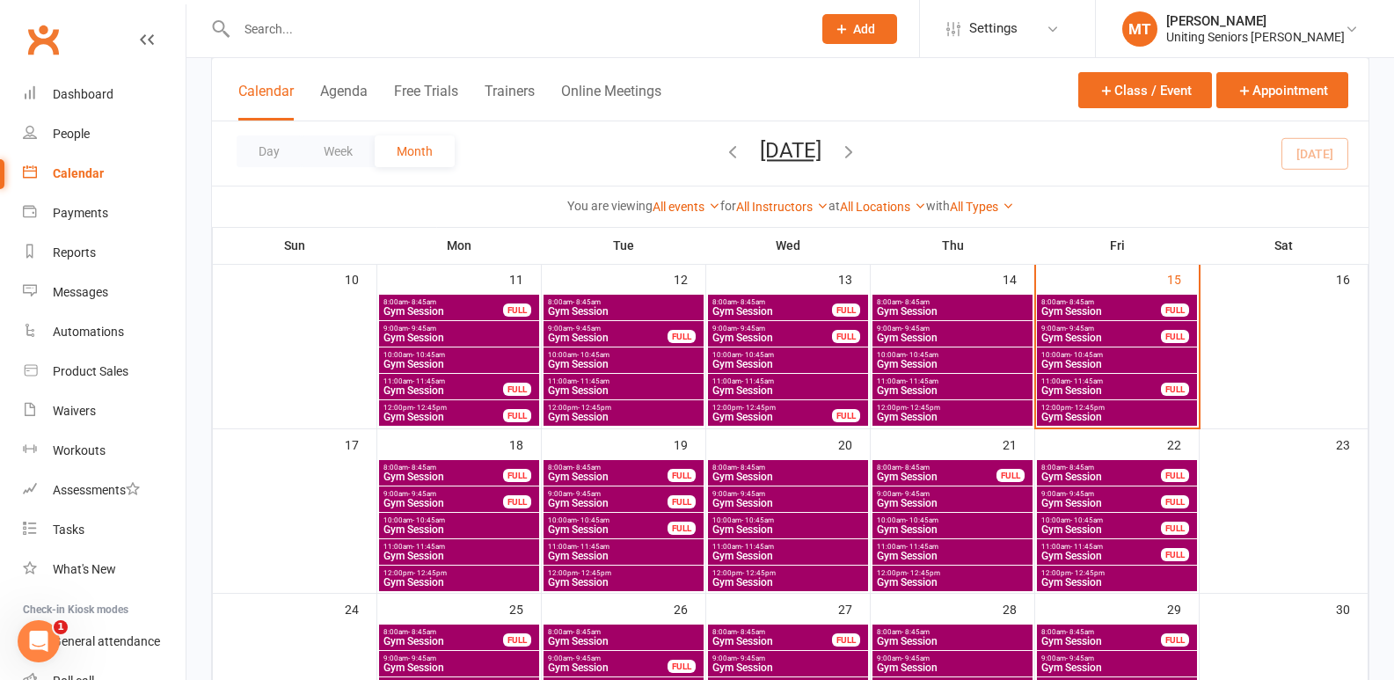
click at [1124, 389] on span "Gym Session" at bounding box center [1101, 390] width 121 height 11
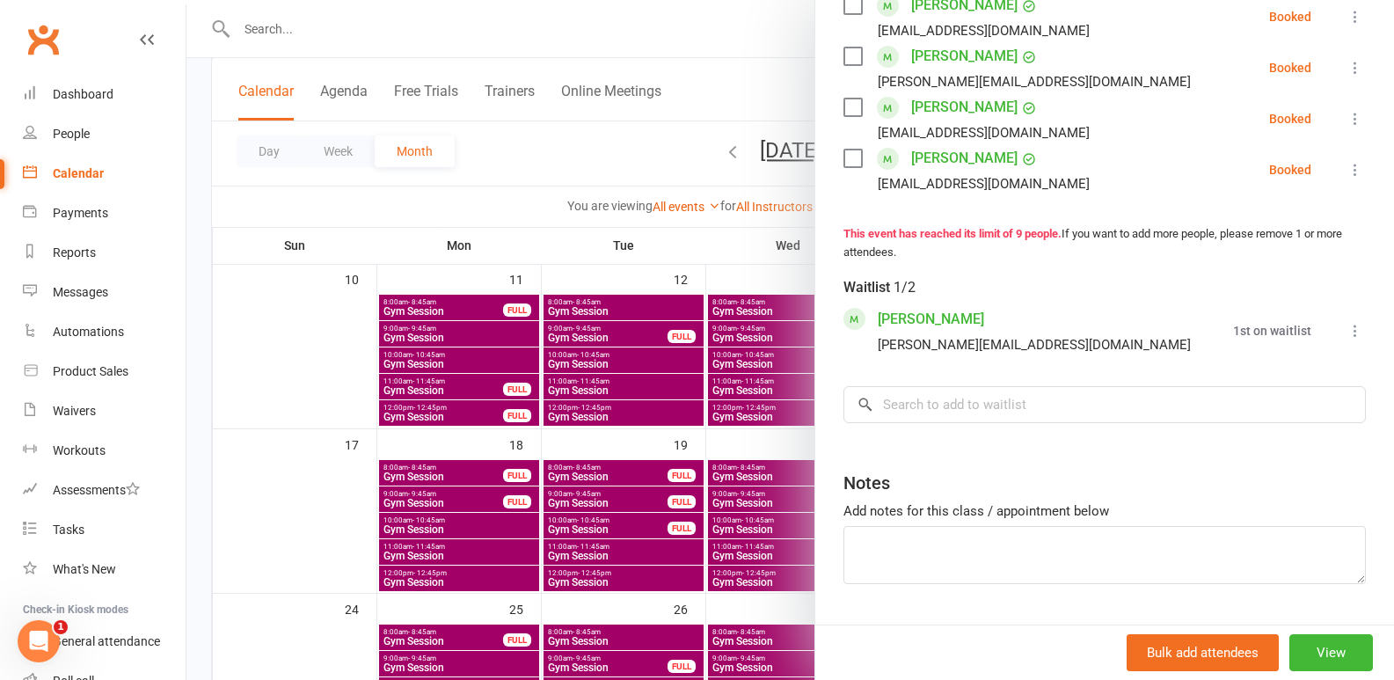
scroll to position [616, 0]
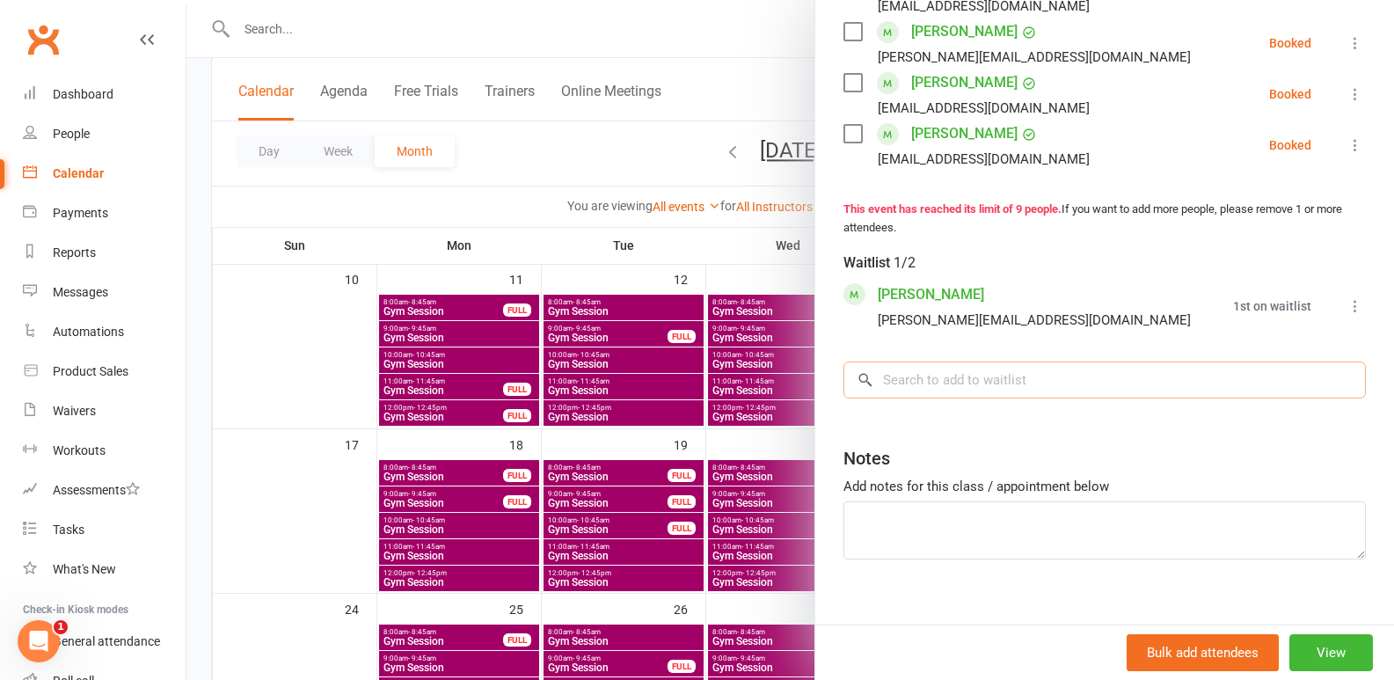
click at [1005, 398] on input "search" at bounding box center [1105, 380] width 523 height 37
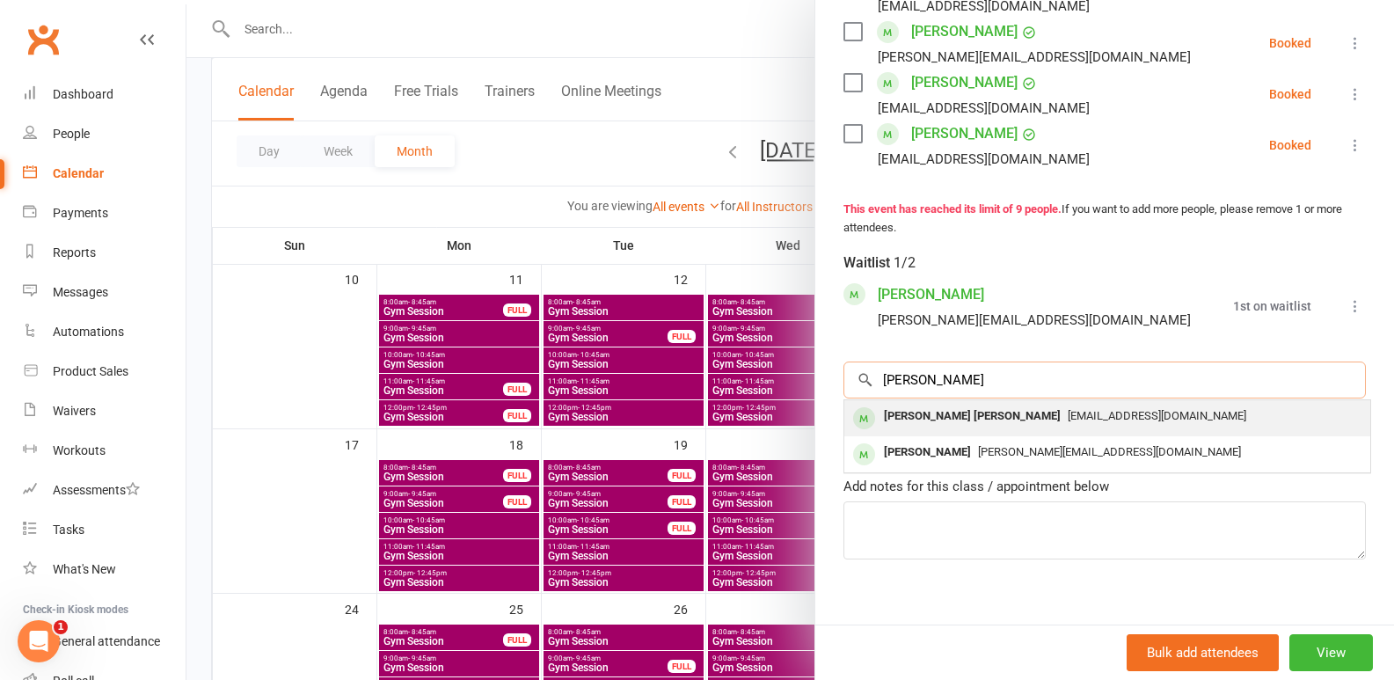
type input "alexia harry"
click at [918, 429] on div "Lexie Harry" at bounding box center [972, 417] width 191 height 26
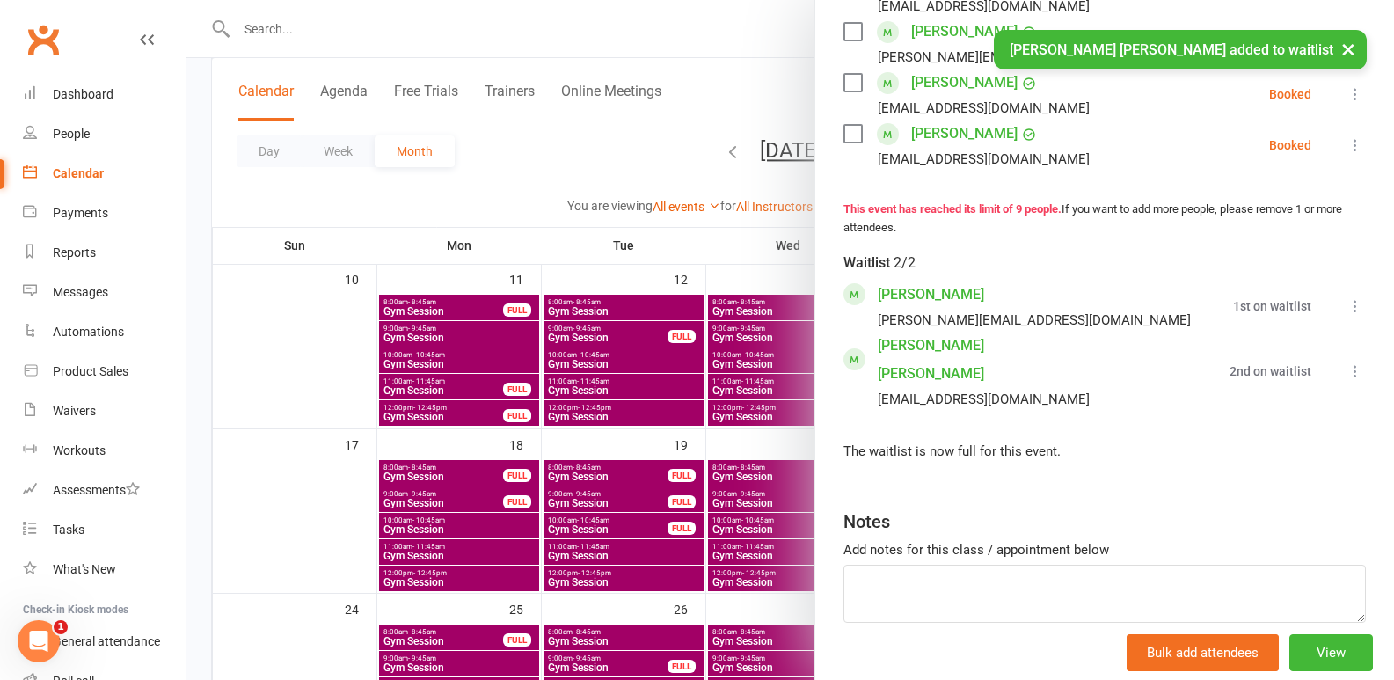
click at [1347, 377] on icon at bounding box center [1356, 371] width 18 height 18
click at [1249, 409] on link "Book now" at bounding box center [1270, 405] width 189 height 35
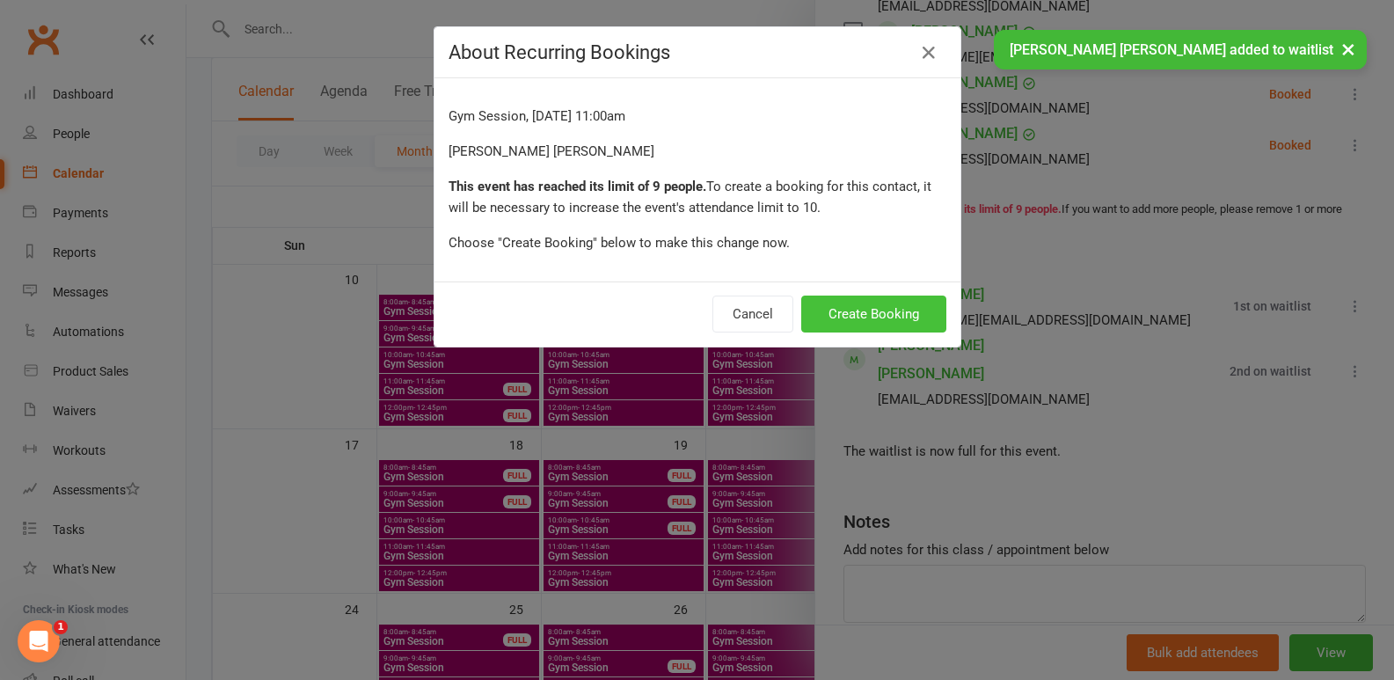
click at [905, 318] on button "Create Booking" at bounding box center [873, 314] width 145 height 37
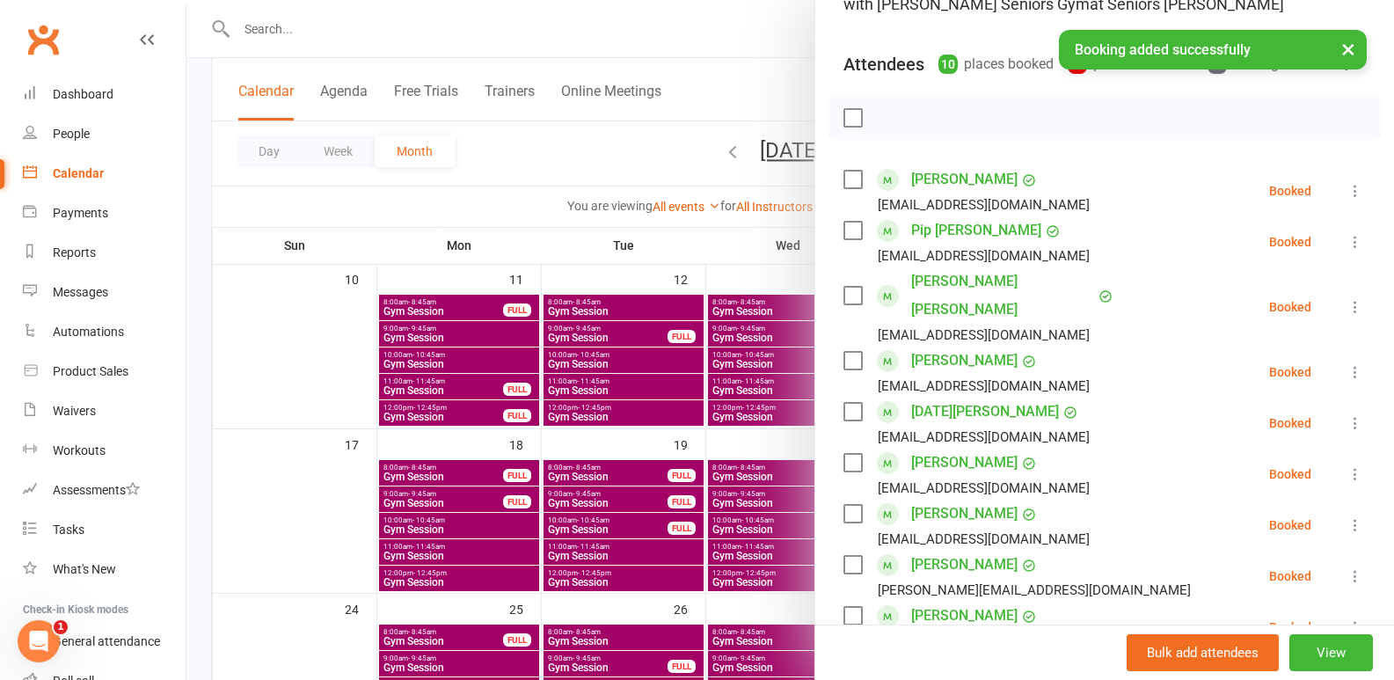
scroll to position [227, 0]
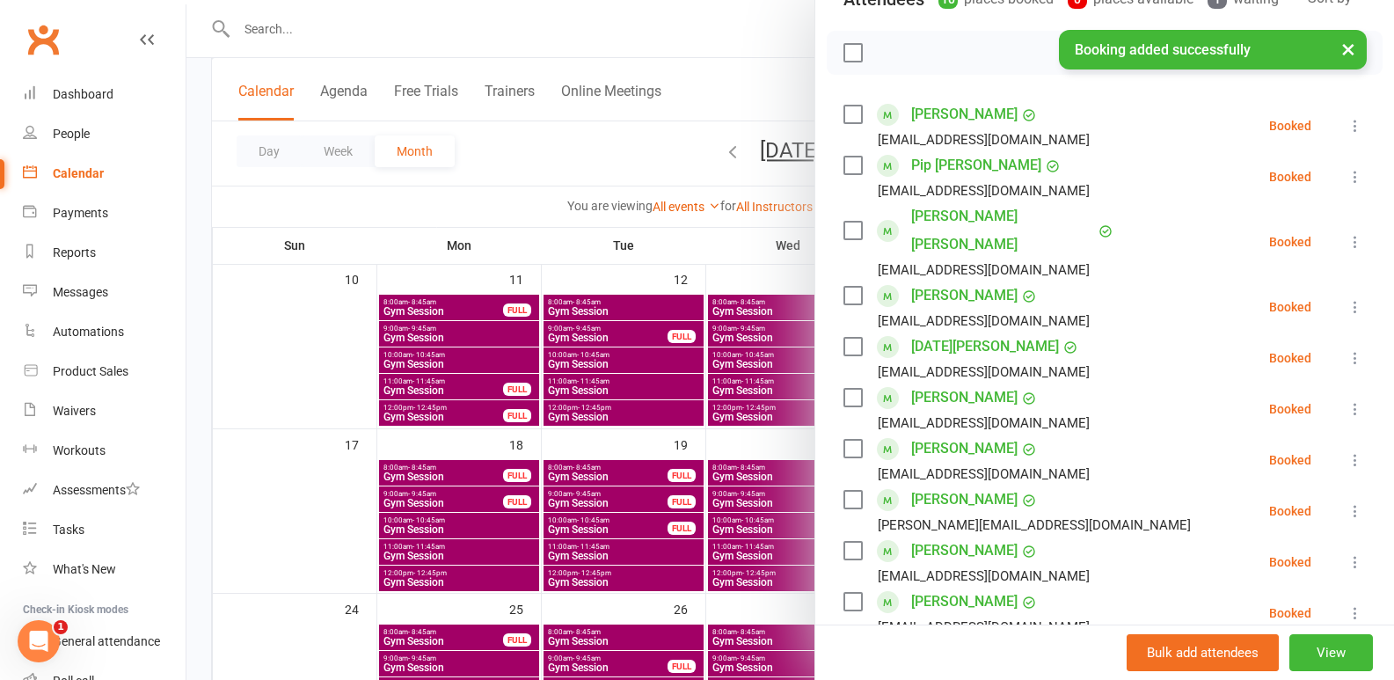
click at [1347, 249] on icon at bounding box center [1356, 242] width 18 height 18
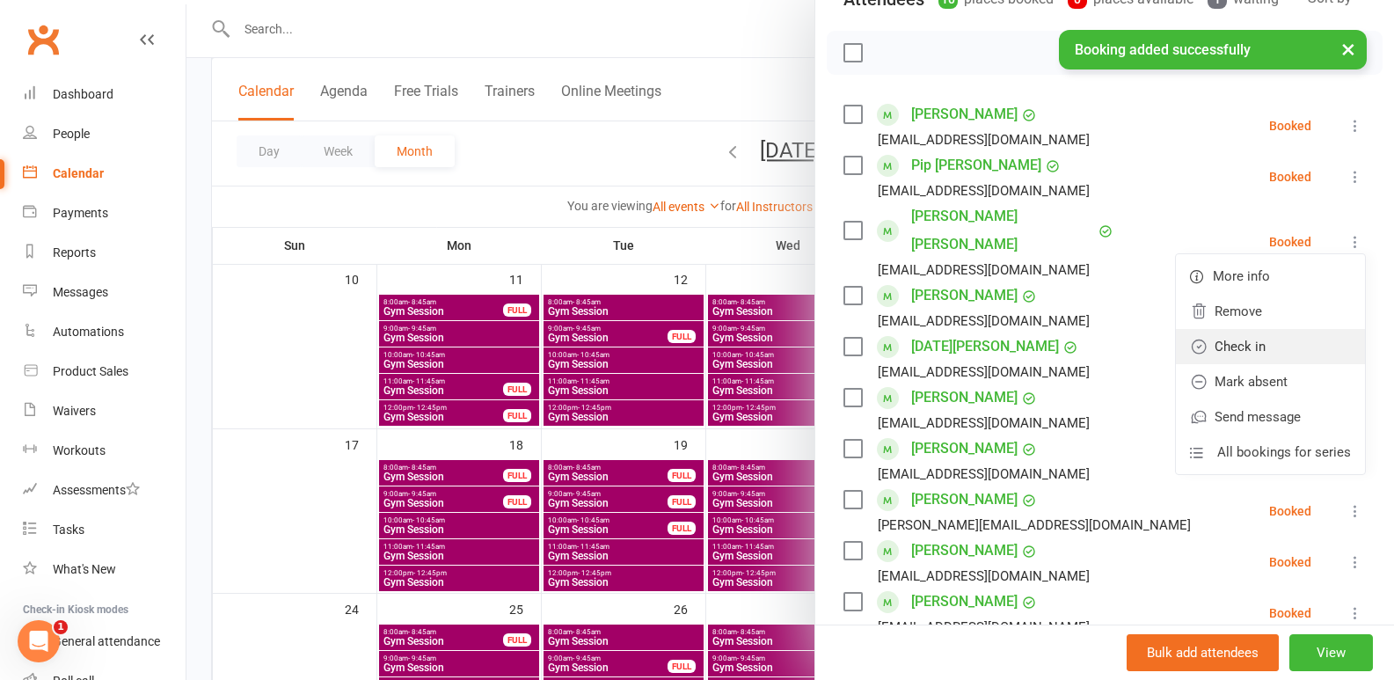
click at [1254, 351] on link "Check in" at bounding box center [1270, 346] width 189 height 35
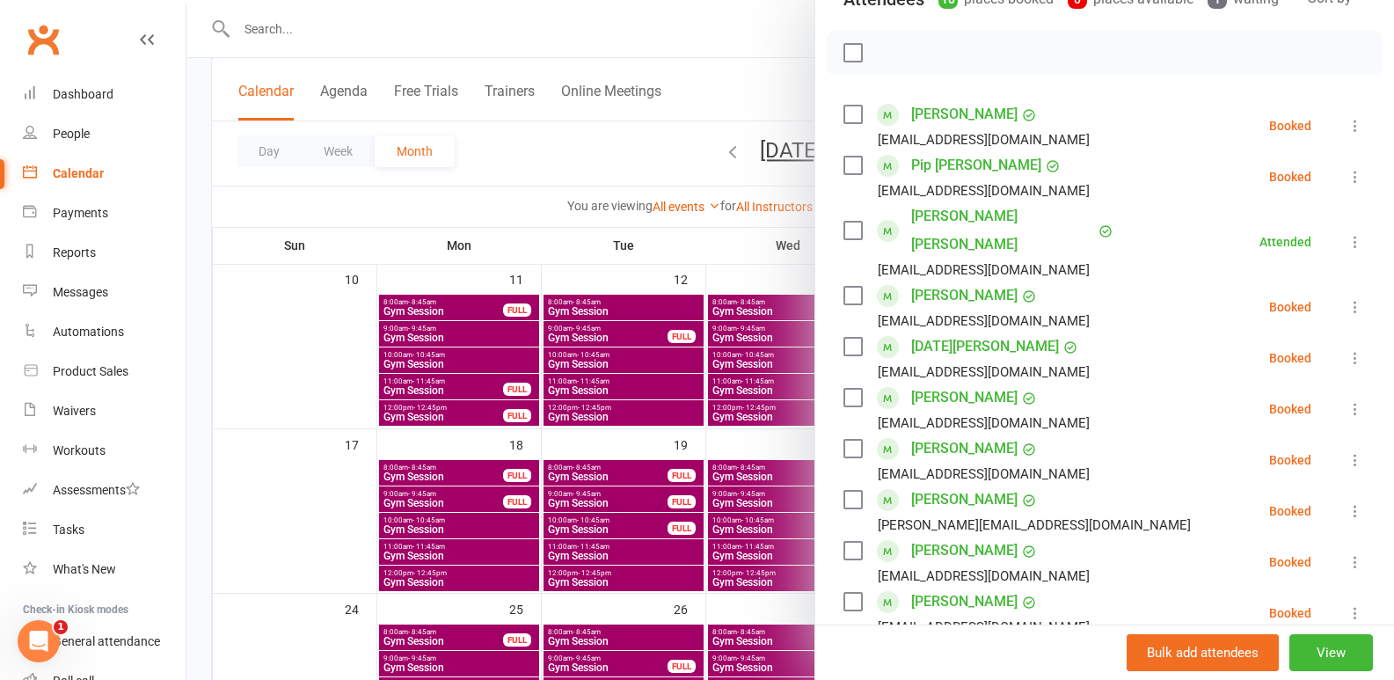
click at [647, 423] on div at bounding box center [790, 340] width 1208 height 680
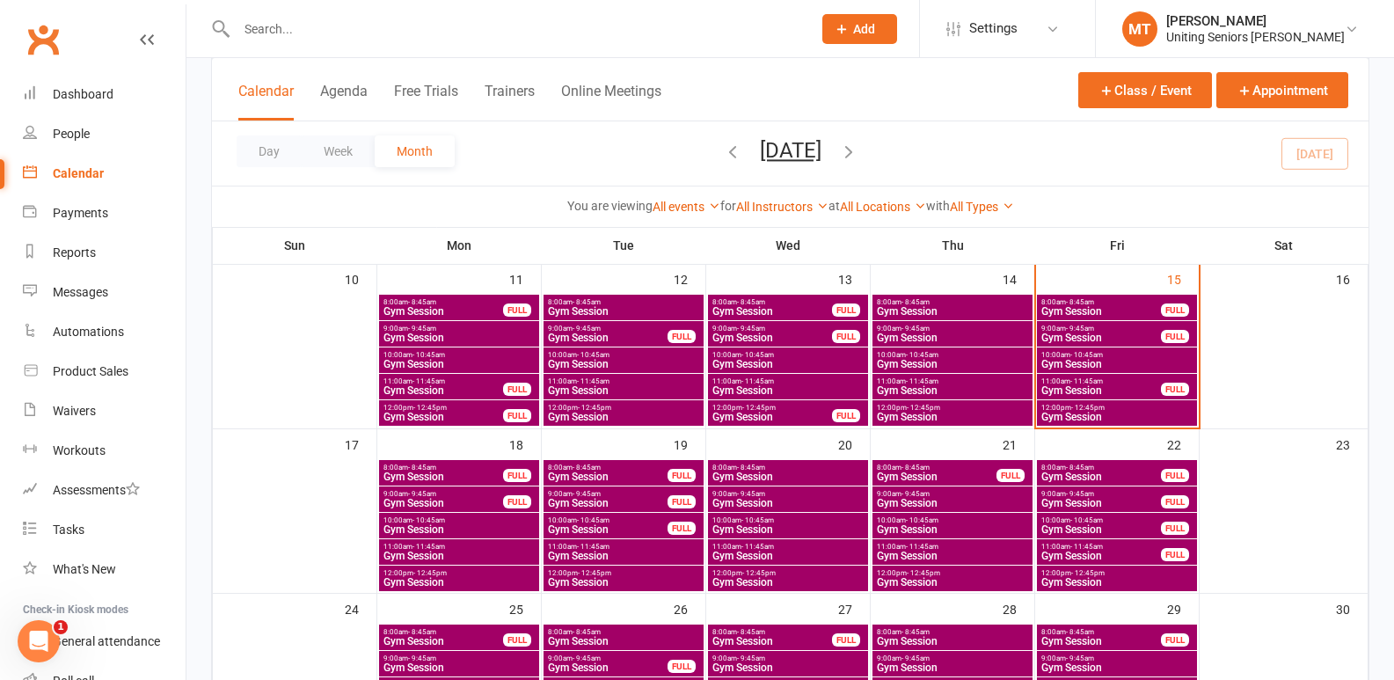
click at [1169, 388] on div "FULL" at bounding box center [1175, 389] width 28 height 13
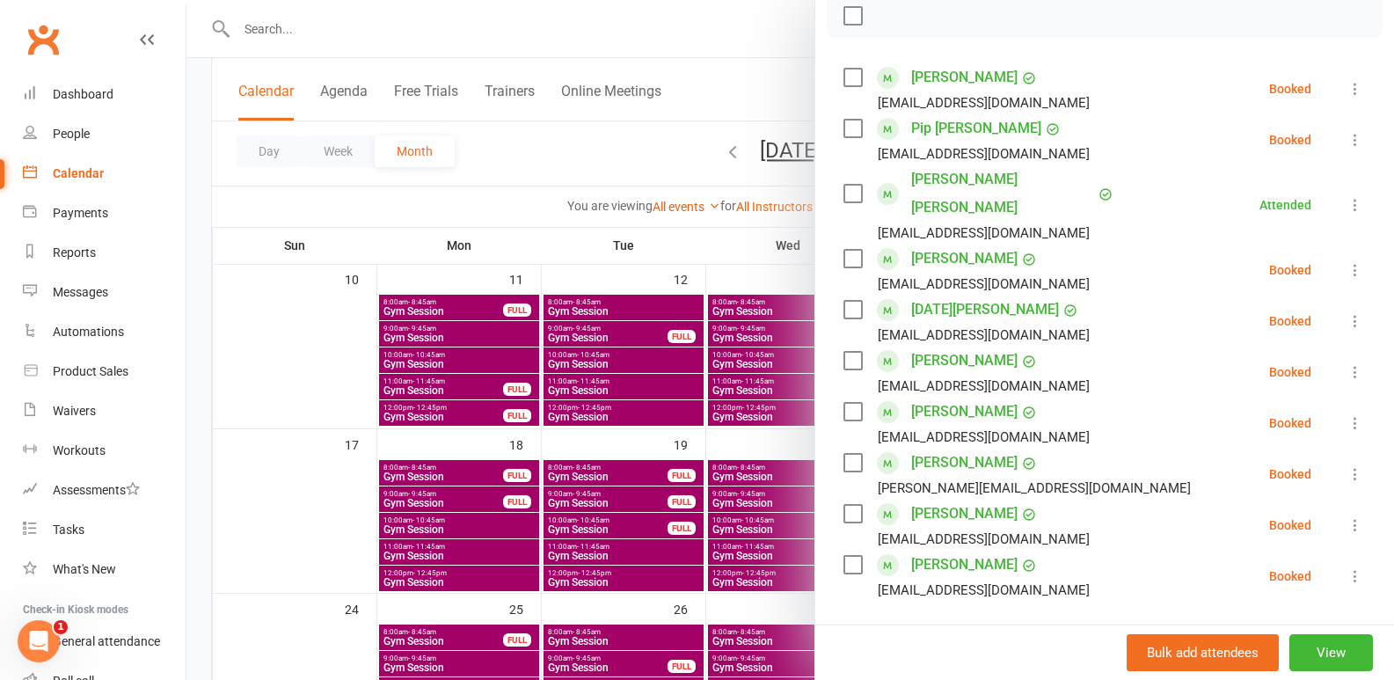
scroll to position [352, 0]
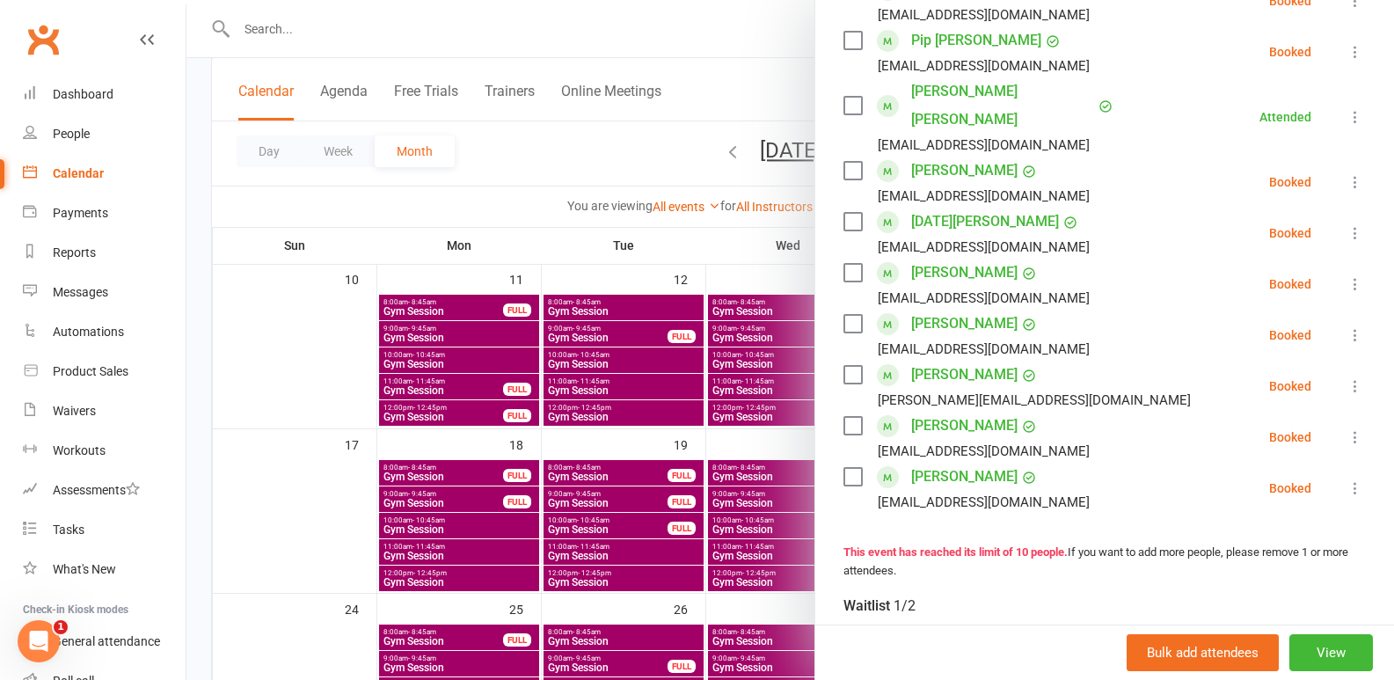
click at [627, 414] on div at bounding box center [790, 340] width 1208 height 680
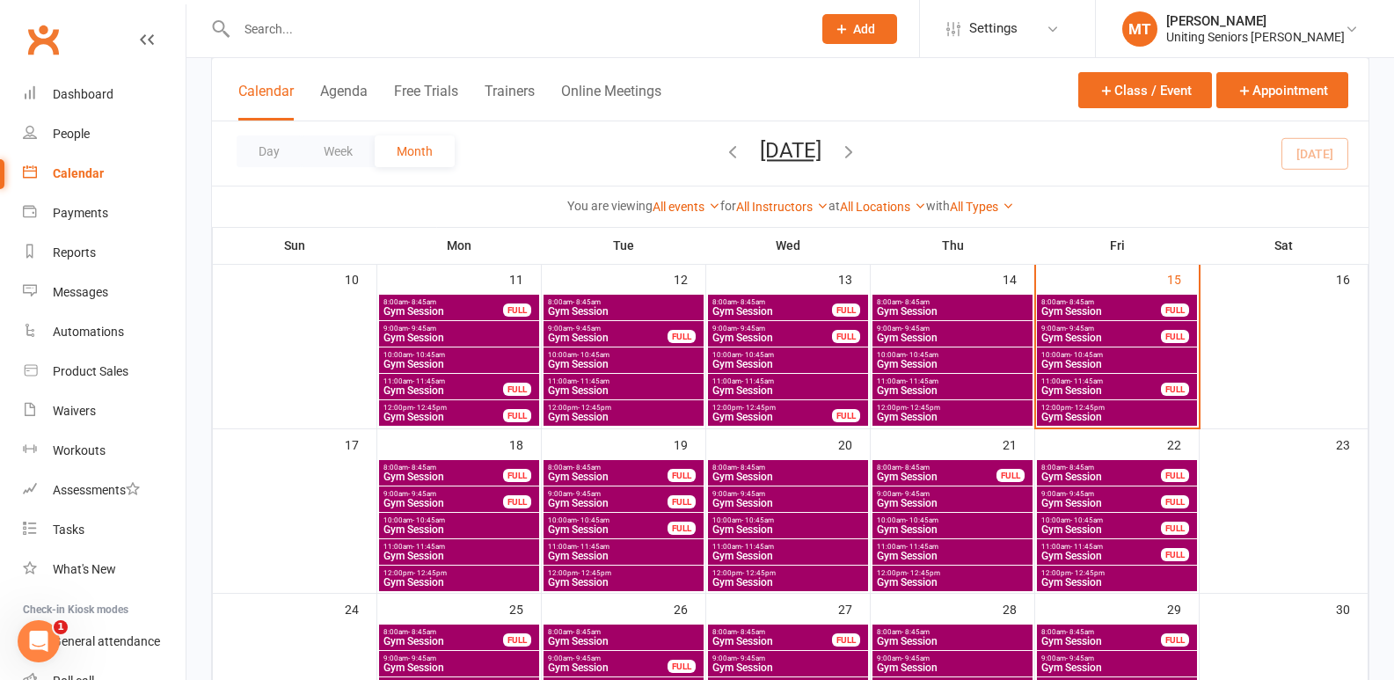
click at [1071, 367] on span "Gym Session" at bounding box center [1117, 364] width 153 height 11
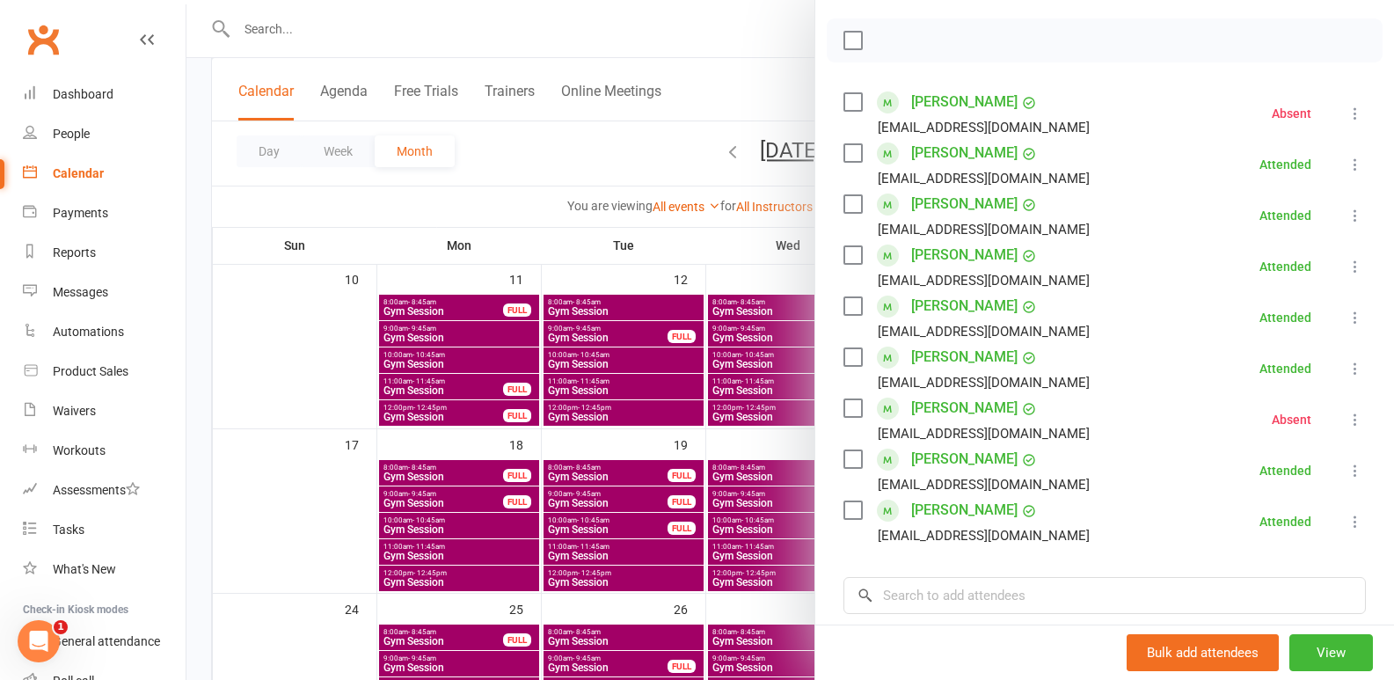
scroll to position [264, 0]
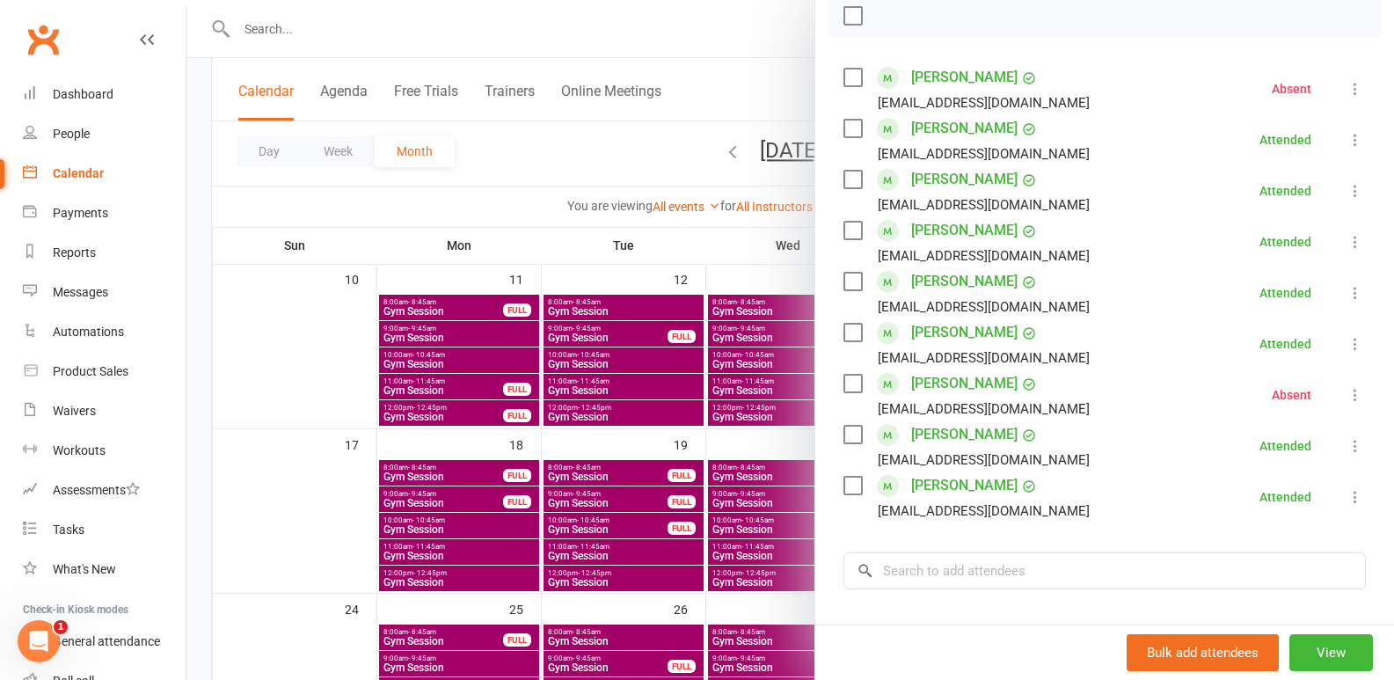
click at [629, 401] on div at bounding box center [790, 340] width 1208 height 680
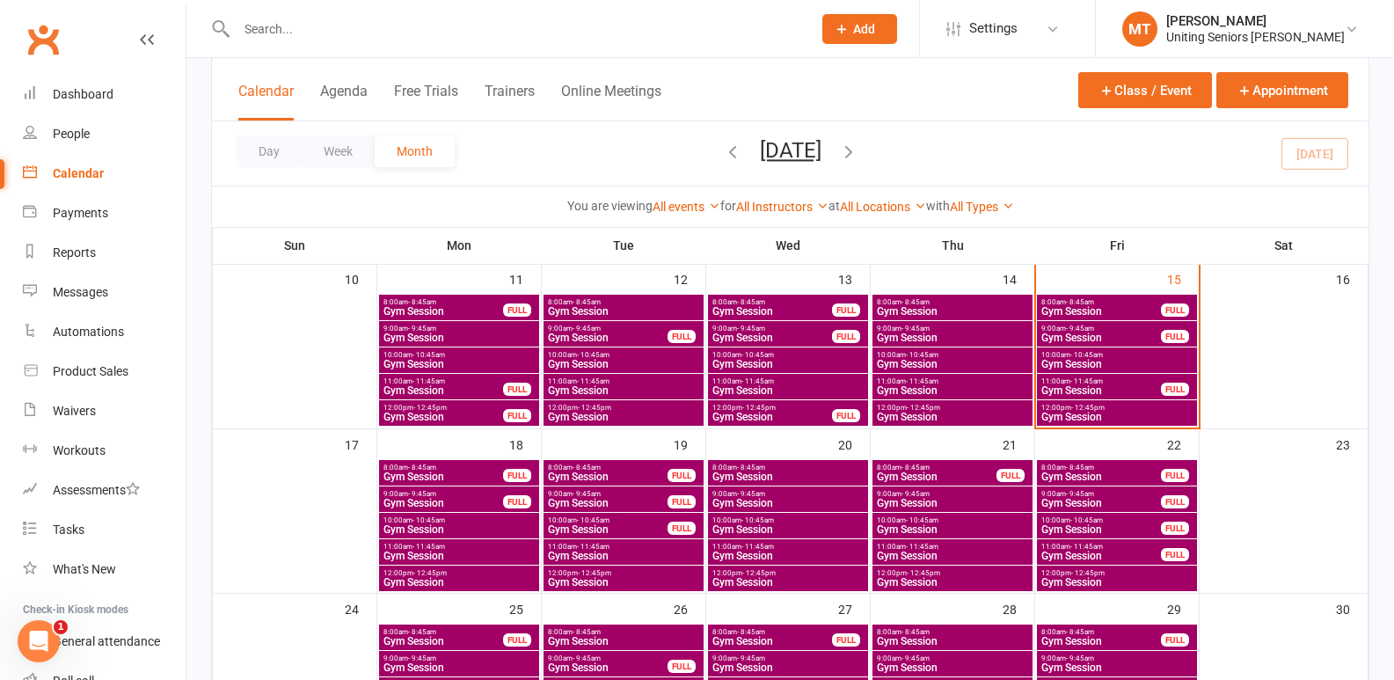
click at [1137, 412] on span "Gym Session" at bounding box center [1117, 417] width 153 height 11
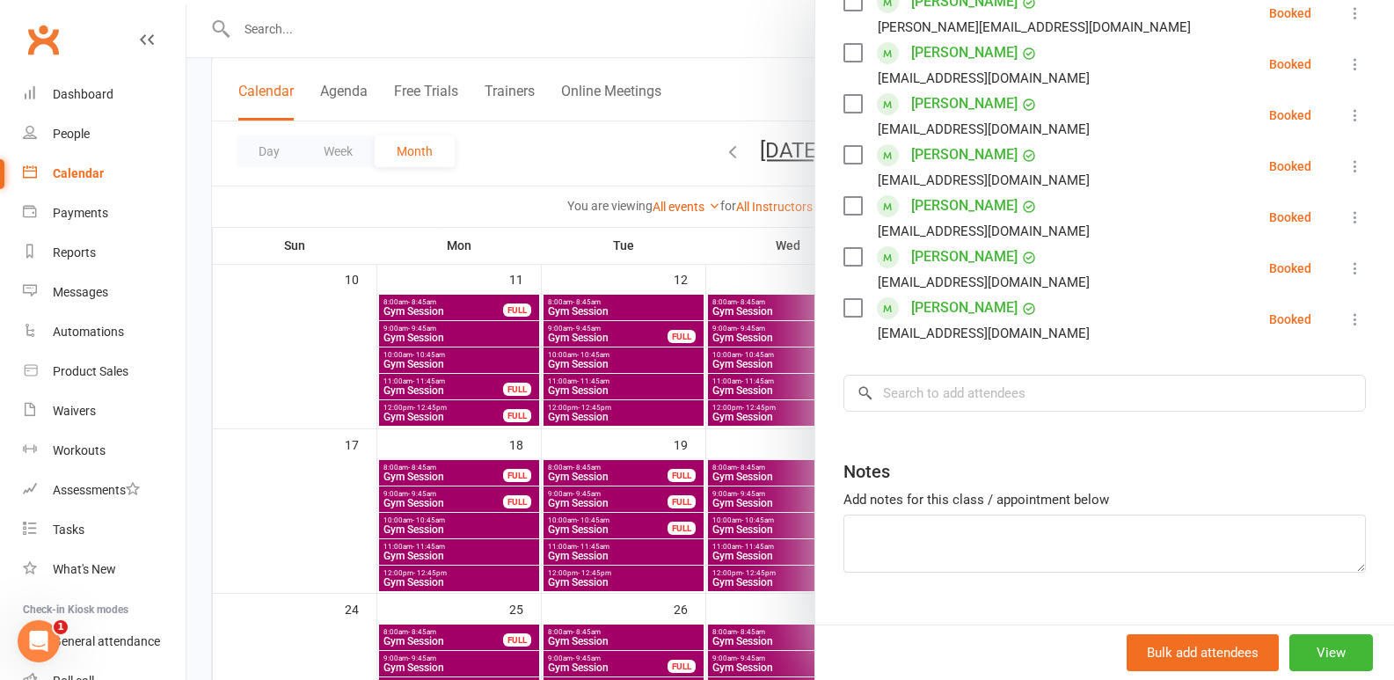
scroll to position [352, 0]
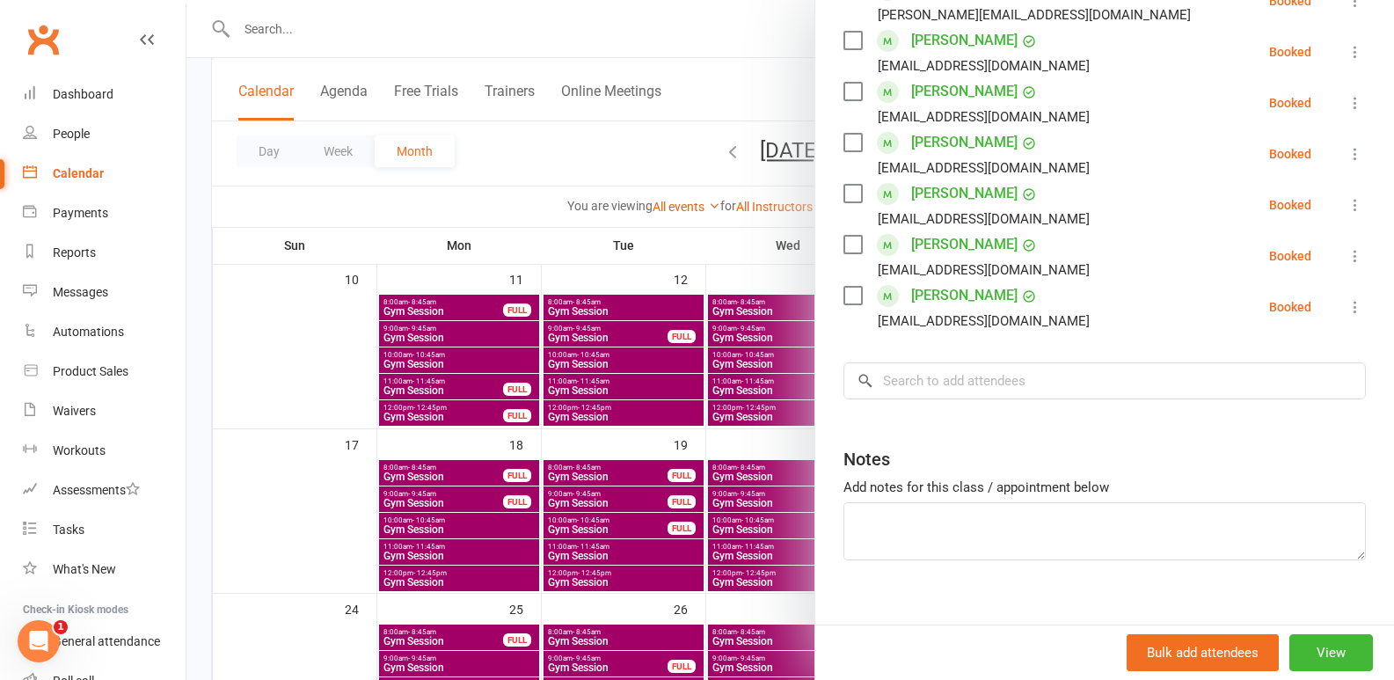
click at [644, 421] on div at bounding box center [790, 340] width 1208 height 680
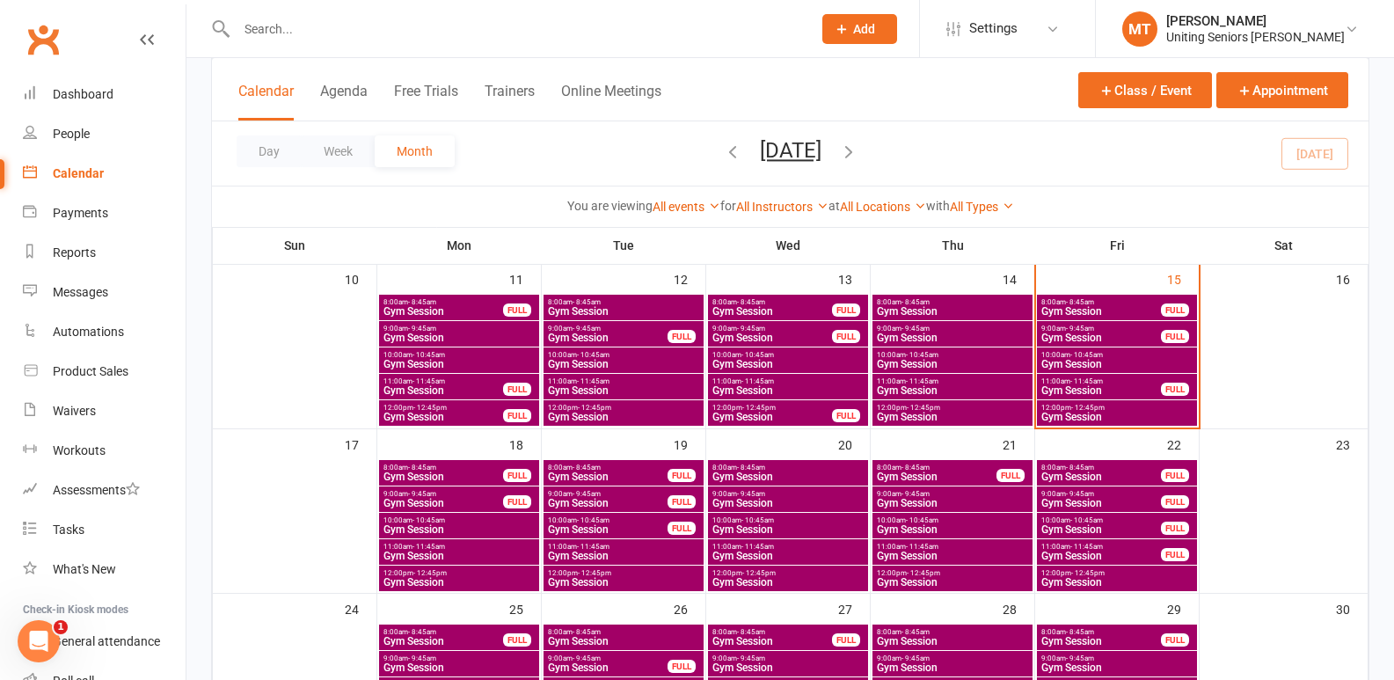
click at [1134, 389] on span "Gym Session" at bounding box center [1101, 390] width 121 height 11
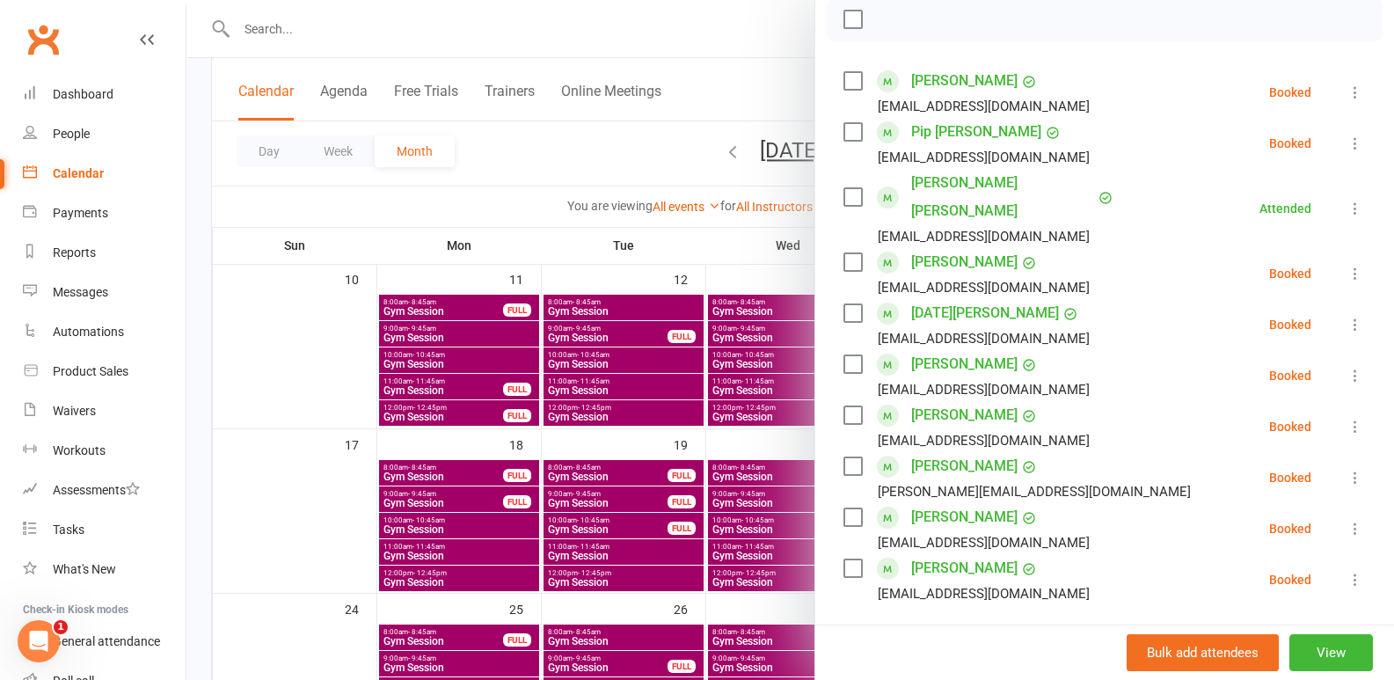
scroll to position [440, 0]
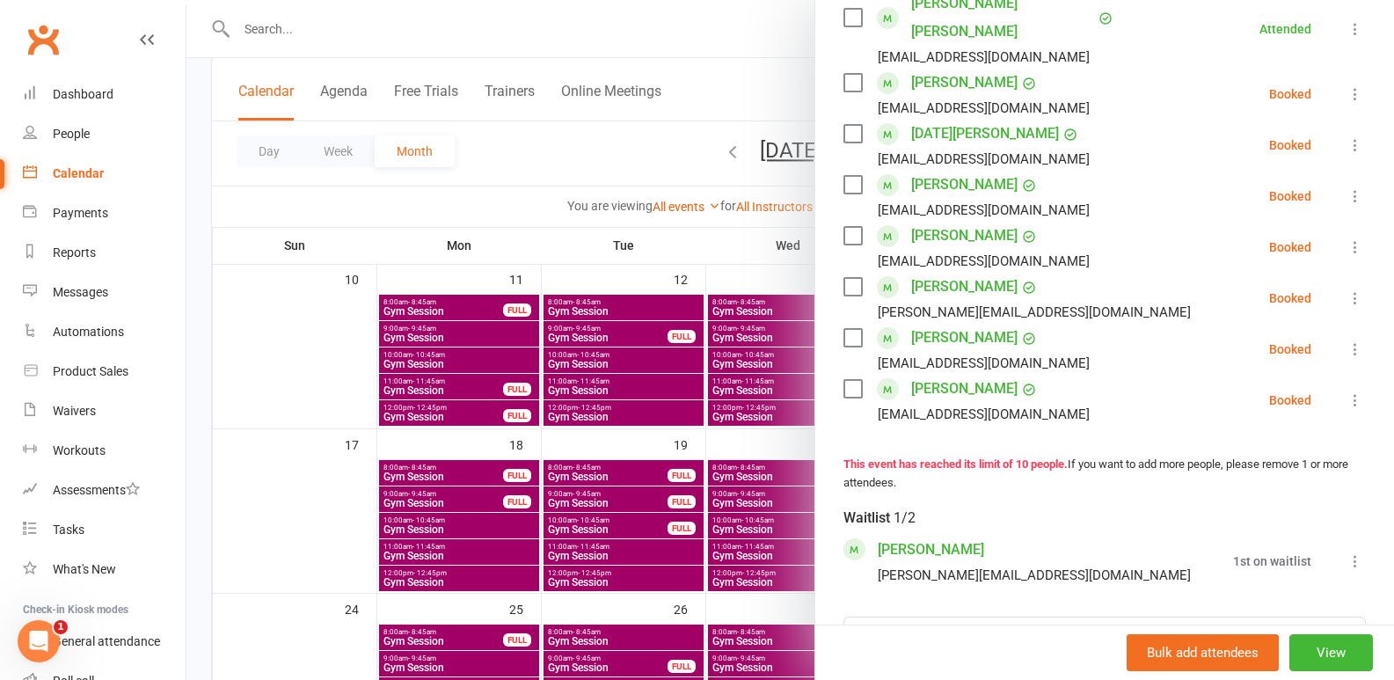
click at [698, 430] on div at bounding box center [790, 340] width 1208 height 680
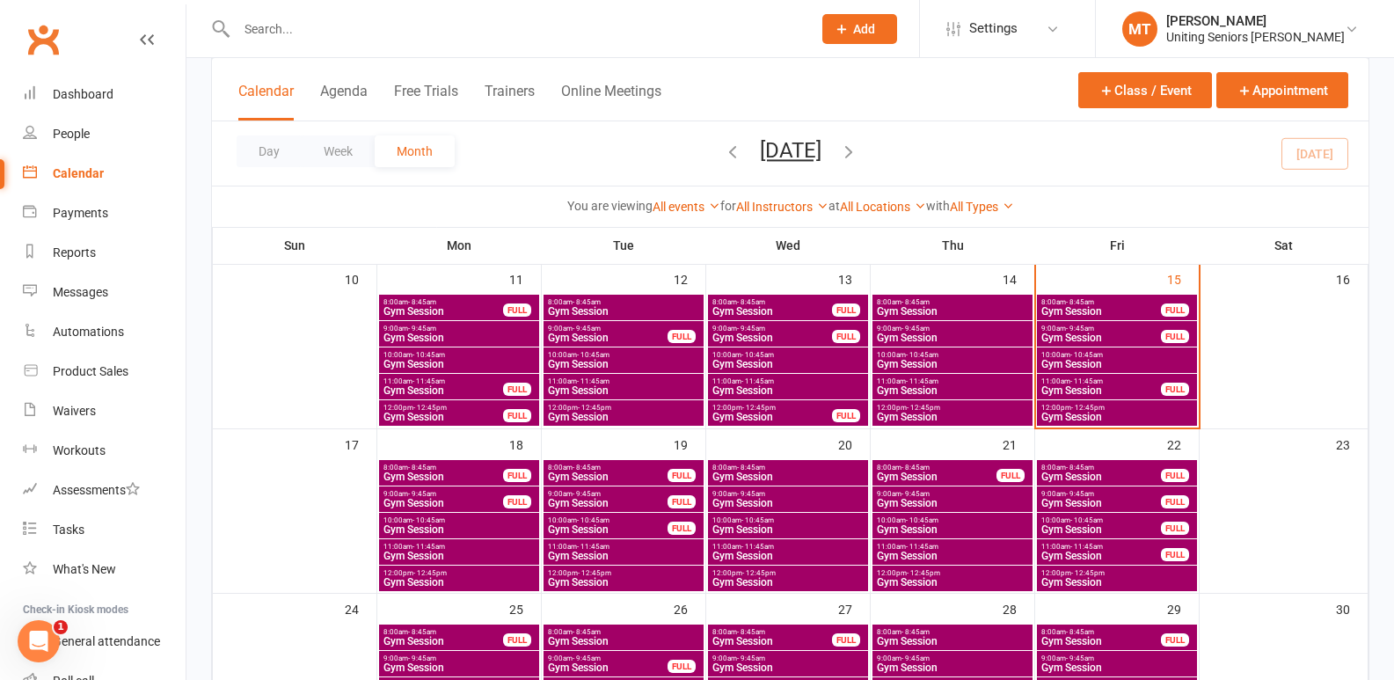
click at [1114, 359] on span "Gym Session" at bounding box center [1117, 364] width 153 height 11
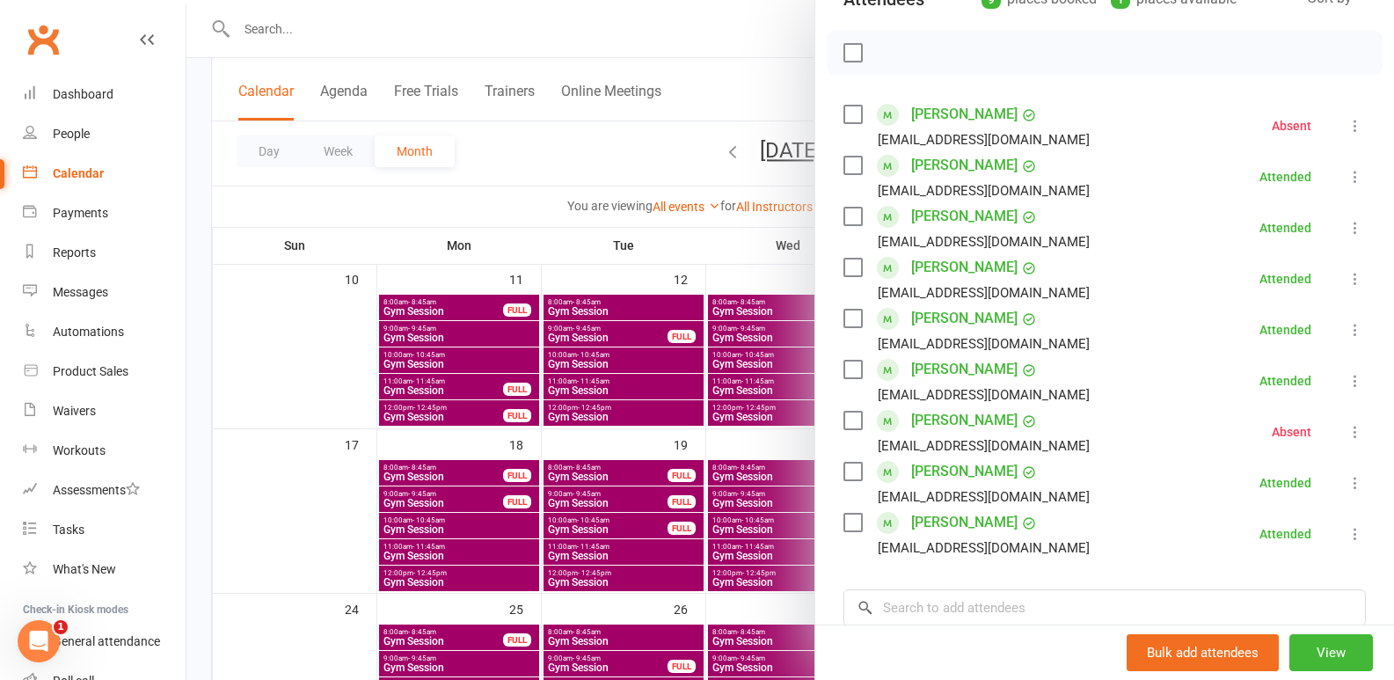
scroll to position [352, 0]
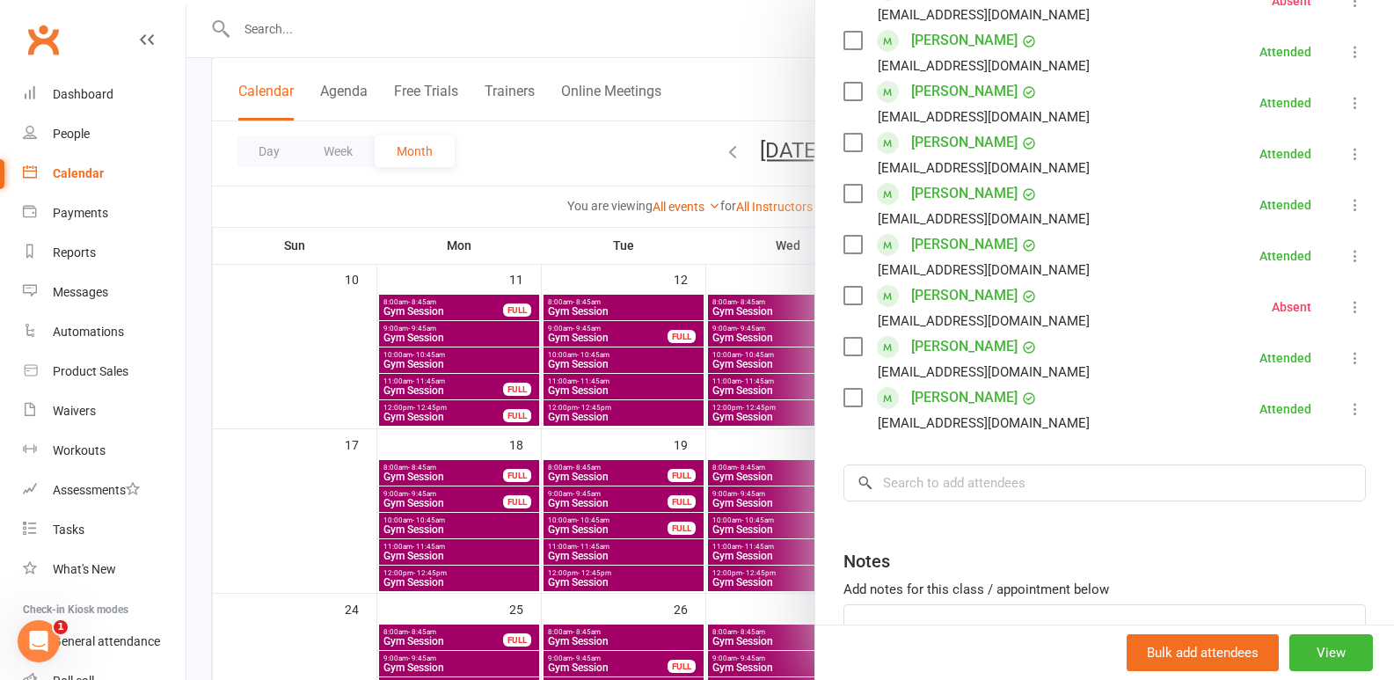
click at [649, 374] on div at bounding box center [790, 340] width 1208 height 680
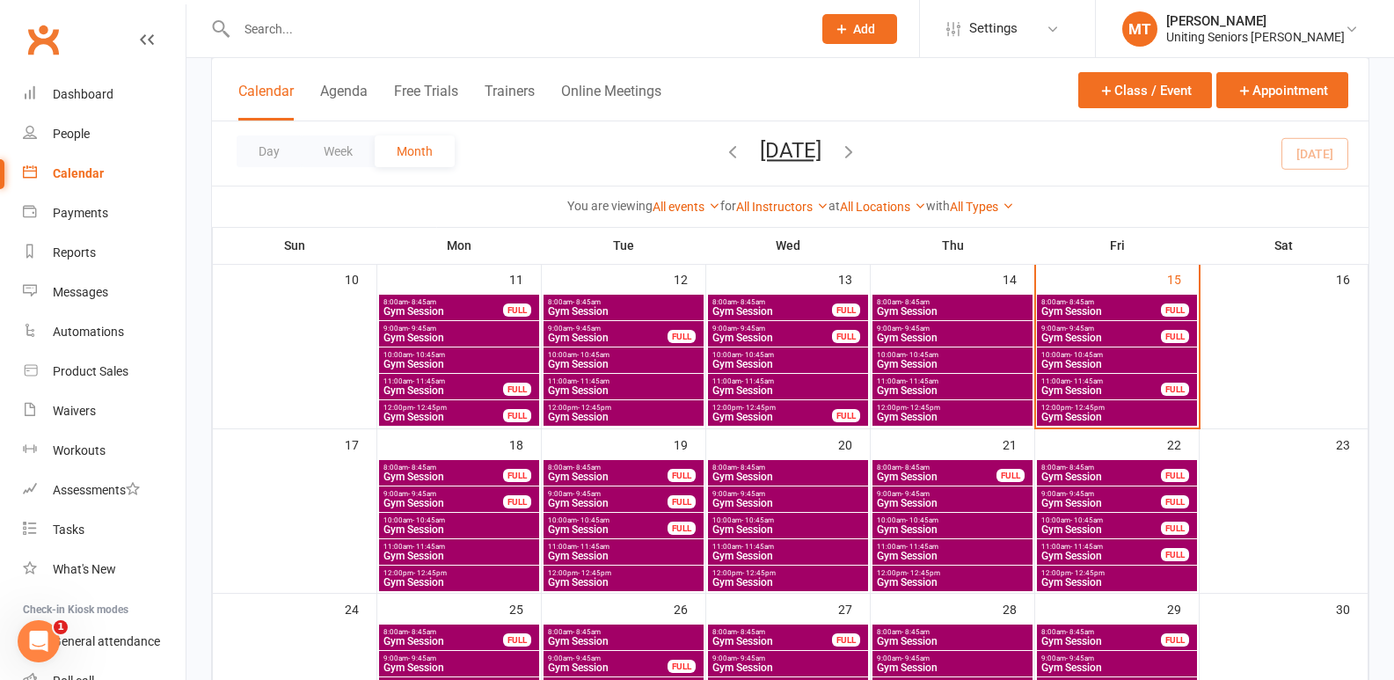
click at [1086, 418] on span "Gym Session" at bounding box center [1117, 417] width 153 height 11
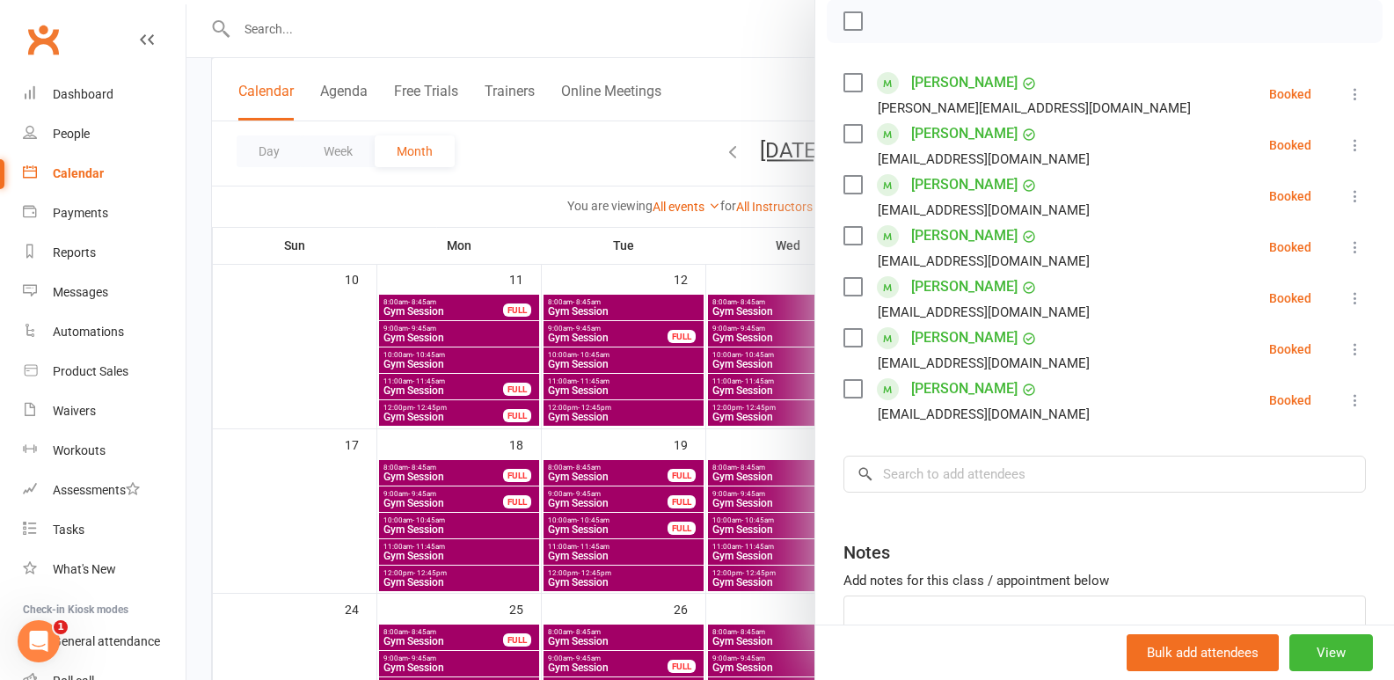
scroll to position [264, 0]
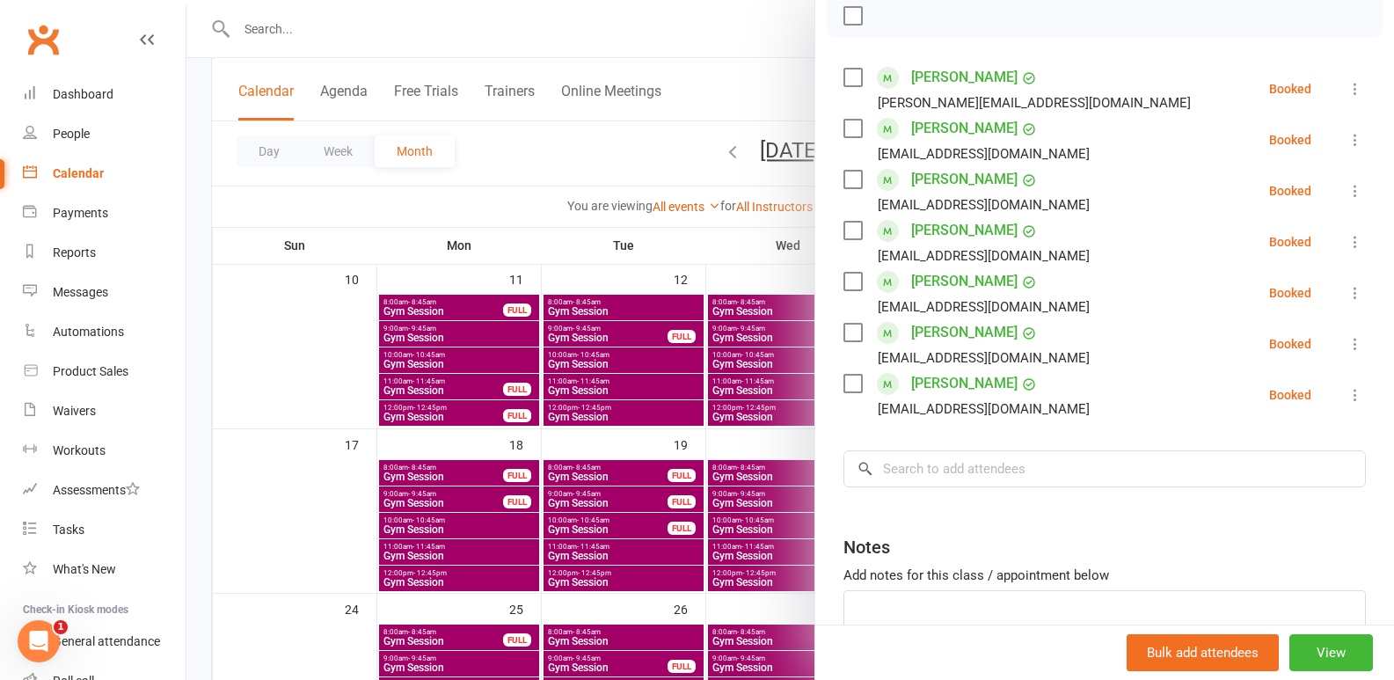
click at [591, 413] on div at bounding box center [790, 340] width 1208 height 680
